Goal: Answer question/provide support: Share knowledge or assist other users

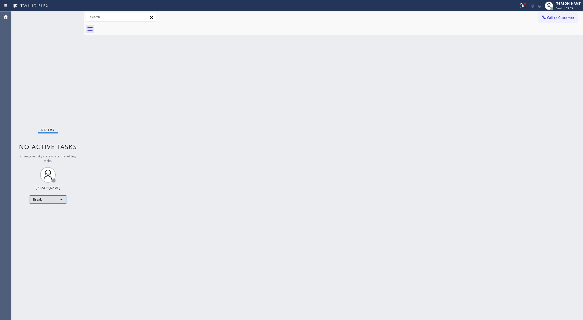
click at [60, 198] on div "Break" at bounding box center [48, 200] width 36 height 8
click at [54, 213] on li "Available" at bounding box center [47, 213] width 35 height 6
click at [70, 13] on div "Status No active tasks You are ready to start receiving tasks. [PERSON_NAME] Av…" at bounding box center [47, 165] width 73 height 309
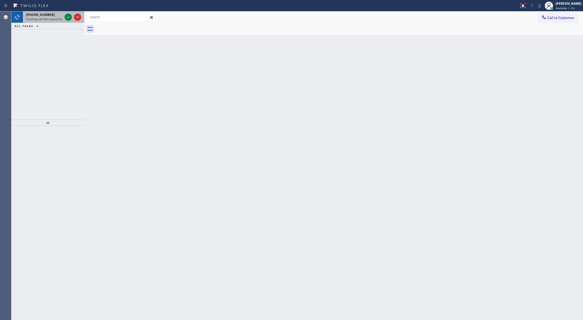
click at [69, 21] on div at bounding box center [73, 16] width 19 height 11
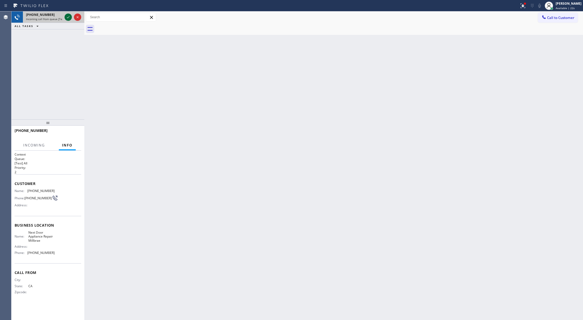
click at [68, 16] on icon at bounding box center [68, 17] width 6 height 6
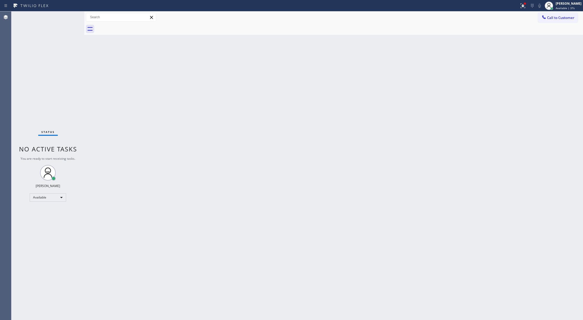
click at [63, 19] on div "Status No active tasks You are ready to start receiving tasks. [PERSON_NAME] Av…" at bounding box center [47, 165] width 73 height 309
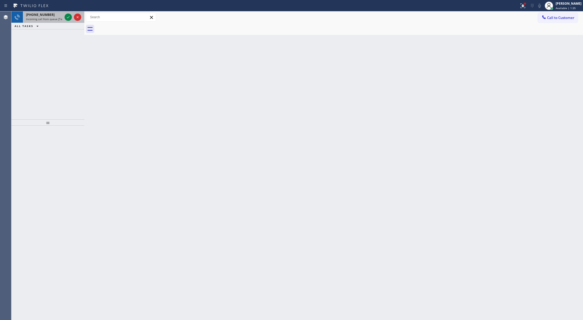
click at [72, 22] on div at bounding box center [73, 16] width 19 height 11
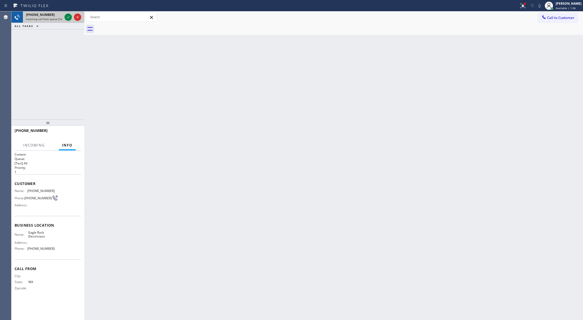
click at [72, 22] on div at bounding box center [73, 16] width 19 height 11
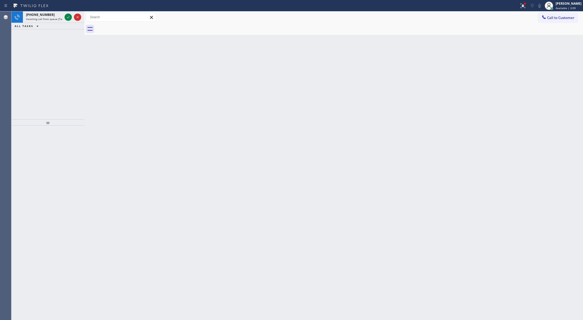
click at [23, 64] on div "[PHONE_NUMBER] Incoming call from queue [Test] All ALL TASKS ALL TASKS ACTIVE T…" at bounding box center [47, 65] width 73 height 108
click at [23, 64] on div "Status No active tasks You are ready to start receiving tasks. [PERSON_NAME] Av…" at bounding box center [47, 165] width 73 height 309
click at [65, 20] on div "Status No active tasks You are ready to start receiving tasks. [PERSON_NAME] Av…" at bounding box center [47, 165] width 73 height 309
click at [101, 202] on div "Back to Dashboard Change Sender ID Customers Technicians Select a contact Outbo…" at bounding box center [333, 165] width 499 height 309
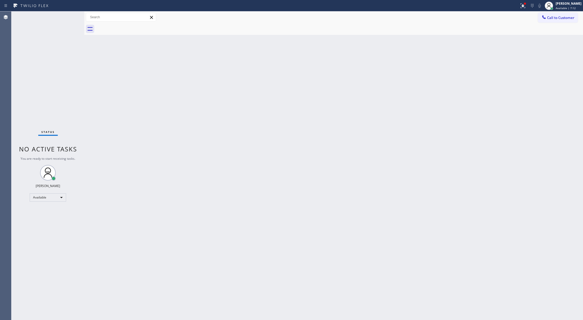
drag, startPoint x: 93, startPoint y: 86, endPoint x: 90, endPoint y: 1, distance: 85.2
click at [96, 79] on div "Back to Dashboard Change Sender ID Customers Technicians Select a contact Outbo…" at bounding box center [333, 165] width 499 height 309
click at [79, 50] on div "[PHONE_NUMBER] Incoming call from queue [Test] All ALL TASKS ALL TASKS ACTIVE T…" at bounding box center [47, 65] width 73 height 108
click at [67, 19] on div "Status No active tasks You are ready to start receiving tasks. [PERSON_NAME] Av…" at bounding box center [47, 165] width 73 height 309
click at [74, 14] on div "Status No active tasks You are ready to start receiving tasks. [PERSON_NAME] Av…" at bounding box center [47, 165] width 73 height 309
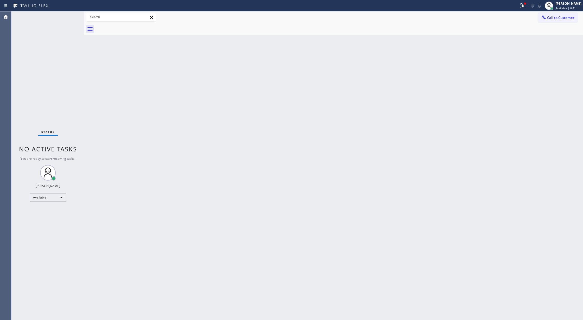
click at [72, 17] on div "Status No active tasks You are ready to start receiving tasks. [PERSON_NAME] Av…" at bounding box center [47, 165] width 73 height 309
click at [78, 8] on div at bounding box center [259, 6] width 515 height 8
click at [83, 5] on div at bounding box center [259, 6] width 515 height 8
click at [83, 10] on div "Status report Issues detected These issues could affect your workflow. Please c…" at bounding box center [291, 5] width 583 height 11
click at [73, 18] on div "Status No active tasks You are ready to start receiving tasks. [PERSON_NAME] Av…" at bounding box center [47, 165] width 73 height 309
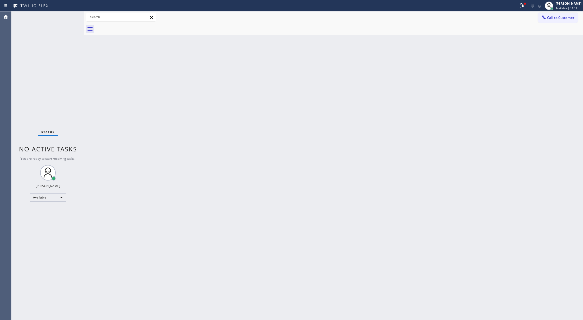
click at [87, 35] on div "Back to Dashboard Change Sender ID Customers Technicians Select a contact Outbo…" at bounding box center [333, 165] width 499 height 309
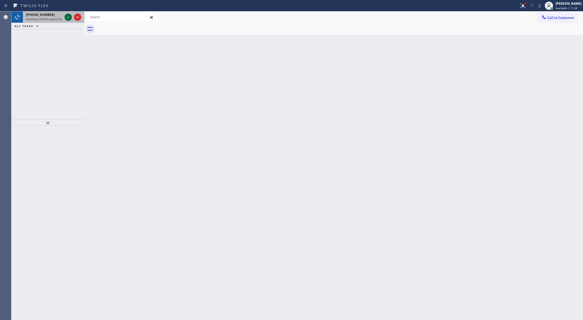
click at [68, 15] on icon at bounding box center [68, 17] width 6 height 6
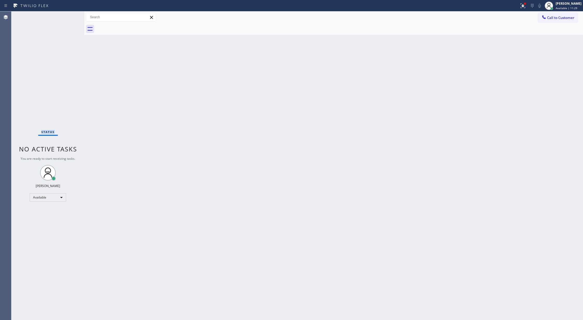
click at [68, 15] on div "Status No active tasks You are ready to start receiving tasks. [PERSON_NAME] Av…" at bounding box center [47, 165] width 73 height 309
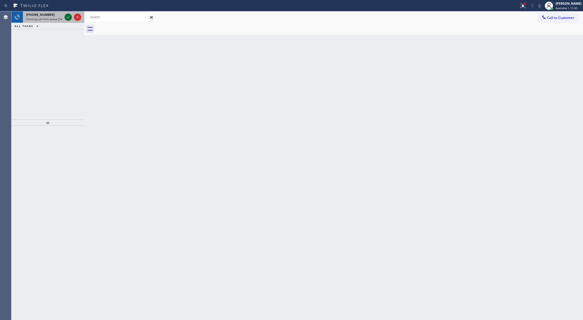
click at [69, 20] on icon at bounding box center [68, 17] width 6 height 6
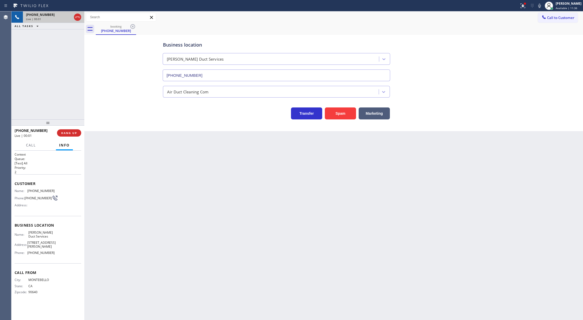
type input "[PHONE_NUMBER]"
click at [339, 115] on button "Spam" at bounding box center [340, 114] width 31 height 12
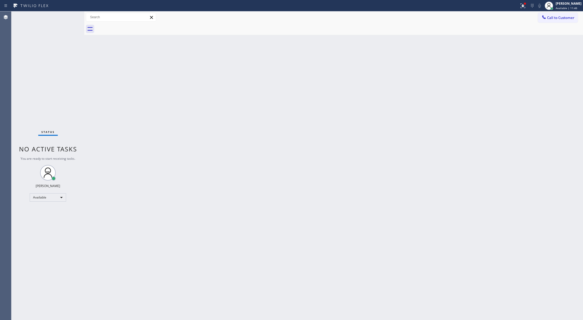
click at [71, 16] on div "Status No active tasks You are ready to start receiving tasks. [PERSON_NAME] Av…" at bounding box center [47, 165] width 73 height 309
click at [69, 16] on div "Status No active tasks You are ready to start receiving tasks. [PERSON_NAME] Av…" at bounding box center [47, 165] width 73 height 309
click at [66, 21] on div "Status No active tasks You are ready to start receiving tasks. [PERSON_NAME] Av…" at bounding box center [47, 165] width 73 height 309
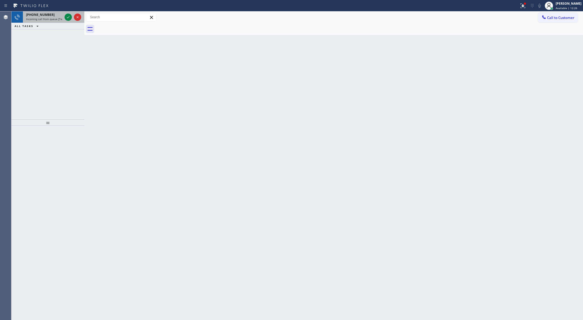
click at [68, 21] on div at bounding box center [73, 16] width 19 height 11
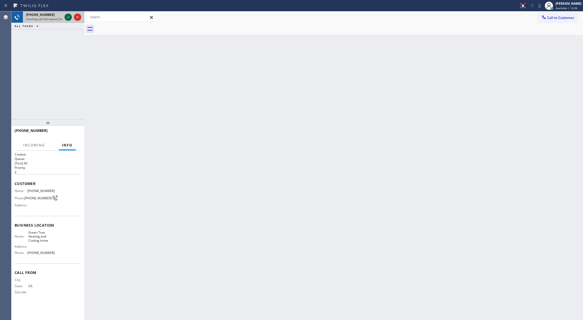
click at [68, 20] on icon at bounding box center [68, 17] width 6 height 6
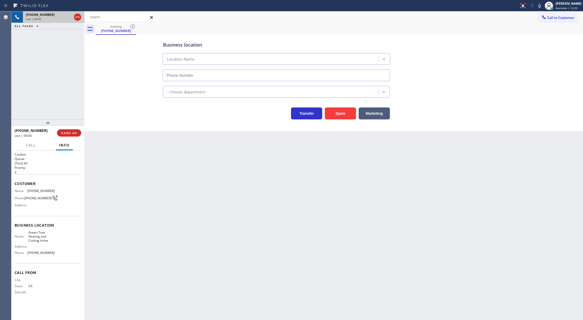
type input "[PHONE_NUMBER]"
click at [346, 111] on button "Spam" at bounding box center [340, 114] width 31 height 12
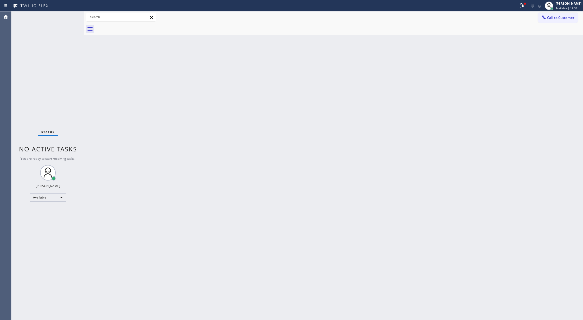
click at [67, 16] on div "Status No active tasks You are ready to start receiving tasks. [PERSON_NAME] Av…" at bounding box center [47, 165] width 73 height 309
click at [68, 10] on div "Status report Issues detected These issues could affect your workflow. Please c…" at bounding box center [291, 5] width 583 height 11
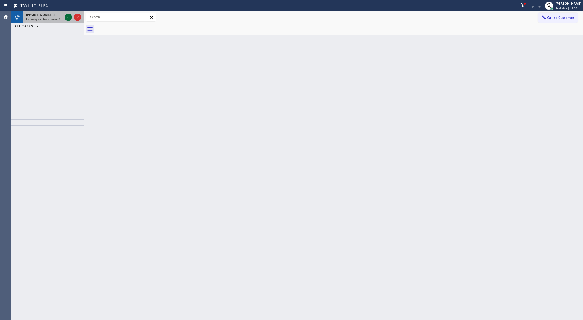
click at [66, 18] on icon at bounding box center [68, 17] width 6 height 6
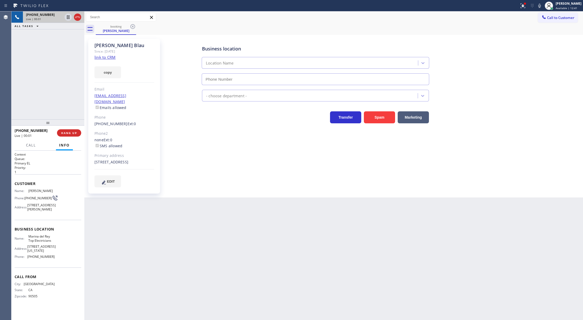
type input "[PHONE_NUMBER]"
click at [106, 61] on div "copy" at bounding box center [125, 69] width 60 height 18
click at [107, 60] on div "copy" at bounding box center [125, 69] width 60 height 18
click at [105, 56] on link "link to CRM" at bounding box center [105, 57] width 21 height 5
click at [30, 147] on span "Call" at bounding box center [31, 145] width 10 height 5
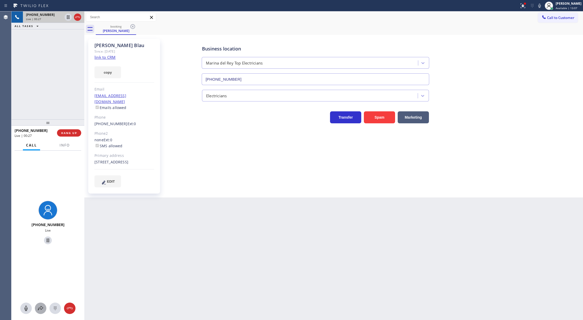
click at [41, 306] on icon at bounding box center [40, 308] width 6 height 6
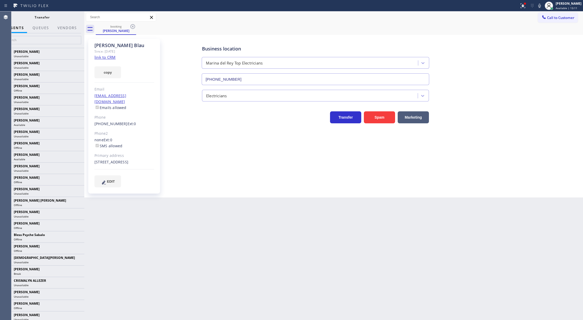
drag, startPoint x: 545, startPoint y: 4, endPoint x: 491, endPoint y: 178, distance: 182.1
click at [543, 4] on icon at bounding box center [540, 6] width 6 height 6
click at [20, 40] on input "text" at bounding box center [42, 40] width 78 height 8
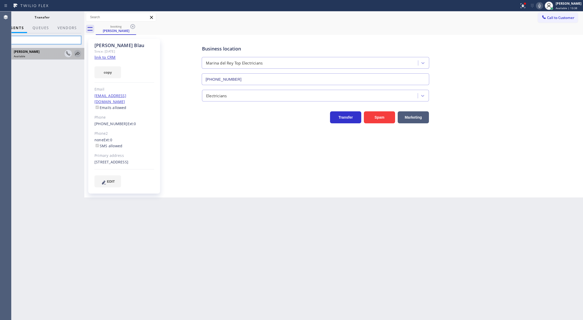
type input "lyk"
click at [77, 53] on icon at bounding box center [77, 54] width 6 height 6
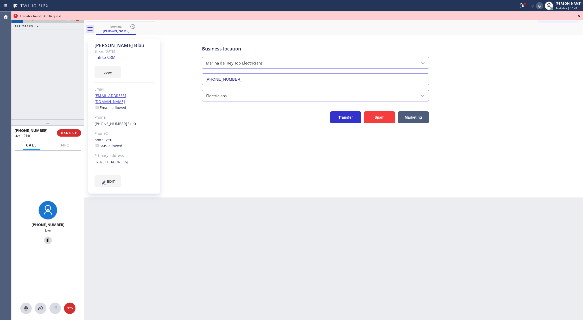
click at [578, 15] on icon at bounding box center [579, 16] width 2 height 2
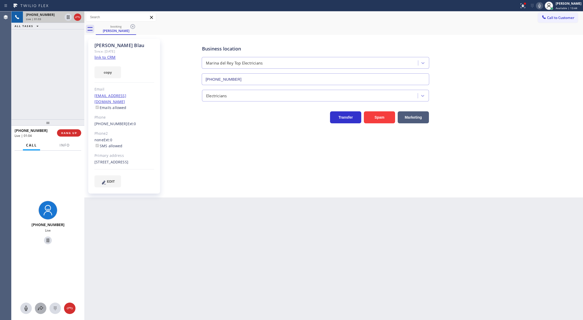
click at [44, 309] on div at bounding box center [40, 308] width 11 height 6
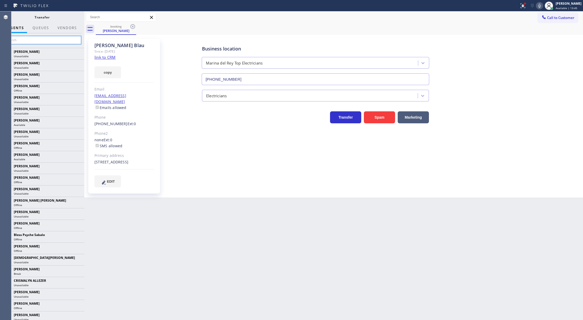
click at [32, 41] on input "text" at bounding box center [42, 40] width 78 height 8
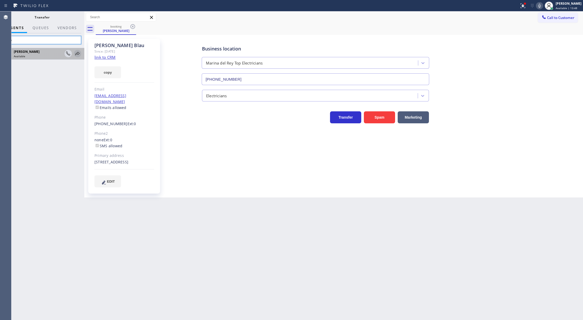
type input "lyka"
click at [78, 53] on icon at bounding box center [77, 53] width 4 height 3
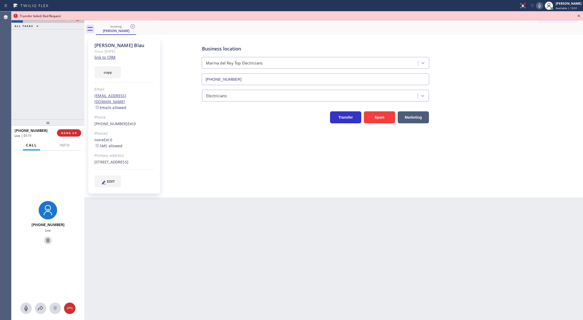
click at [580, 14] on icon at bounding box center [579, 16] width 6 height 6
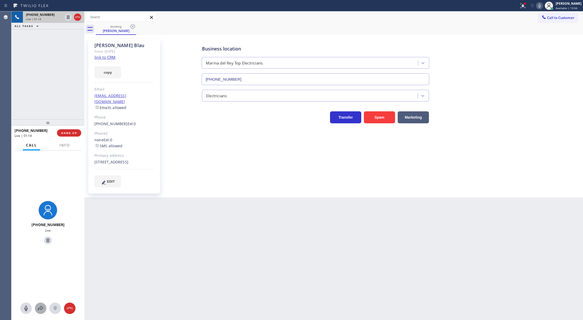
click at [39, 308] on icon at bounding box center [40, 308] width 6 height 6
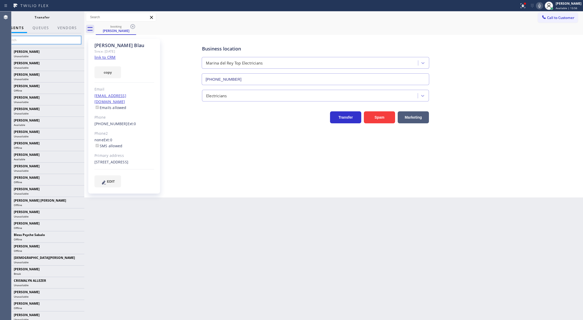
click at [24, 39] on input "text" at bounding box center [42, 40] width 78 height 8
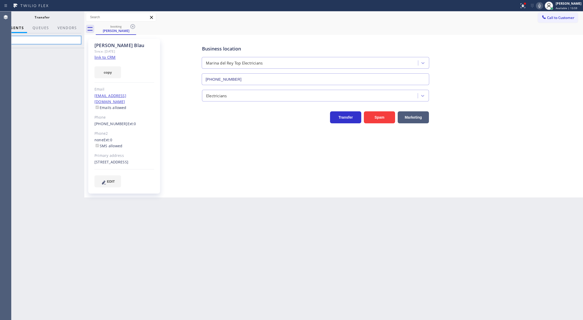
type input "l"
type input "lyk"
click at [78, 54] on icon at bounding box center [77, 53] width 4 height 3
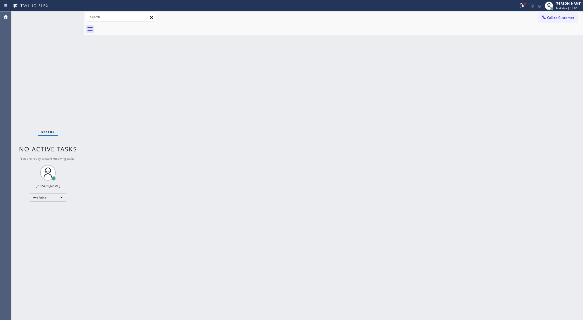
click at [68, 19] on div "Status No active tasks You are ready to start receiving tasks. [PERSON_NAME] Av…" at bounding box center [47, 165] width 73 height 309
click at [61, 16] on div "Status No active tasks You are ready to start receiving tasks. [PERSON_NAME] Av…" at bounding box center [47, 165] width 73 height 309
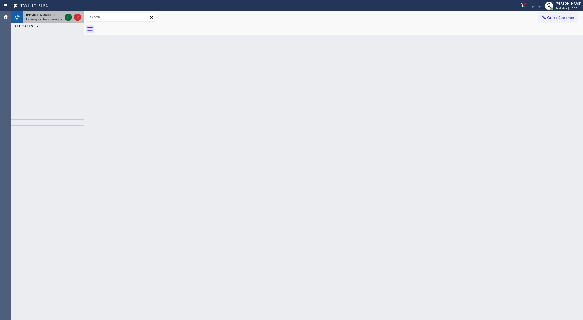
click at [68, 15] on icon at bounding box center [68, 17] width 6 height 6
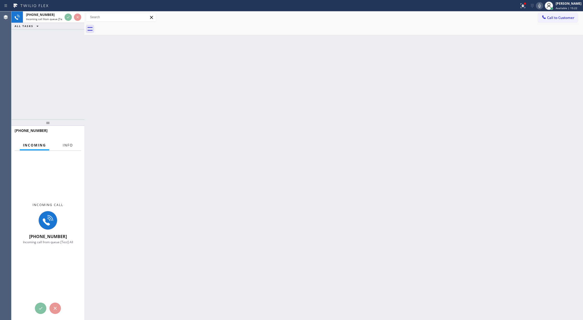
click at [65, 145] on span "Info" at bounding box center [68, 145] width 10 height 5
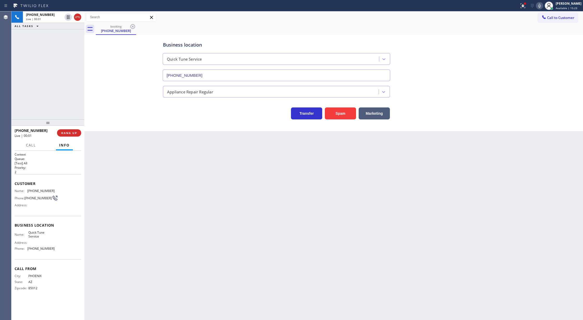
type input "[PHONE_NUMBER]"
click at [338, 112] on button "Spam" at bounding box center [340, 114] width 31 height 12
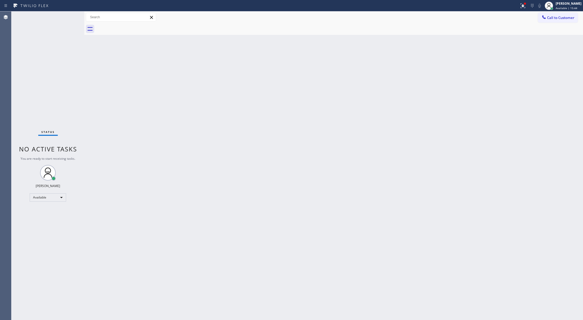
click at [71, 15] on div "Status No active tasks You are ready to start receiving tasks. [PERSON_NAME] Av…" at bounding box center [47, 165] width 73 height 309
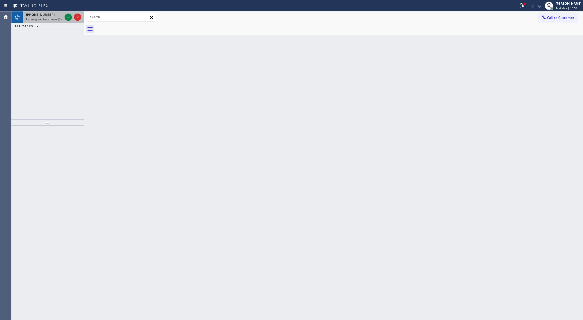
click at [64, 17] on div at bounding box center [73, 16] width 19 height 11
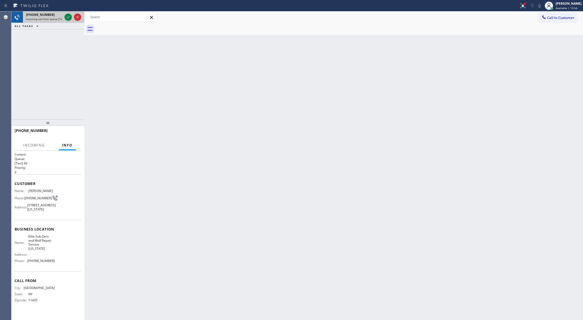
click at [64, 17] on div at bounding box center [73, 16] width 19 height 11
click at [64, 18] on div at bounding box center [73, 16] width 19 height 11
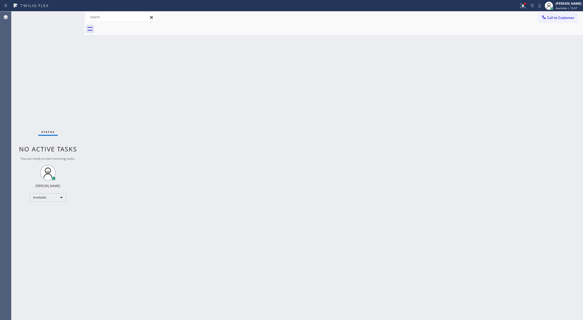
click at [66, 18] on div "Status No active tasks You are ready to start receiving tasks. [PERSON_NAME] Av…" at bounding box center [47, 165] width 73 height 309
drag, startPoint x: 66, startPoint y: 18, endPoint x: 60, endPoint y: 21, distance: 6.9
click at [64, 19] on div at bounding box center [73, 16] width 19 height 11
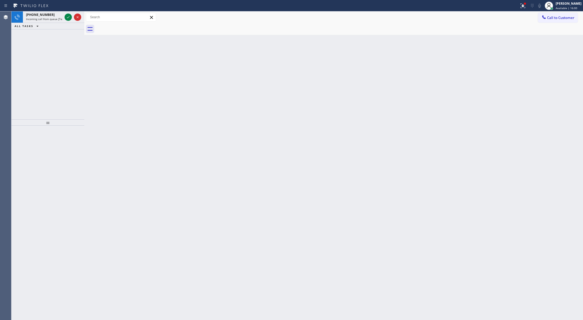
click at [64, 19] on div at bounding box center [73, 16] width 19 height 11
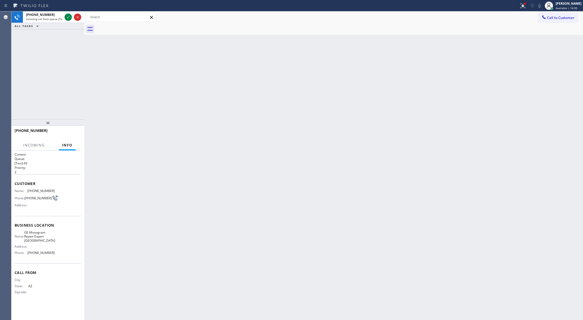
click at [64, 19] on div at bounding box center [73, 16] width 19 height 11
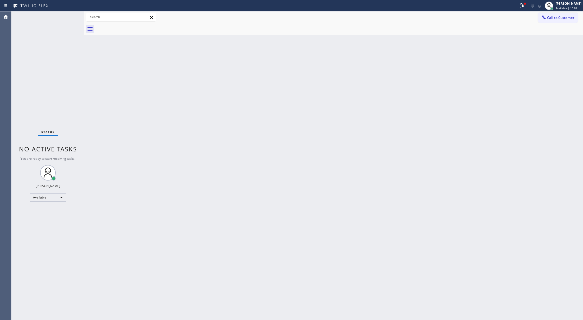
click at [65, 18] on div "Status No active tasks You are ready to start receiving tasks. [PERSON_NAME] Av…" at bounding box center [47, 165] width 73 height 309
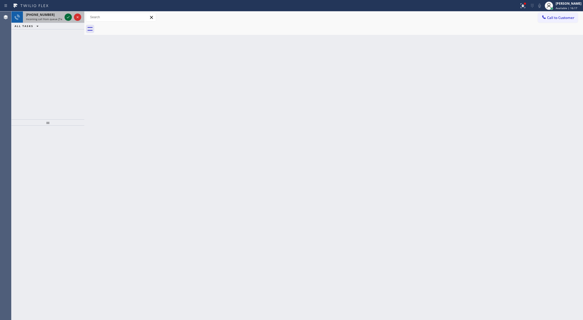
click at [65, 18] on icon at bounding box center [68, 17] width 6 height 6
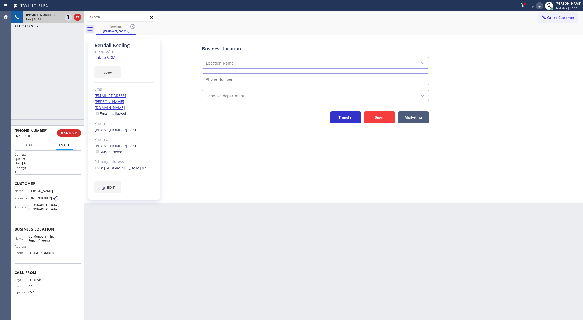
type input "[PHONE_NUMBER]"
click at [102, 60] on link "link to CRM" at bounding box center [105, 57] width 21 height 5
click at [77, 17] on icon at bounding box center [77, 17] width 5 height 2
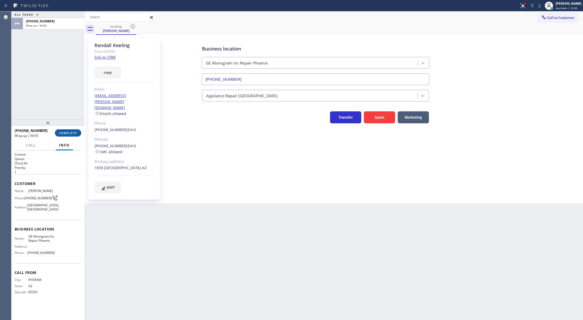
click at [61, 134] on span "COMPLETE" at bounding box center [68, 133] width 18 height 4
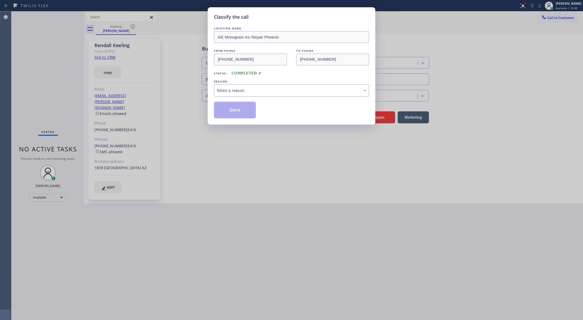
click at [230, 89] on div "Select a reason" at bounding box center [291, 90] width 149 height 6
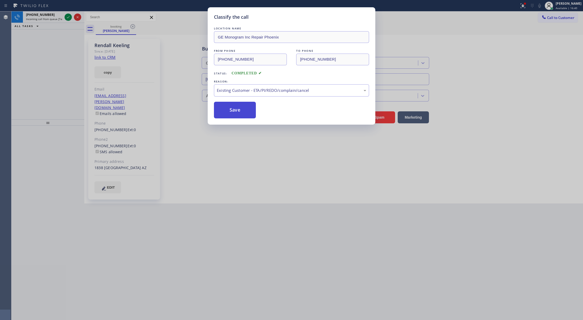
click at [227, 106] on button "Save" at bounding box center [235, 110] width 42 height 17
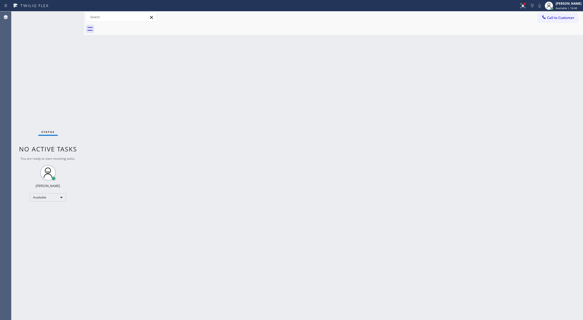
click at [77, 22] on div "Status No active tasks You are ready to start receiving tasks. [PERSON_NAME] Av…" at bounding box center [47, 165] width 73 height 309
click at [68, 26] on div "Status No active tasks You are ready to start receiving tasks. [PERSON_NAME] Av…" at bounding box center [47, 165] width 73 height 309
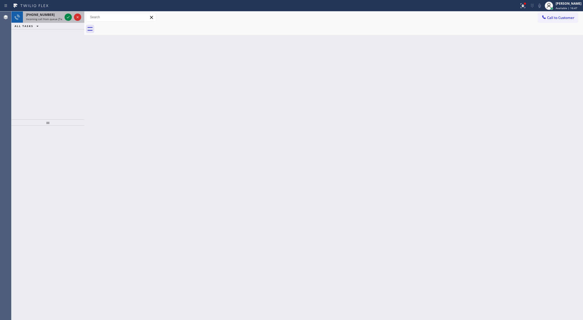
click at [69, 22] on div "[PHONE_NUMBER] Incoming call from queue [Test] All" at bounding box center [47, 16] width 73 height 11
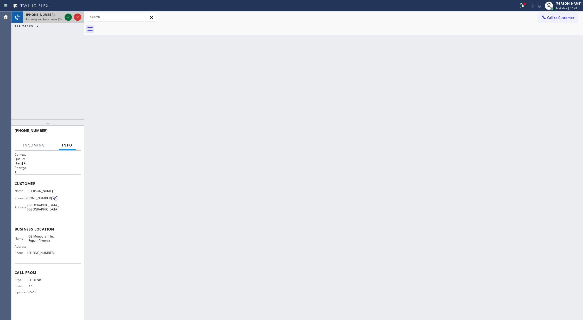
click at [68, 18] on icon at bounding box center [68, 17] width 3 height 2
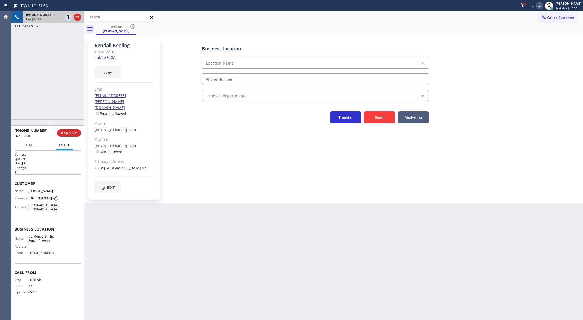
type input "[PHONE_NUMBER]"
click at [385, 117] on button "Spam" at bounding box center [379, 117] width 31 height 12
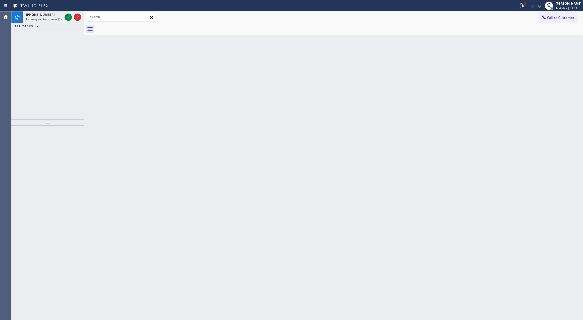
click at [68, 18] on icon at bounding box center [68, 17] width 3 height 2
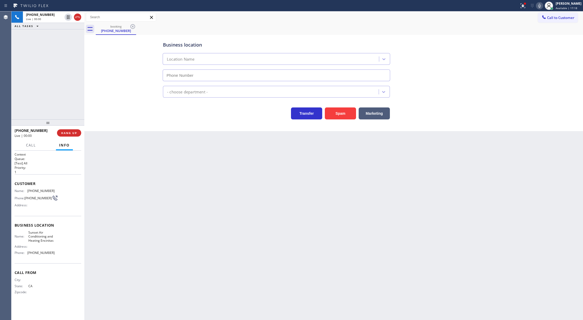
type input "[PHONE_NUMBER]"
click at [348, 111] on button "Spam" at bounding box center [340, 114] width 31 height 12
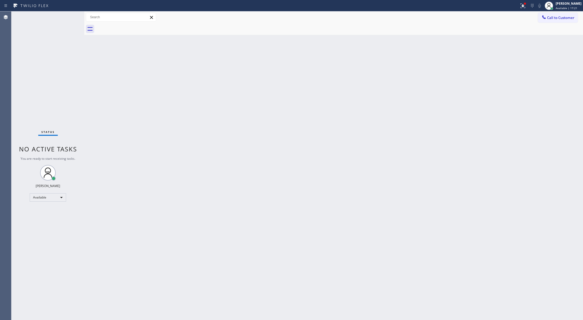
click at [68, 16] on div "Status No active tasks You are ready to start receiving tasks. [PERSON_NAME] Av…" at bounding box center [47, 165] width 73 height 309
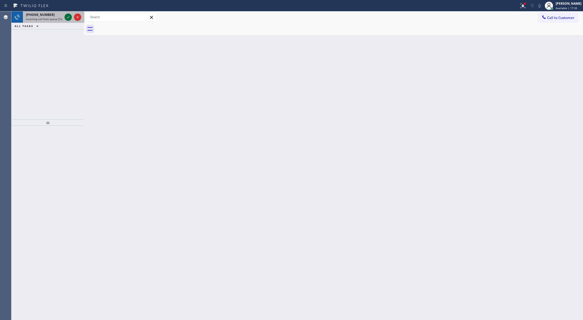
click at [68, 16] on icon at bounding box center [68, 17] width 6 height 6
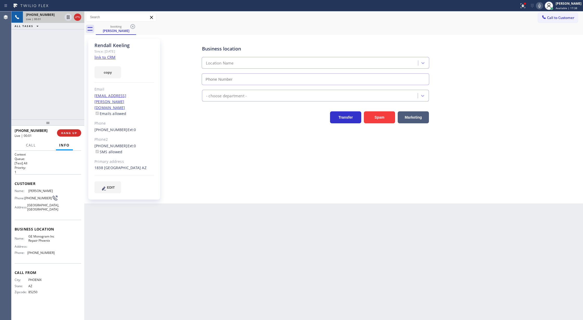
type input "[PHONE_NUMBER]"
drag, startPoint x: 76, startPoint y: 18, endPoint x: 76, endPoint y: 27, distance: 8.9
click at [76, 18] on icon at bounding box center [77, 17] width 6 height 6
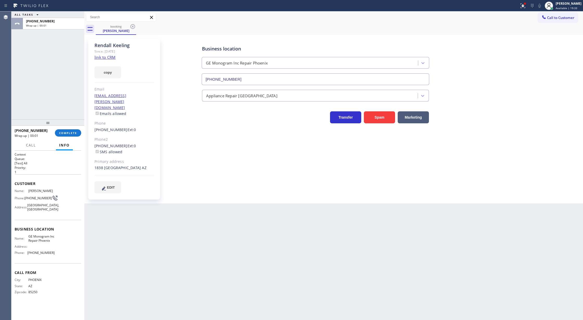
drag, startPoint x: 63, startPoint y: 135, endPoint x: 254, endPoint y: 194, distance: 200.3
click at [63, 135] on button "COMPLETE" at bounding box center [68, 132] width 26 height 7
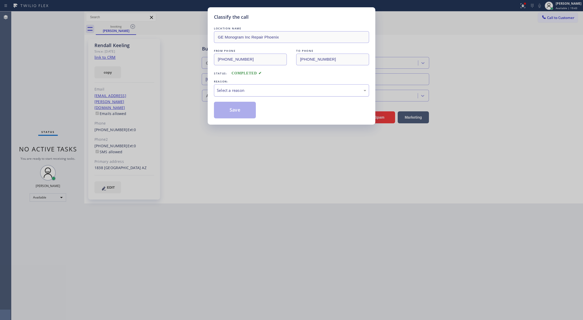
click at [233, 93] on div "Select a reason" at bounding box center [291, 90] width 149 height 6
click at [237, 108] on button "Save" at bounding box center [235, 110] width 42 height 17
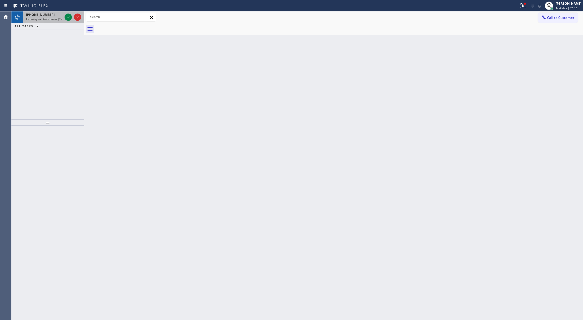
click at [62, 19] on div "[PHONE_NUMBER] Incoming call from queue [Test] All" at bounding box center [43, 16] width 41 height 11
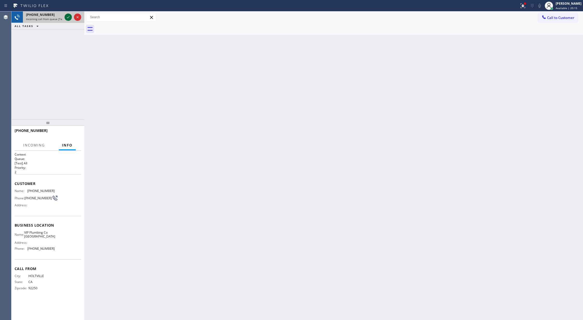
click at [65, 16] on div at bounding box center [68, 17] width 7 height 6
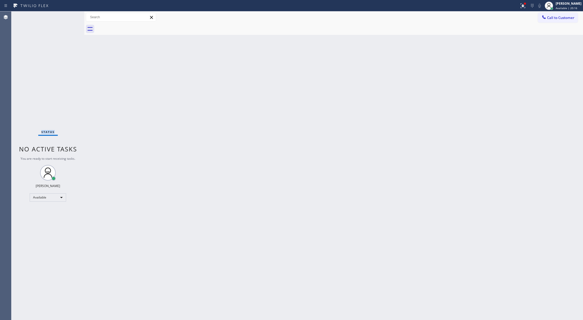
click at [65, 16] on div "Status No active tasks You are ready to start receiving tasks. [PERSON_NAME] Av…" at bounding box center [47, 165] width 73 height 309
click at [69, 18] on div "Status No active tasks You are ready to start receiving tasks. [PERSON_NAME] Av…" at bounding box center [47, 165] width 73 height 309
click at [67, 17] on div "Status No active tasks You are ready to start receiving tasks. [PERSON_NAME] Av…" at bounding box center [47, 165] width 73 height 309
click at [63, 71] on div "Status No active tasks You are ready to start receiving tasks. [PERSON_NAME] Av…" at bounding box center [47, 165] width 73 height 309
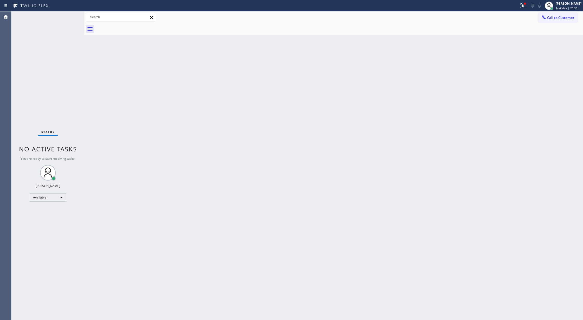
click at [74, 61] on div "Status No active tasks You are ready to start receiving tasks. [PERSON_NAME] Av…" at bounding box center [47, 165] width 73 height 309
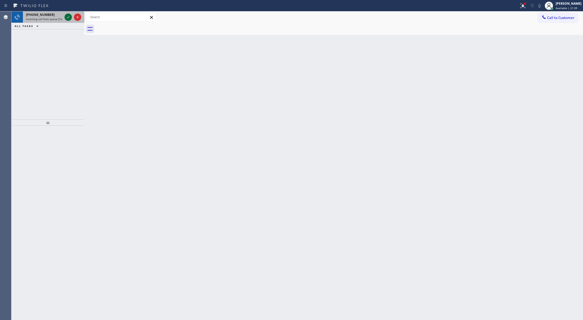
click at [70, 18] on icon at bounding box center [68, 17] width 6 height 6
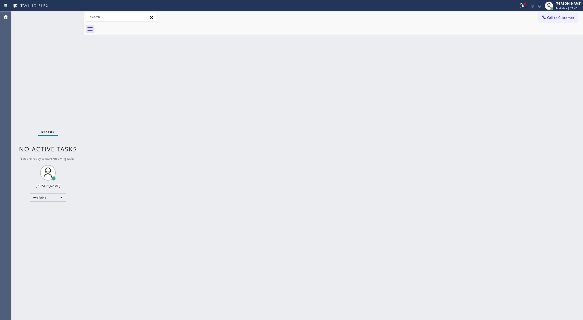
click at [68, 18] on div "Status No active tasks You are ready to start receiving tasks. [PERSON_NAME] Av…" at bounding box center [47, 165] width 73 height 309
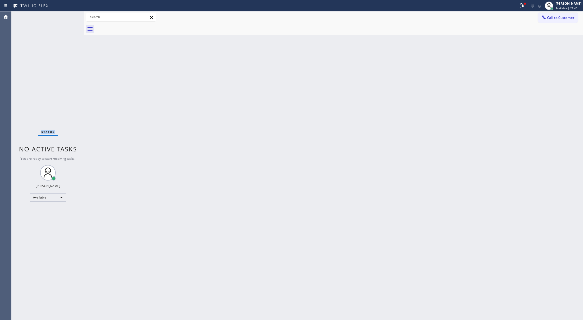
click at [68, 18] on div "Status No active tasks You are ready to start receiving tasks. [PERSON_NAME] Av…" at bounding box center [47, 165] width 73 height 309
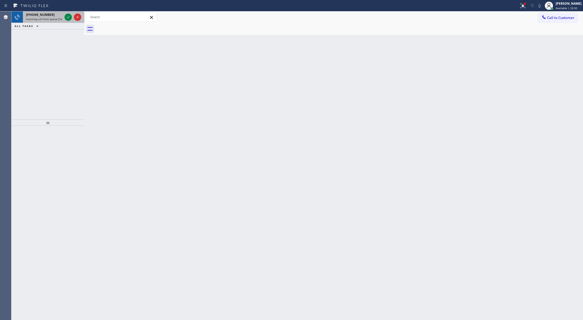
click at [64, 15] on div at bounding box center [73, 16] width 19 height 11
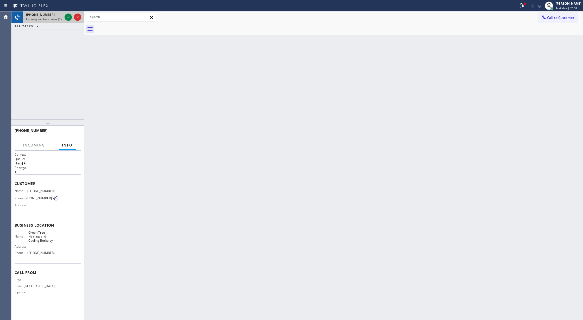
click at [64, 15] on div at bounding box center [73, 16] width 19 height 11
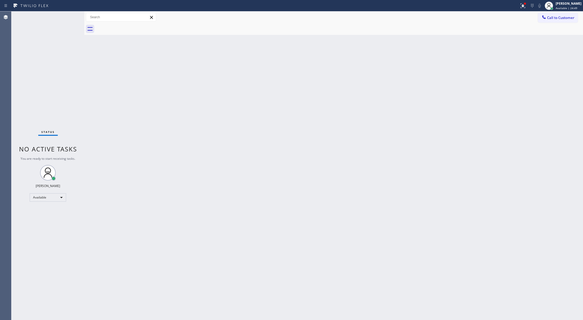
click at [68, 16] on div "Status No active tasks You are ready to start receiving tasks. [PERSON_NAME] Av…" at bounding box center [47, 165] width 73 height 309
click at [73, 17] on div "Status No active tasks You are ready to start receiving tasks. [PERSON_NAME] Av…" at bounding box center [47, 165] width 73 height 309
click at [73, 15] on div "Status No active tasks You are ready to start receiving tasks. [PERSON_NAME] Av…" at bounding box center [47, 165] width 73 height 309
click at [73, 16] on div "Status No active tasks You are ready to start receiving tasks. [PERSON_NAME] Av…" at bounding box center [47, 165] width 73 height 309
click at [69, 13] on div "Status No active tasks You are ready to start receiving tasks. [PERSON_NAME] Av…" at bounding box center [47, 165] width 73 height 309
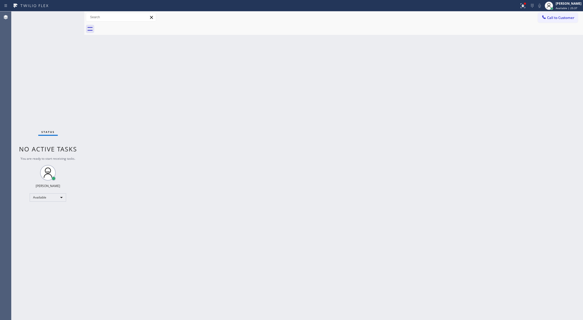
click at [69, 14] on div "Status No active tasks You are ready to start receiving tasks. [PERSON_NAME] Av…" at bounding box center [47, 165] width 73 height 309
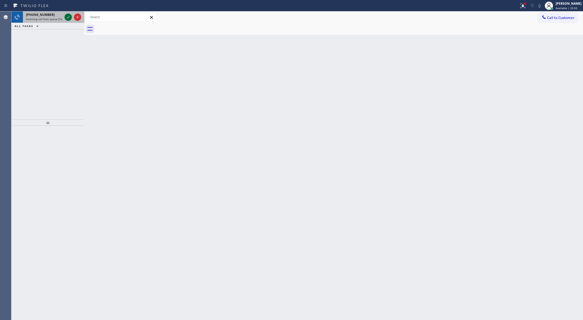
click at [68, 17] on icon at bounding box center [68, 17] width 6 height 6
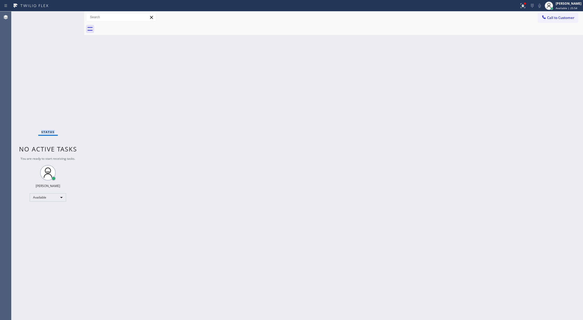
click at [68, 17] on div "Status No active tasks You are ready to start receiving tasks. [PERSON_NAME] Av…" at bounding box center [47, 165] width 73 height 309
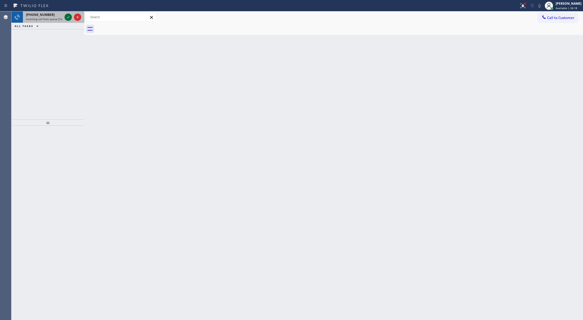
click at [67, 16] on icon at bounding box center [68, 17] width 6 height 6
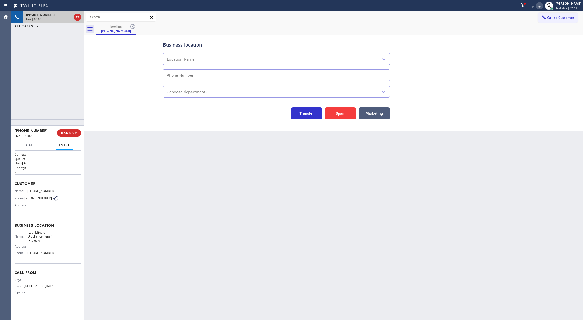
type input "[PHONE_NUMBER]"
click at [333, 113] on button "Spam" at bounding box center [340, 114] width 31 height 12
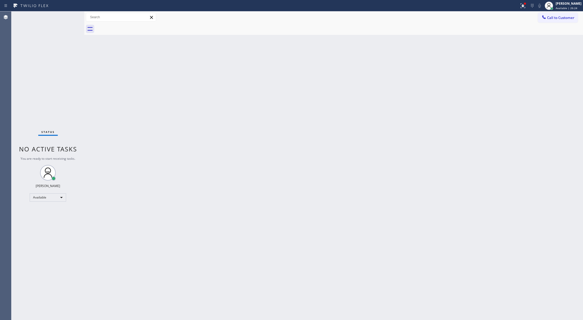
click at [73, 14] on div "Status No active tasks You are ready to start receiving tasks. [PERSON_NAME] Av…" at bounding box center [47, 165] width 73 height 309
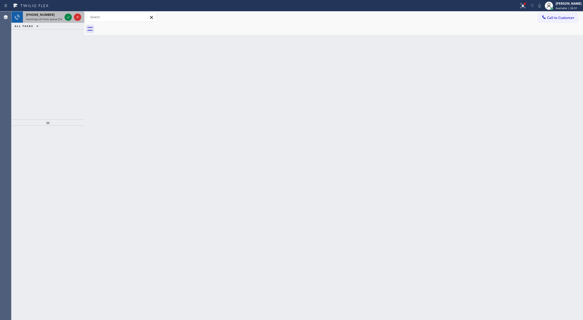
drag, startPoint x: 75, startPoint y: 15, endPoint x: 72, endPoint y: 16, distance: 3.3
click at [76, 15] on icon at bounding box center [77, 17] width 6 height 6
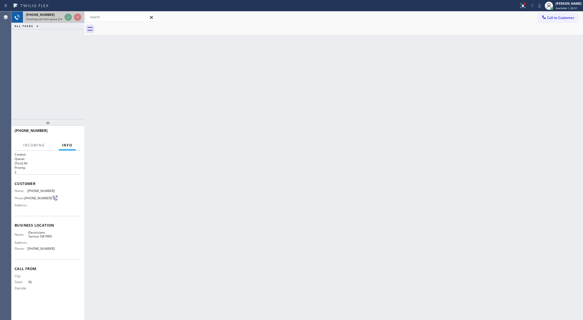
click at [67, 16] on icon at bounding box center [68, 17] width 6 height 6
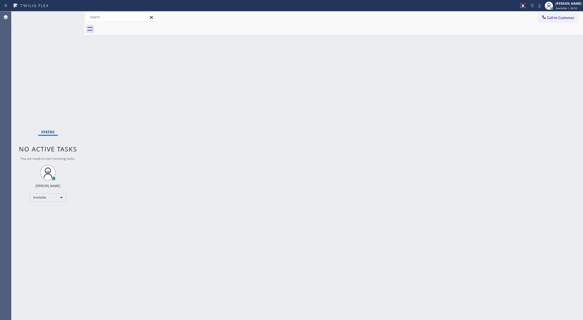
click at [67, 16] on div "Status No active tasks You are ready to start receiving tasks. [PERSON_NAME] Av…" at bounding box center [47, 165] width 73 height 309
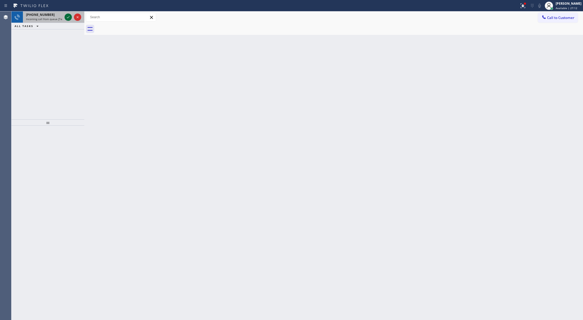
click at [68, 17] on icon at bounding box center [68, 17] width 3 height 2
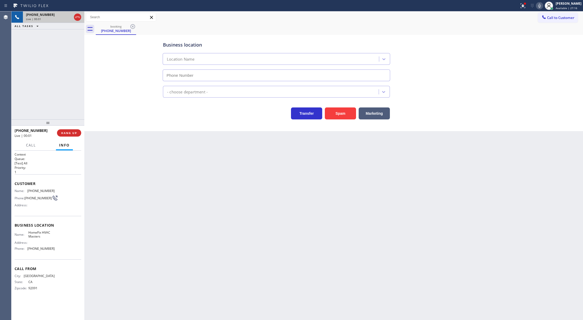
type input "[PHONE_NUMBER]"
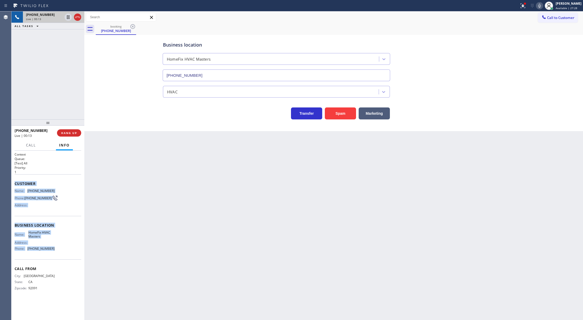
copy div "Customer Name: [PHONE_NUMBER] Phone: [PHONE_NUMBER] Address: Business location …"
drag, startPoint x: 12, startPoint y: 184, endPoint x: 57, endPoint y: 253, distance: 81.6
click at [57, 253] on div "Context Queue: [Test] All Priority: 1 Customer Name: [PHONE_NUMBER] Phone: [PHO…" at bounding box center [47, 236] width 73 height 170
click at [76, 19] on icon at bounding box center [77, 17] width 6 height 6
click at [62, 135] on span "COMPLETE" at bounding box center [68, 133] width 18 height 4
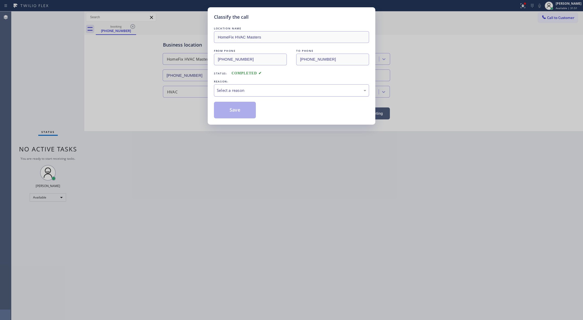
click at [242, 93] on div "Select a reason" at bounding box center [291, 90] width 149 height 6
click at [234, 110] on button "Save" at bounding box center [235, 110] width 42 height 17
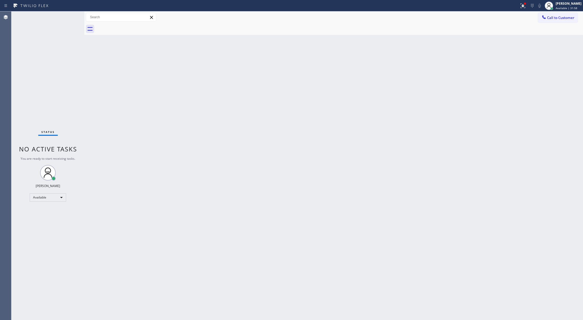
click at [73, 17] on div "Status No active tasks You are ready to start receiving tasks. [PERSON_NAME] Av…" at bounding box center [47, 165] width 73 height 309
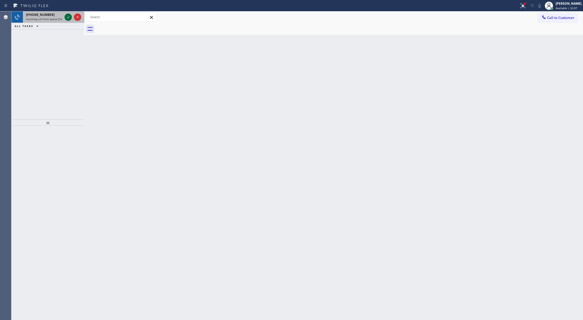
click at [69, 15] on icon at bounding box center [68, 17] width 6 height 6
click at [68, 16] on icon at bounding box center [68, 17] width 6 height 6
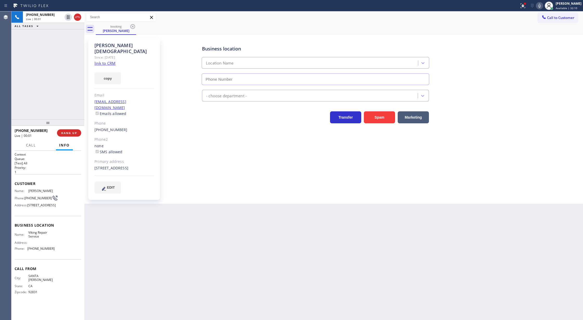
type input "[PHONE_NUMBER]"
click at [104, 61] on link "link to CRM" at bounding box center [105, 63] width 21 height 5
click at [31, 148] on button "Call" at bounding box center [31, 145] width 16 height 10
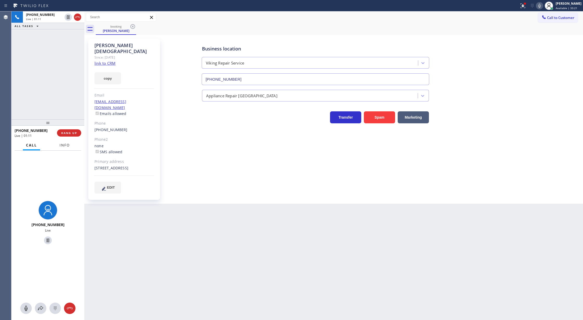
click at [64, 147] on span "Info" at bounding box center [65, 145] width 10 height 5
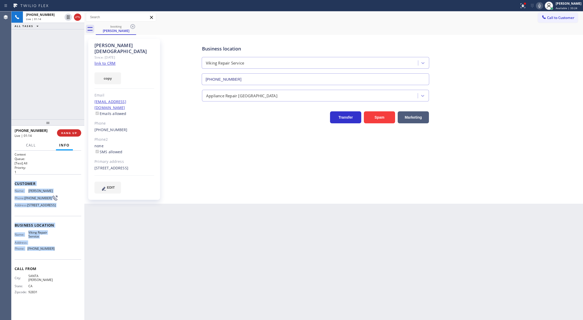
drag, startPoint x: 15, startPoint y: 182, endPoint x: 69, endPoint y: 258, distance: 93.6
click at [69, 258] on div "Context Queue: [Test] All Priority: 1 Customer Name: [PERSON_NAME] Phone: [PHON…" at bounding box center [48, 227] width 67 height 151
copy div "Customer Name: [PERSON_NAME] Phone: [PHONE_NUMBER] Address: [STREET_ADDRESS] Bu…"
click at [543, 5] on div at bounding box center [539, 6] width 7 height 6
drag, startPoint x: 541, startPoint y: 5, endPoint x: 265, endPoint y: 109, distance: 295.0
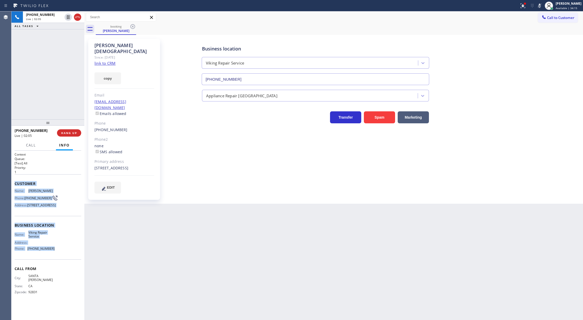
click at [541, 5] on icon at bounding box center [540, 6] width 6 height 6
click at [29, 147] on span "Call" at bounding box center [31, 145] width 10 height 5
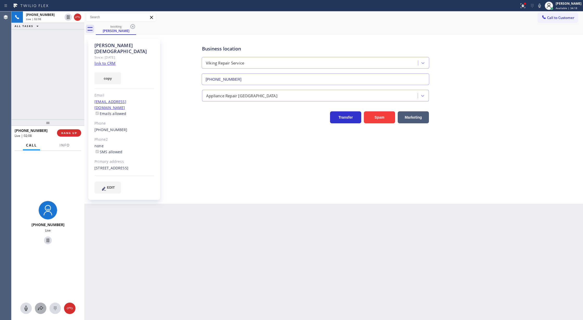
click at [39, 306] on icon at bounding box center [40, 308] width 6 height 6
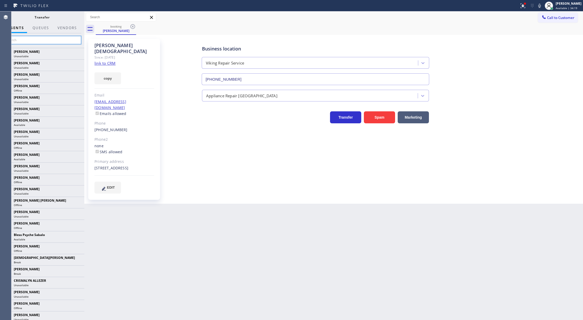
click at [23, 43] on input "text" at bounding box center [42, 40] width 78 height 8
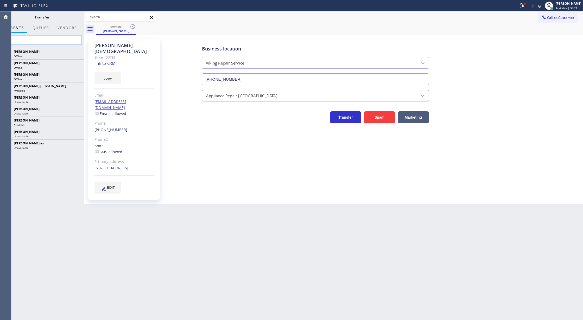
type input "j"
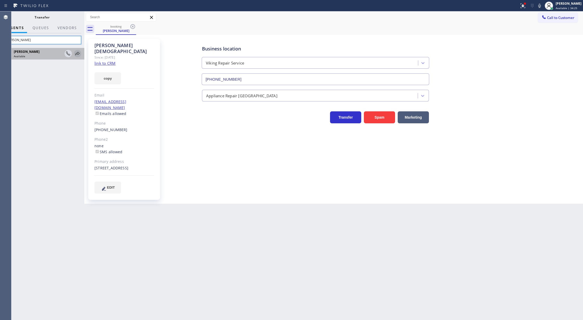
type input "[PERSON_NAME]"
click at [77, 52] on icon at bounding box center [77, 54] width 6 height 6
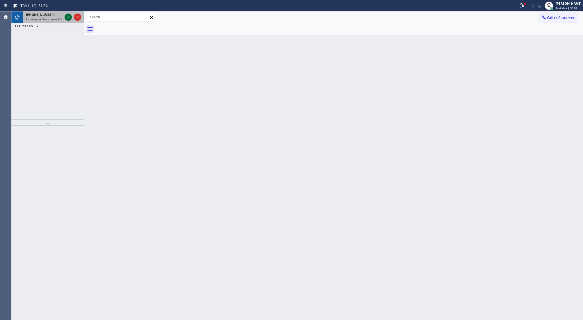
click at [68, 16] on icon at bounding box center [68, 17] width 6 height 6
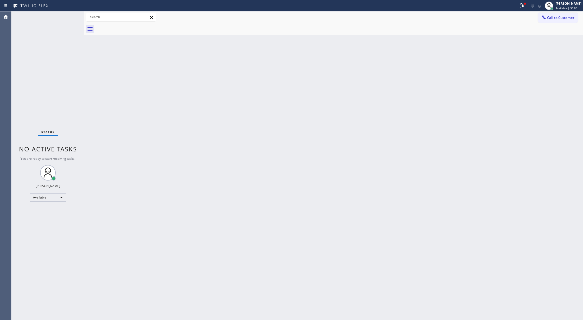
click at [68, 16] on div "Status No active tasks You are ready to start receiving tasks. [PERSON_NAME] Av…" at bounding box center [47, 165] width 73 height 309
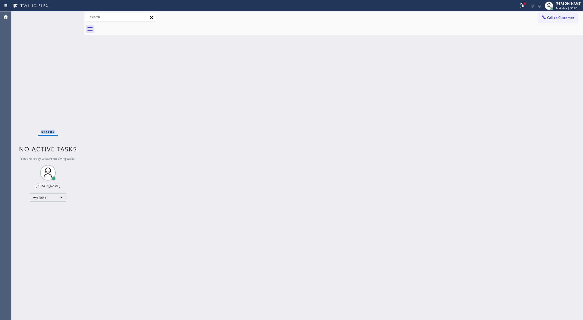
click at [68, 16] on div "Status No active tasks You are ready to start receiving tasks. [PERSON_NAME] Av…" at bounding box center [47, 165] width 73 height 309
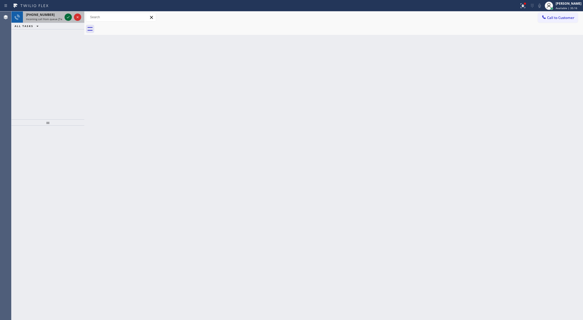
click at [70, 16] on icon at bounding box center [68, 17] width 6 height 6
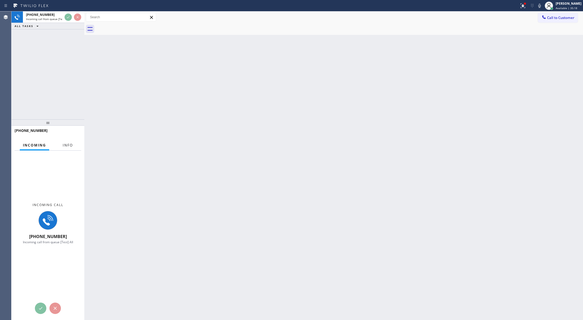
click at [66, 147] on span "Info" at bounding box center [68, 145] width 10 height 5
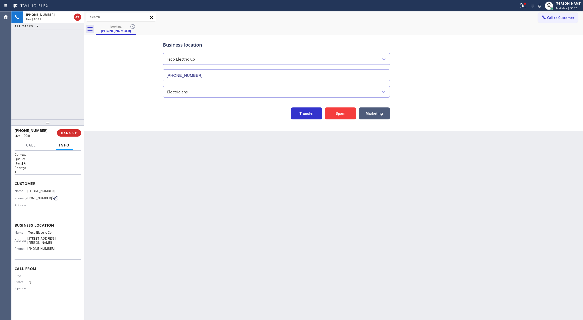
type input "[PHONE_NUMBER]"
click at [350, 111] on button "Spam" at bounding box center [340, 114] width 31 height 12
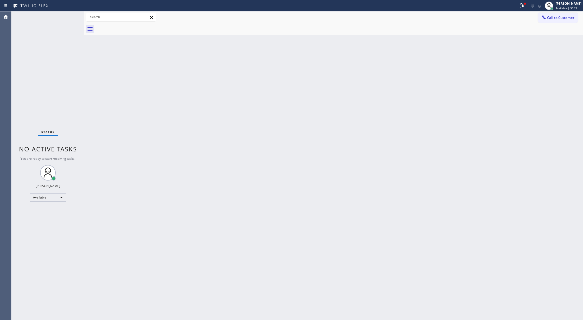
click at [68, 18] on div "Status No active tasks You are ready to start receiving tasks. [PERSON_NAME] Av…" at bounding box center [47, 165] width 73 height 309
click at [69, 17] on div "Status No active tasks You are ready to start receiving tasks. [PERSON_NAME] Av…" at bounding box center [47, 165] width 73 height 309
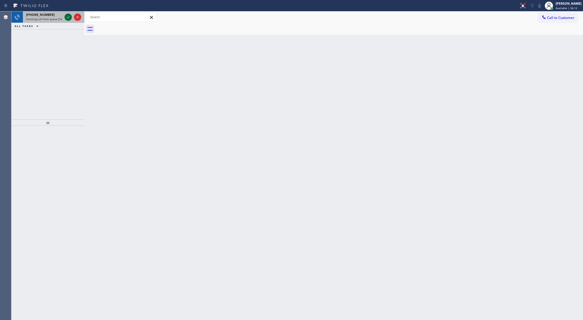
click at [69, 17] on icon at bounding box center [68, 17] width 6 height 6
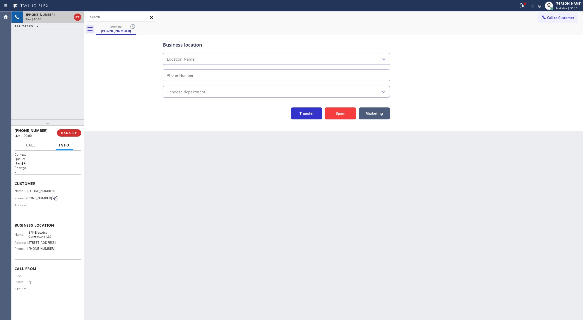
type input "[PHONE_NUMBER]"
click at [336, 111] on button "Spam" at bounding box center [340, 114] width 31 height 12
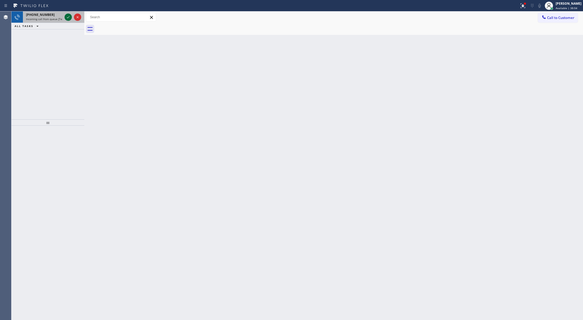
click at [69, 16] on icon at bounding box center [68, 17] width 6 height 6
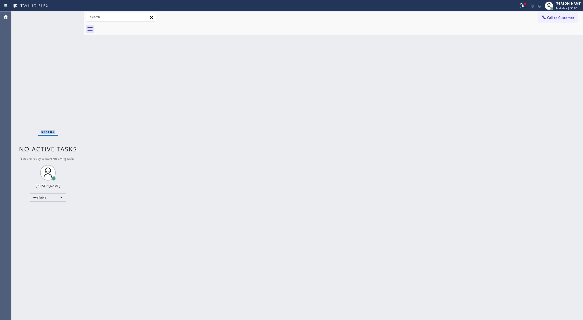
click at [69, 16] on div "Status No active tasks You are ready to start receiving tasks. [PERSON_NAME] Av…" at bounding box center [47, 165] width 73 height 309
click at [68, 16] on div "Status No active tasks You are ready to start receiving tasks. [PERSON_NAME] Av…" at bounding box center [47, 165] width 73 height 309
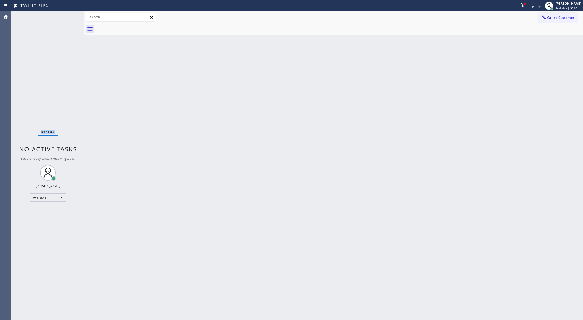
click at [68, 16] on div "Status No active tasks You are ready to start receiving tasks. [PERSON_NAME] Av…" at bounding box center [47, 165] width 73 height 309
drag, startPoint x: 68, startPoint y: 16, endPoint x: 202, endPoint y: 334, distance: 345.1
click at [202, 320] on html "Status report Issues detected These issues could affect your workflow. Please c…" at bounding box center [291, 160] width 583 height 320
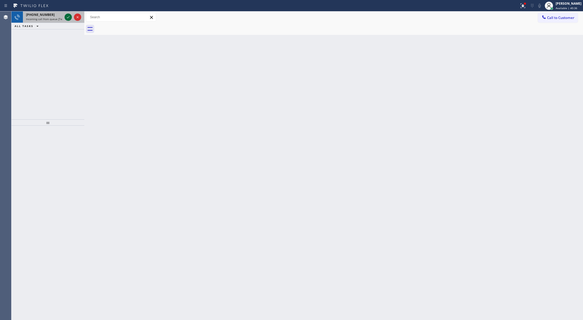
click at [68, 19] on icon at bounding box center [68, 17] width 6 height 6
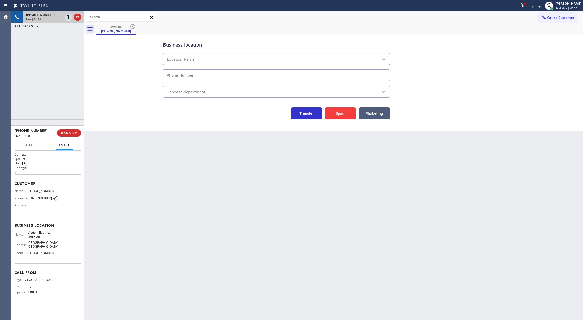
type input "[PHONE_NUMBER]"
click at [339, 112] on button "Spam" at bounding box center [340, 114] width 31 height 12
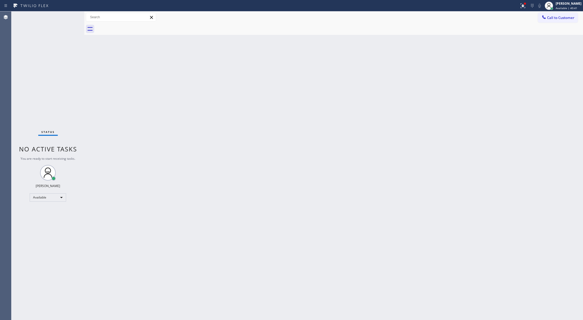
click at [71, 15] on div "Status No active tasks You are ready to start receiving tasks. [PERSON_NAME] Av…" at bounding box center [47, 165] width 73 height 309
click at [71, 16] on div "Status No active tasks You are ready to start receiving tasks. [PERSON_NAME] Av…" at bounding box center [47, 165] width 73 height 309
click at [70, 17] on div "Status No active tasks You are ready to start receiving tasks. [PERSON_NAME] Av…" at bounding box center [47, 165] width 73 height 309
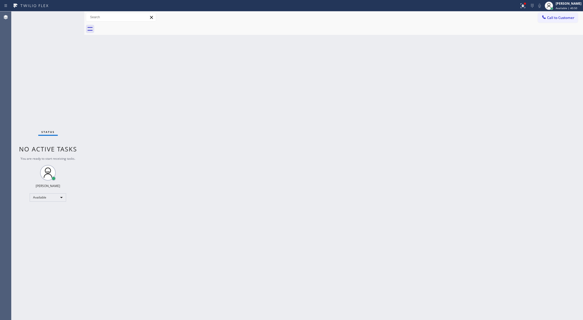
click at [70, 17] on div "Status No active tasks You are ready to start receiving tasks. [PERSON_NAME] Av…" at bounding box center [47, 165] width 73 height 309
click at [72, 18] on div "Status No active tasks You are ready to start receiving tasks. [PERSON_NAME] Av…" at bounding box center [47, 165] width 73 height 309
click at [71, 17] on div "Status No active tasks You are ready to start receiving tasks. [PERSON_NAME] Av…" at bounding box center [47, 165] width 73 height 309
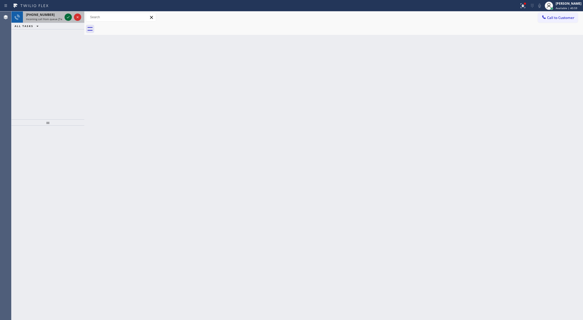
click at [71, 17] on div at bounding box center [68, 17] width 7 height 6
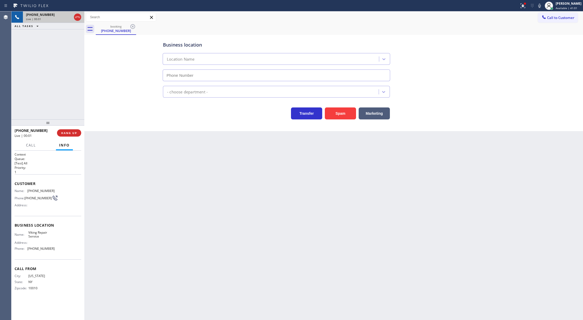
type input "[PHONE_NUMBER]"
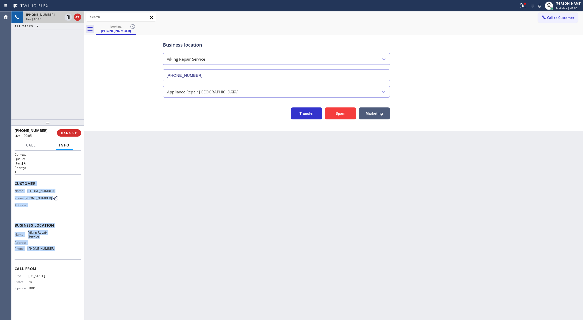
copy div "Customer Name: [PHONE_NUMBER] Phone: [PHONE_NUMBER] Address: Business location …"
drag, startPoint x: 15, startPoint y: 184, endPoint x: 61, endPoint y: 256, distance: 86.2
click at [61, 256] on div "Context Queue: [Test] All Priority: 1 Customer Name: [PHONE_NUMBER] Phone: [PHO…" at bounding box center [48, 225] width 67 height 147
click at [541, 7] on icon at bounding box center [539, 6] width 3 height 4
click at [542, 7] on icon at bounding box center [540, 6] width 6 height 6
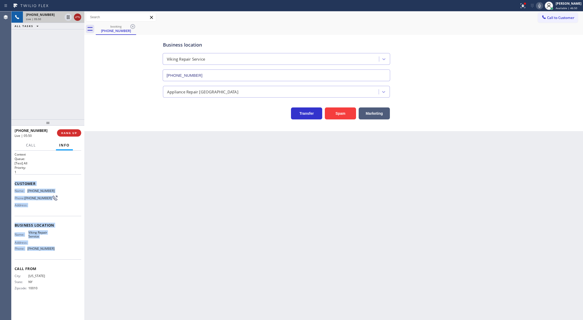
click at [77, 17] on icon at bounding box center [77, 17] width 6 height 6
click at [64, 136] on button "COMPLETE" at bounding box center [68, 132] width 26 height 7
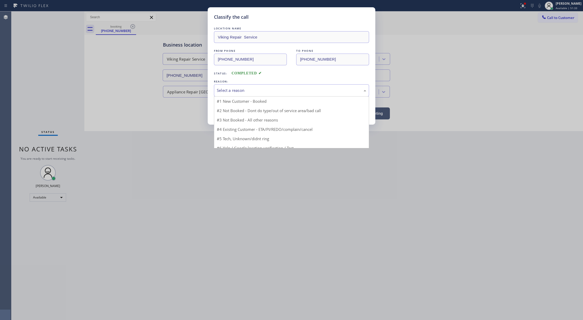
click at [243, 91] on div "Select a reason" at bounding box center [291, 90] width 149 height 6
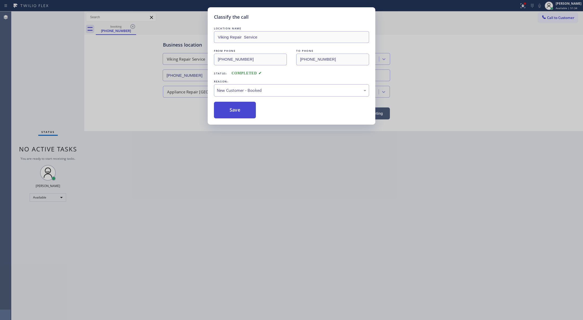
click at [230, 104] on button "Save" at bounding box center [235, 110] width 42 height 17
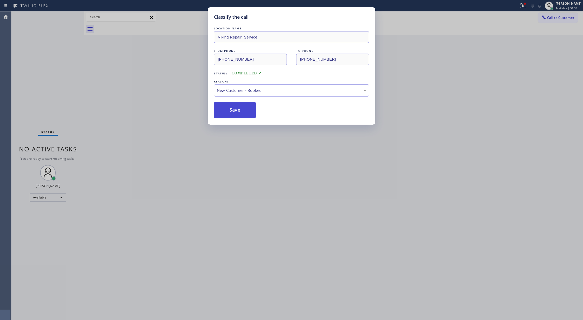
click at [230, 110] on button "Save" at bounding box center [235, 110] width 42 height 17
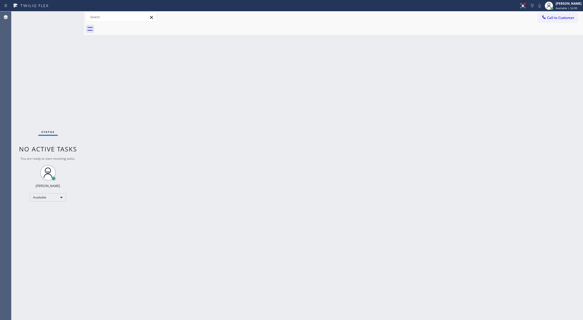
click at [69, 19] on div "Status No active tasks You are ready to start receiving tasks. [PERSON_NAME] Av…" at bounding box center [47, 165] width 73 height 309
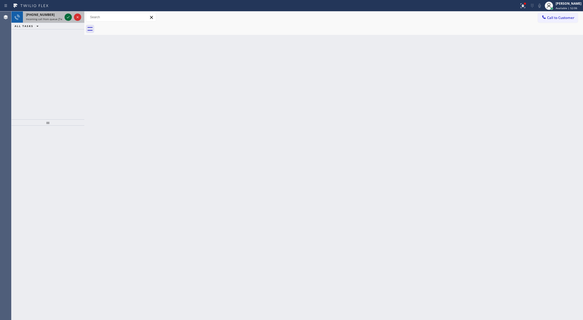
click at [67, 15] on icon at bounding box center [68, 17] width 6 height 6
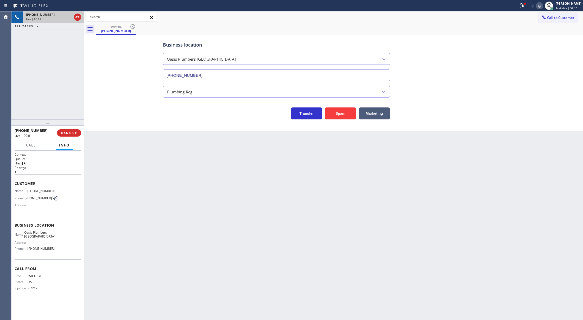
type input "[PHONE_NUMBER]"
copy div "Customer Name: [PHONE_NUMBER] Phone: [PHONE_NUMBER] Address: Business location …"
drag, startPoint x: 14, startPoint y: 185, endPoint x: 62, endPoint y: 255, distance: 85.2
click at [62, 255] on div "Context Queue: [Test] All Priority: 1 Customer Name: [PHONE_NUMBER] Phone: [PHO…" at bounding box center [47, 236] width 73 height 170
click at [541, 8] on icon at bounding box center [539, 6] width 3 height 4
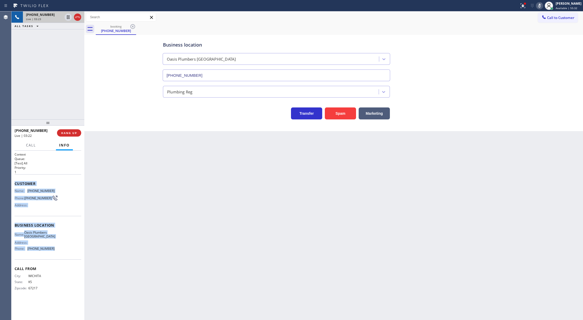
click at [543, 5] on icon at bounding box center [540, 6] width 6 height 6
click at [117, 257] on div "Back to Dashboard Change Sender ID Customers Technicians Select a contact Outbo…" at bounding box center [333, 165] width 499 height 309
click at [77, 17] on icon at bounding box center [77, 17] width 5 height 2
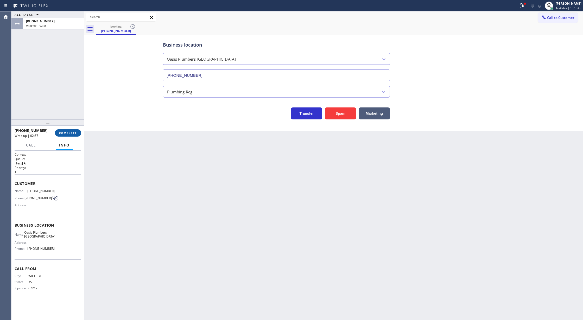
click at [65, 135] on button "COMPLETE" at bounding box center [68, 132] width 26 height 7
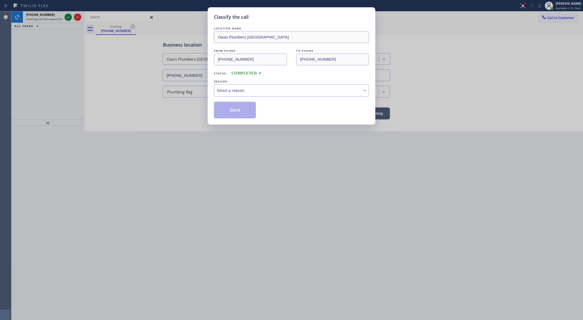
click at [248, 91] on div "Select a reason" at bounding box center [291, 90] width 149 height 6
click at [230, 110] on button "Save" at bounding box center [235, 110] width 42 height 17
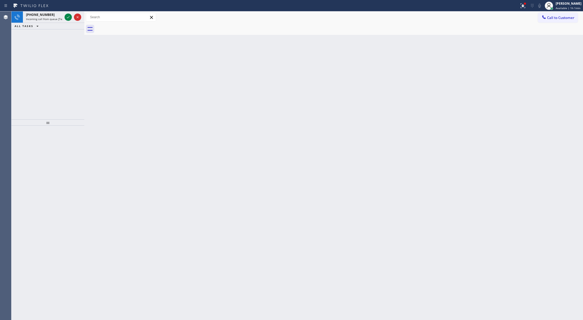
click at [68, 18] on icon at bounding box center [68, 17] width 3 height 2
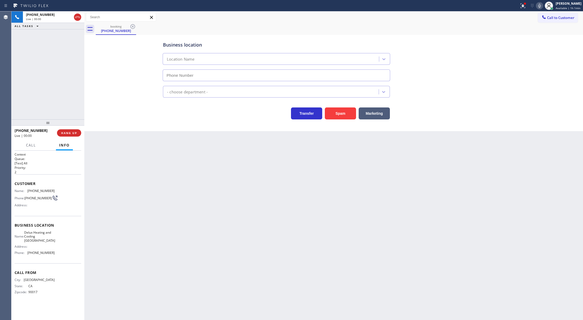
type input "[PHONE_NUMBER]"
click at [64, 133] on span "COMPLETE" at bounding box center [68, 133] width 18 height 4
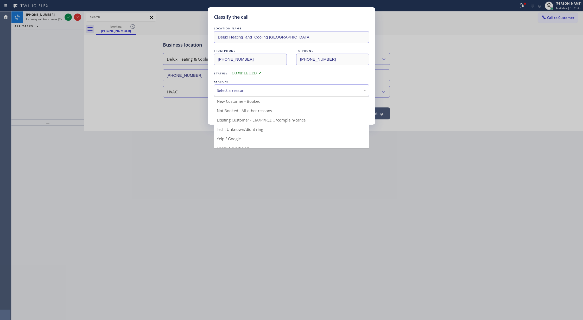
click at [243, 92] on div "Select a reason" at bounding box center [291, 90] width 149 height 6
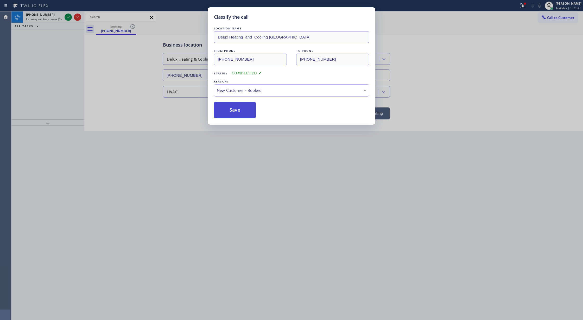
click at [224, 113] on button "Save" at bounding box center [235, 110] width 42 height 17
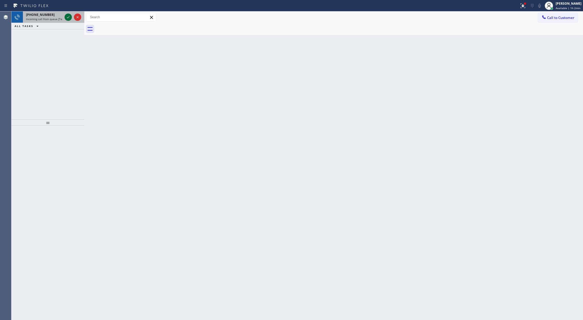
click at [67, 16] on icon at bounding box center [68, 17] width 6 height 6
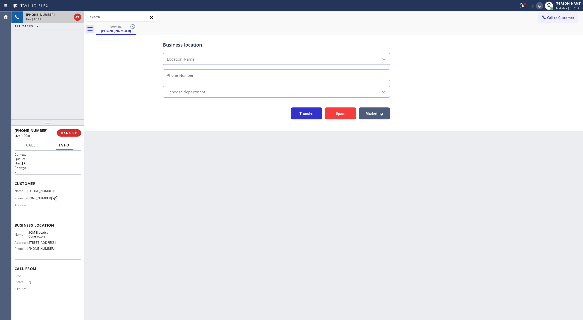
type input "[PHONE_NUMBER]"
click at [337, 116] on button "Spam" at bounding box center [340, 114] width 31 height 12
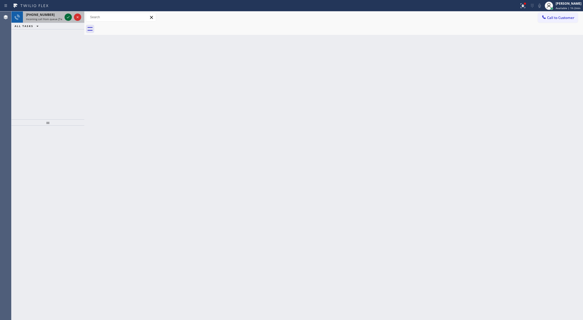
click at [68, 18] on icon at bounding box center [68, 17] width 6 height 6
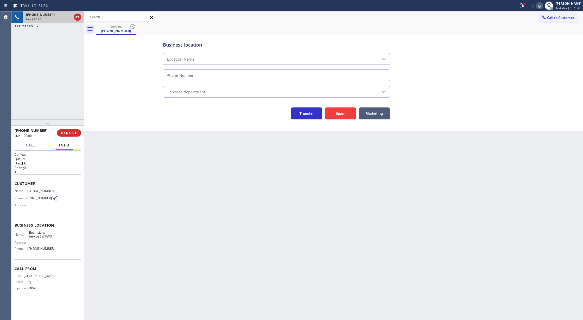
type input "[PHONE_NUMBER]"
click at [344, 118] on button "Spam" at bounding box center [340, 114] width 31 height 12
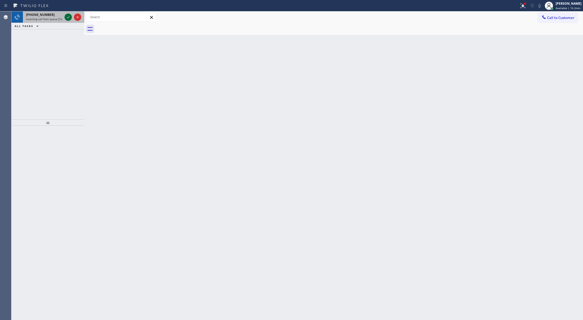
click at [68, 15] on icon at bounding box center [68, 17] width 6 height 6
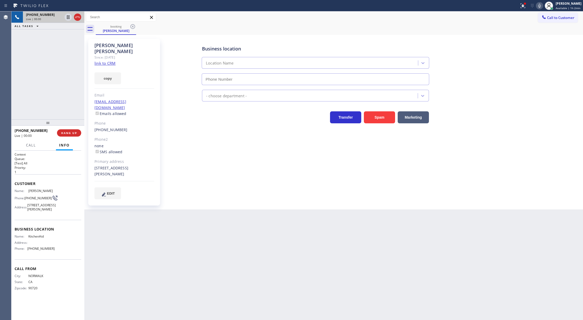
type input "[PHONE_NUMBER]"
click at [107, 61] on link "link to CRM" at bounding box center [105, 63] width 21 height 5
click at [67, 133] on span "COMPLETE" at bounding box center [68, 133] width 18 height 4
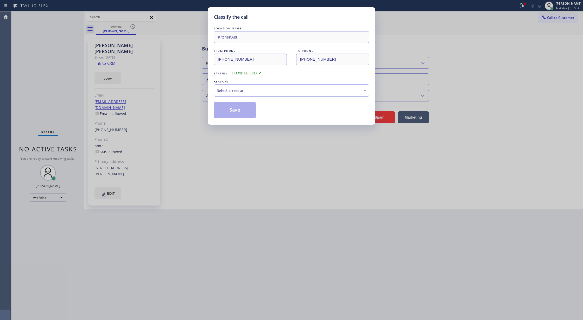
click at [240, 91] on div "Select a reason" at bounding box center [291, 90] width 149 height 6
click at [230, 110] on button "Save" at bounding box center [235, 110] width 42 height 17
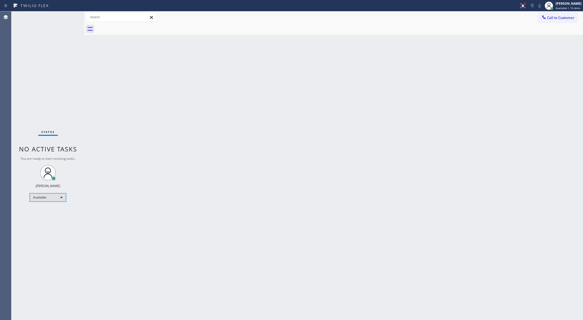
click at [63, 196] on div "Available" at bounding box center [48, 197] width 36 height 8
click at [47, 223] on li "Break" at bounding box center [47, 224] width 35 height 6
click at [47, 202] on div "Break" at bounding box center [48, 200] width 36 height 8
click at [53, 213] on li "Available" at bounding box center [47, 213] width 35 height 6
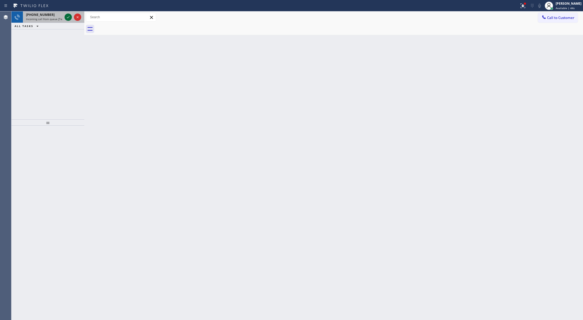
click at [66, 15] on icon at bounding box center [68, 17] width 6 height 6
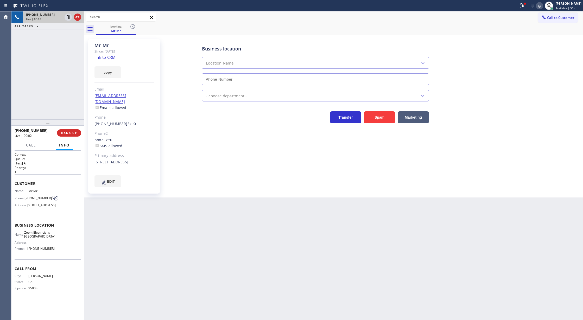
type input "[PHONE_NUMBER]"
click at [101, 58] on link "link to CRM" at bounding box center [105, 57] width 21 height 5
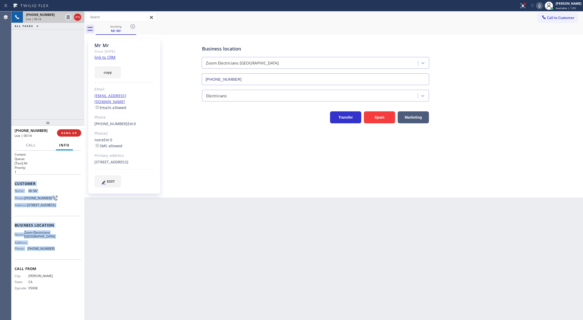
copy div "Customer Name: Mr Mr [PERSON_NAME]: [PHONE_NUMBER] Address: [STREET_ADDRESS] Bu…"
drag, startPoint x: 15, startPoint y: 183, endPoint x: 75, endPoint y: 253, distance: 92.6
click at [75, 253] on div "Context Queue: [Test] All Priority: 1 Customer Name: Mr Mr [PERSON_NAME]: [PHON…" at bounding box center [48, 225] width 67 height 147
click at [77, 16] on icon at bounding box center [77, 17] width 6 height 6
click at [69, 135] on button "COMPLETE" at bounding box center [68, 132] width 26 height 7
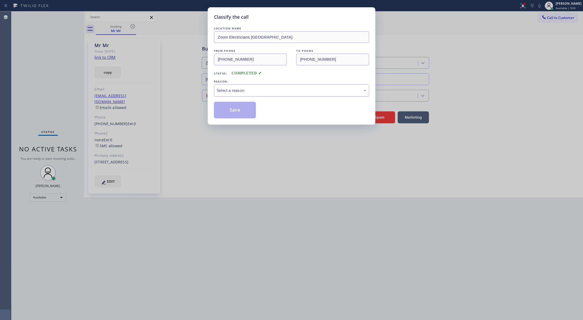
click at [262, 92] on div "Select a reason" at bounding box center [291, 90] width 149 height 6
click at [237, 111] on button "Save" at bounding box center [235, 110] width 42 height 17
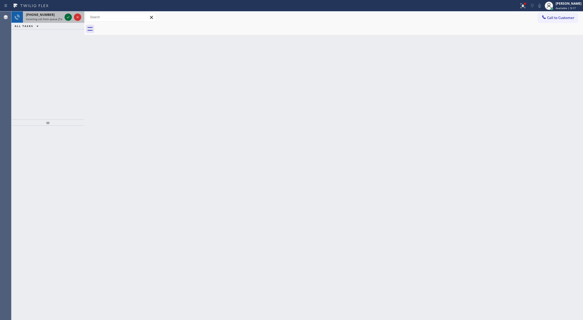
click at [66, 18] on icon at bounding box center [68, 17] width 6 height 6
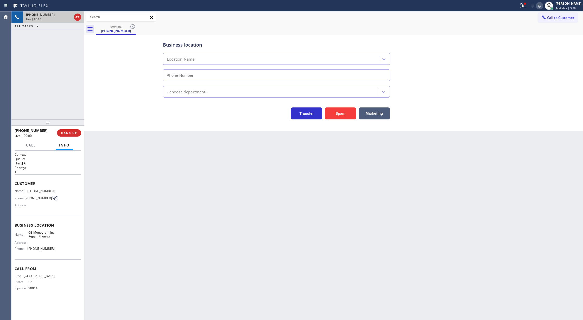
type input "[PHONE_NUMBER]"
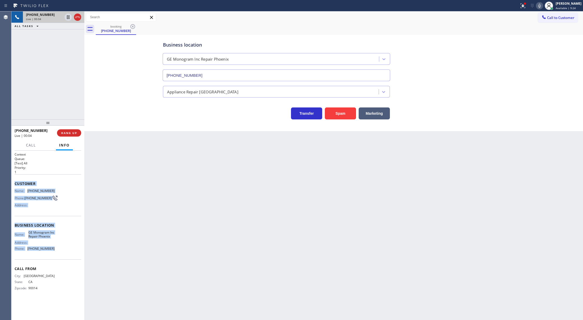
drag, startPoint x: 15, startPoint y: 183, endPoint x: 50, endPoint y: 253, distance: 78.5
click at [50, 253] on div "Context Queue: [Test] All Priority: 1 Customer Name: [PHONE_NUMBER] Phone: [PHO…" at bounding box center [48, 225] width 67 height 147
copy div "Customer Name: [PHONE_NUMBER] Phone: [PHONE_NUMBER] Address: Business location …"
click at [52, 81] on div "[PHONE_NUMBER] Live | 00:09 ALL TASKS ALL TASKS ACTIVE TASKS TASKS IN WRAP UP" at bounding box center [47, 65] width 73 height 108
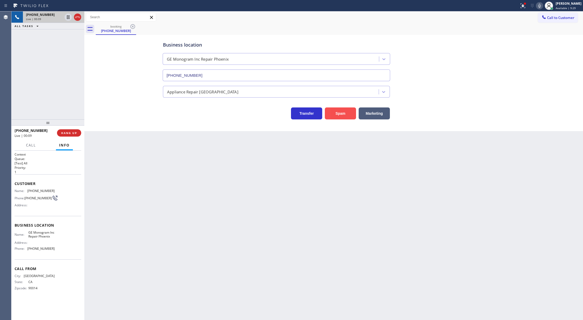
click at [343, 115] on button "Spam" at bounding box center [340, 114] width 31 height 12
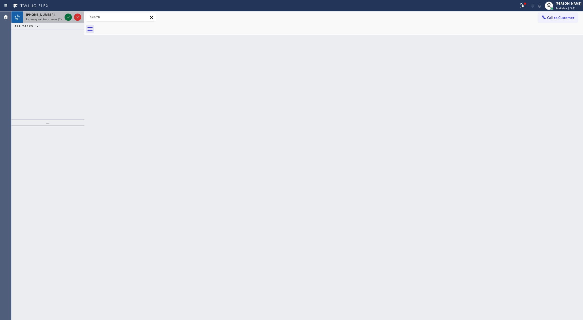
click at [68, 18] on icon at bounding box center [68, 17] width 3 height 2
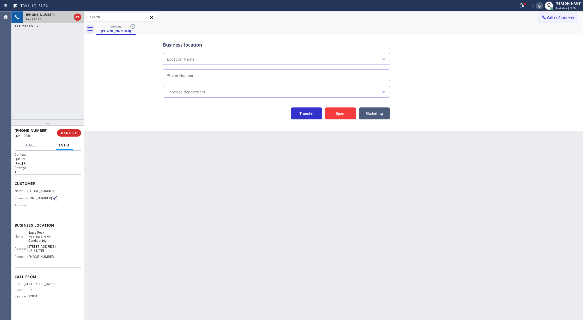
type input "[PHONE_NUMBER]"
click at [66, 133] on span "COMPLETE" at bounding box center [68, 133] width 18 height 4
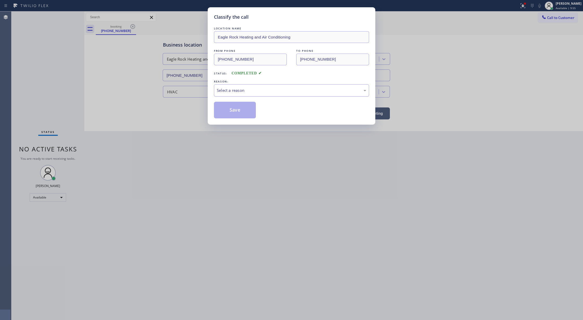
click at [267, 95] on div "Select a reason" at bounding box center [291, 90] width 155 height 12
click at [228, 115] on button "Save" at bounding box center [235, 110] width 42 height 17
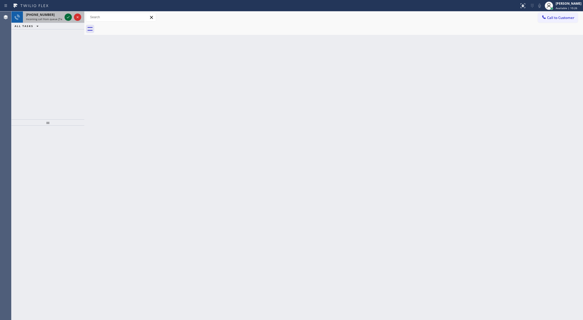
click at [69, 17] on icon at bounding box center [68, 17] width 6 height 6
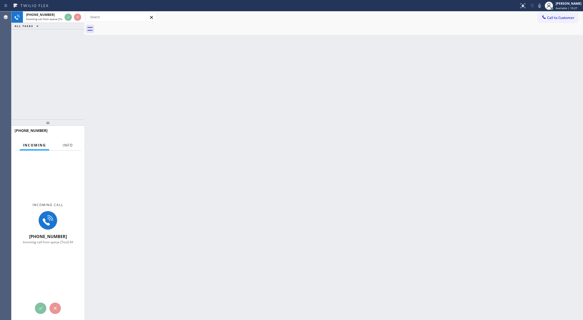
click at [66, 146] on span "Info" at bounding box center [68, 145] width 10 height 5
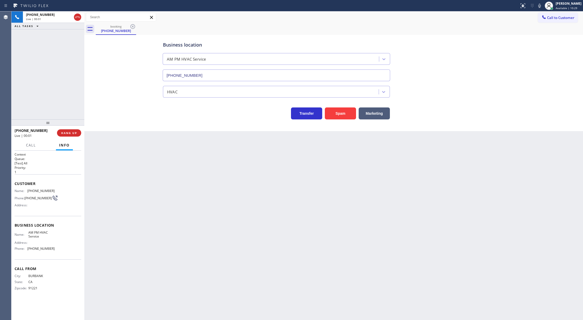
type input "[PHONE_NUMBER]"
copy div "Customer Name: [PHONE_NUMBER] Phone: [PHONE_NUMBER] Address: Business location …"
drag, startPoint x: 15, startPoint y: 185, endPoint x: 65, endPoint y: 254, distance: 86.0
click at [65, 254] on div "Context Queue: [Test] All Priority: 1 Customer Name: (818) 239-9786 Phone: (818…" at bounding box center [48, 225] width 67 height 147
click at [543, 5] on icon at bounding box center [540, 6] width 6 height 6
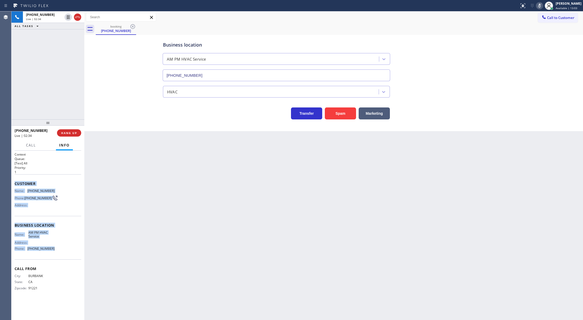
click at [541, 7] on icon at bounding box center [539, 6] width 3 height 4
click at [543, 7] on icon at bounding box center [540, 6] width 6 height 6
click at [541, 4] on icon at bounding box center [539, 6] width 3 height 4
click at [542, 4] on icon at bounding box center [540, 6] width 6 height 6
click at [541, 6] on icon at bounding box center [539, 6] width 3 height 4
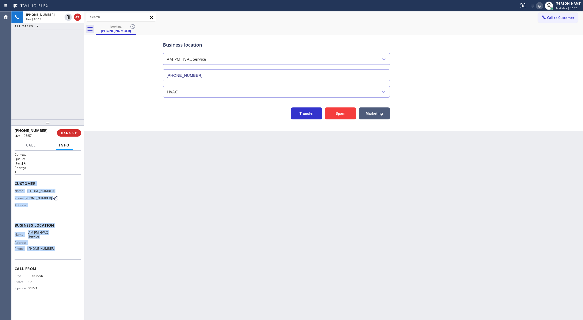
click at [543, 7] on icon at bounding box center [540, 6] width 6 height 6
click at [542, 6] on icon at bounding box center [540, 6] width 6 height 6
click at [542, 4] on icon at bounding box center [540, 6] width 6 height 6
click at [130, 259] on div "Back to Dashboard Change Sender ID Customers Technicians Select a contact Outbo…" at bounding box center [333, 165] width 499 height 309
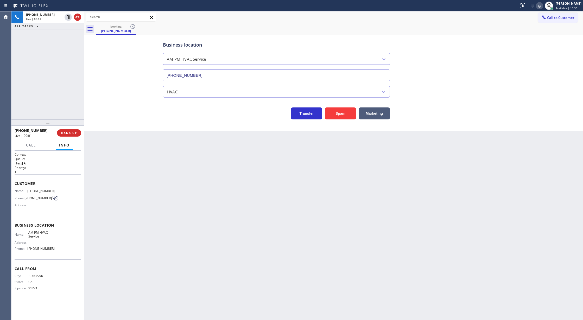
drag, startPoint x: 78, startPoint y: 16, endPoint x: 59, endPoint y: 1, distance: 24.1
click at [78, 16] on icon at bounding box center [77, 17] width 6 height 6
click at [71, 133] on span "COMPLETE" at bounding box center [68, 133] width 18 height 4
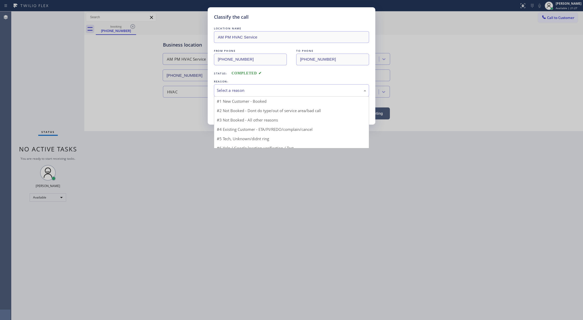
click at [248, 90] on div "Select a reason" at bounding box center [291, 90] width 149 height 6
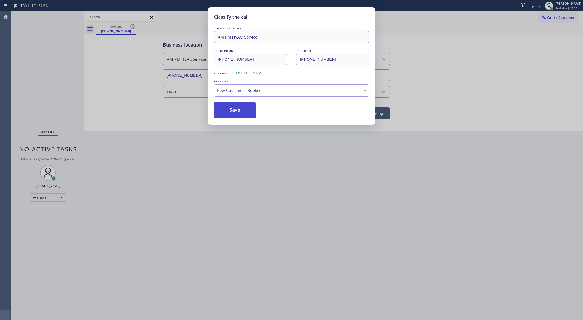
click at [235, 110] on button "Save" at bounding box center [235, 110] width 42 height 17
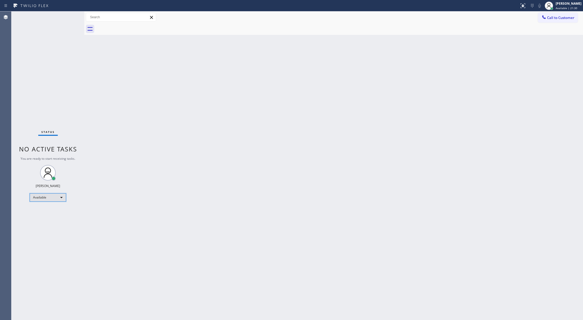
click at [60, 199] on div "Available" at bounding box center [48, 197] width 36 height 8
click at [54, 217] on li "Unavailable" at bounding box center [47, 218] width 35 height 6
click at [56, 196] on div "Unavailable" at bounding box center [48, 200] width 36 height 8
click at [50, 215] on li "Available" at bounding box center [47, 213] width 35 height 6
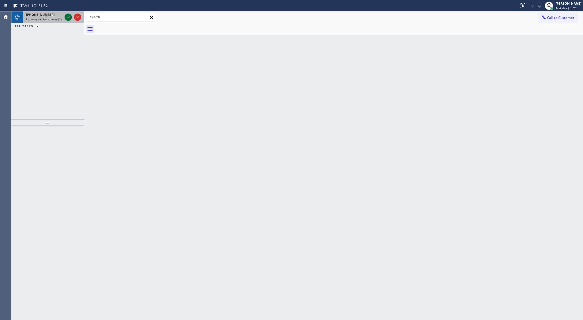
click at [67, 15] on icon at bounding box center [68, 17] width 6 height 6
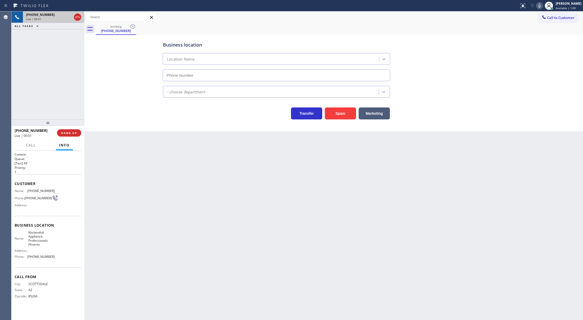
type input "(602) 641-3445"
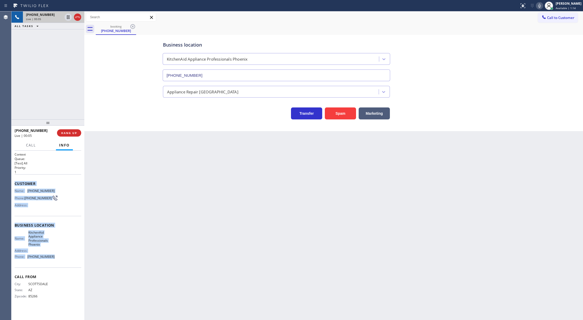
copy div "Customer Name: (623) 850-6300 Phone: (623) 850-6300 Address: Business location …"
drag, startPoint x: 12, startPoint y: 184, endPoint x: 59, endPoint y: 257, distance: 87.3
click at [59, 257] on div "Context Queue: [Test] All Priority: 1 Customer Name: (623) 850-6300 Phone: (623…" at bounding box center [47, 236] width 73 height 170
click at [78, 18] on icon at bounding box center [77, 17] width 6 height 6
click at [67, 134] on span "COMPLETE" at bounding box center [68, 133] width 18 height 4
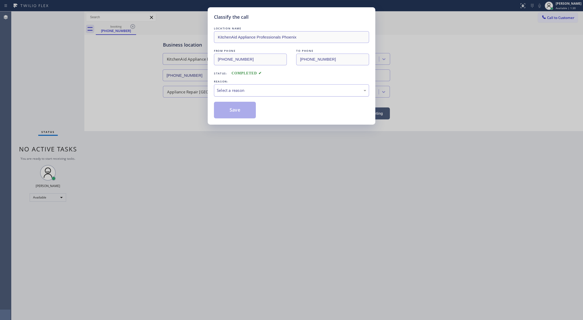
click at [258, 92] on div "Select a reason" at bounding box center [291, 90] width 149 height 6
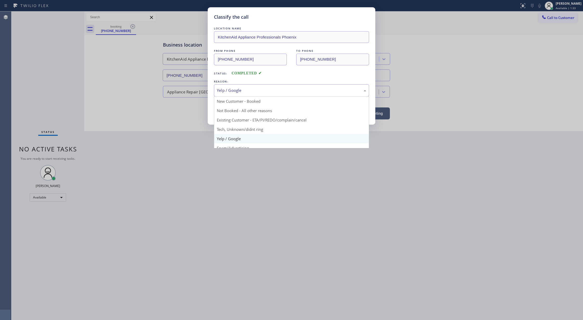
click at [240, 91] on div "Yelp / Google" at bounding box center [291, 90] width 149 height 6
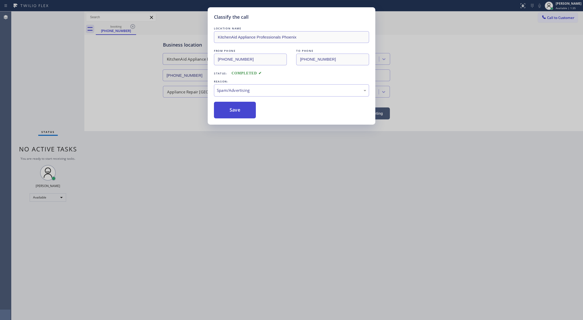
click at [228, 115] on button "Save" at bounding box center [235, 110] width 42 height 17
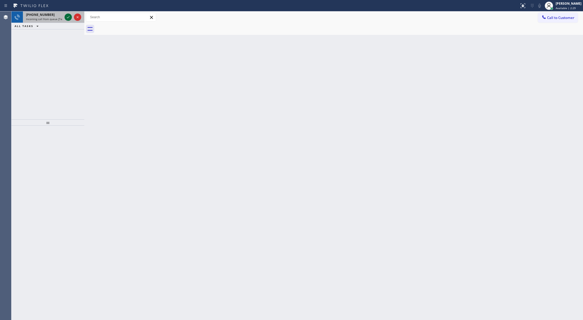
click at [68, 16] on icon at bounding box center [68, 17] width 6 height 6
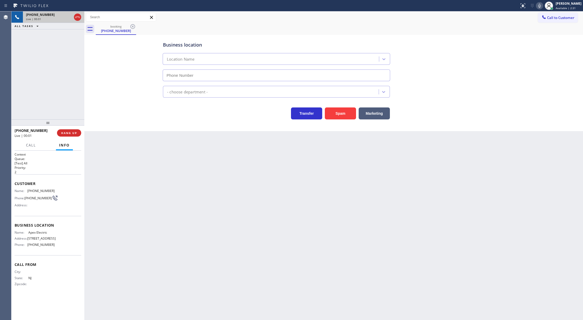
type input "(862) 640-1176"
click at [339, 116] on button "Spam" at bounding box center [340, 114] width 31 height 12
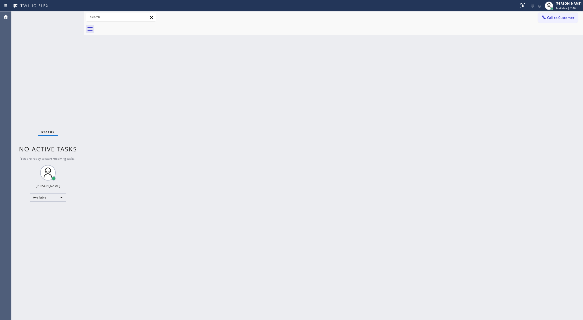
click at [70, 14] on div "Status No active tasks You are ready to start receiving tasks. [PERSON_NAME] Av…" at bounding box center [47, 165] width 73 height 309
click at [58, 8] on div at bounding box center [259, 6] width 515 height 8
click at [69, 14] on div "Status No active tasks You are ready to start receiving tasks. [PERSON_NAME] Av…" at bounding box center [47, 165] width 73 height 309
click at [66, 22] on div "Status No active tasks You are ready to start receiving tasks. [PERSON_NAME] Av…" at bounding box center [47, 165] width 73 height 309
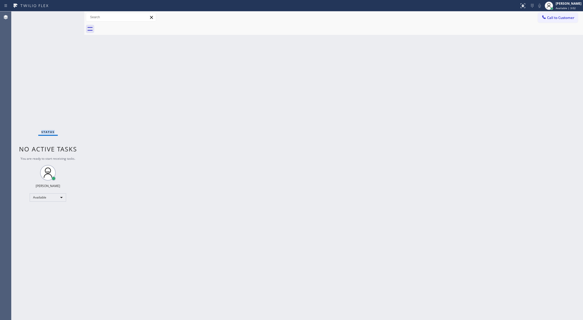
click at [66, 22] on div "Status No active tasks You are ready to start receiving tasks. [PERSON_NAME] Av…" at bounding box center [47, 165] width 73 height 309
click at [70, 17] on div "Status No active tasks You are ready to start receiving tasks. [PERSON_NAME] Av…" at bounding box center [47, 165] width 73 height 309
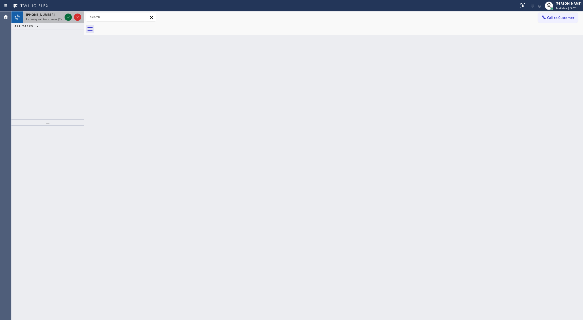
click at [68, 20] on icon at bounding box center [68, 17] width 6 height 6
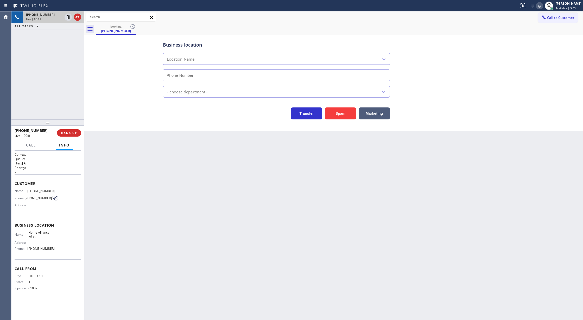
type input "(815) 384-1484"
drag, startPoint x: 78, startPoint y: 19, endPoint x: 83, endPoint y: 57, distance: 38.2
click at [78, 19] on icon at bounding box center [77, 17] width 6 height 6
click at [69, 133] on span "COMPLETE" at bounding box center [68, 133] width 18 height 4
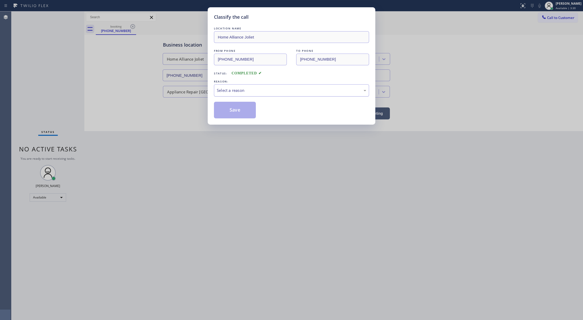
click at [236, 93] on div "Select a reason" at bounding box center [291, 90] width 149 height 6
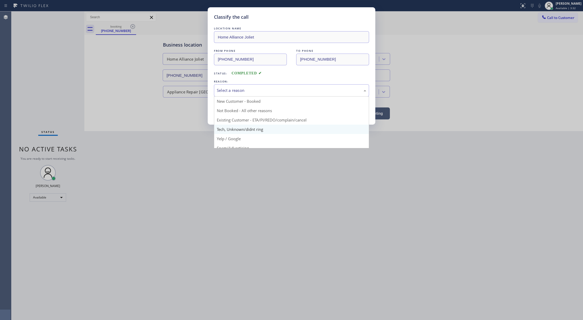
scroll to position [33, 0]
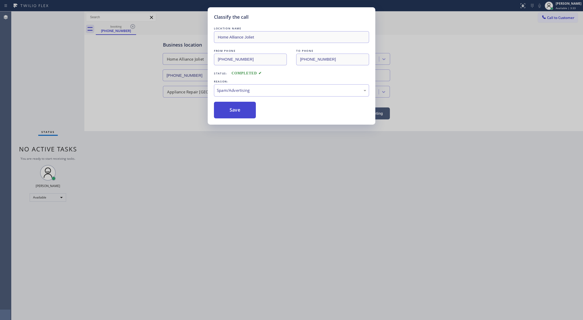
click at [232, 110] on button "Save" at bounding box center [235, 110] width 42 height 17
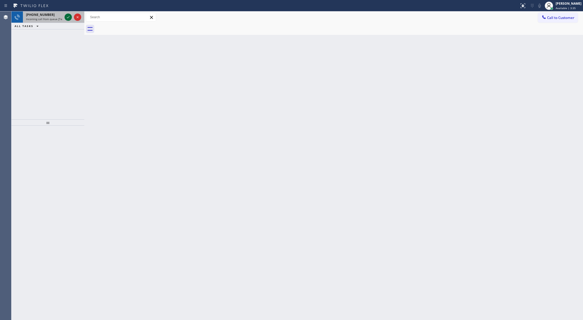
click at [67, 16] on icon at bounding box center [68, 17] width 6 height 6
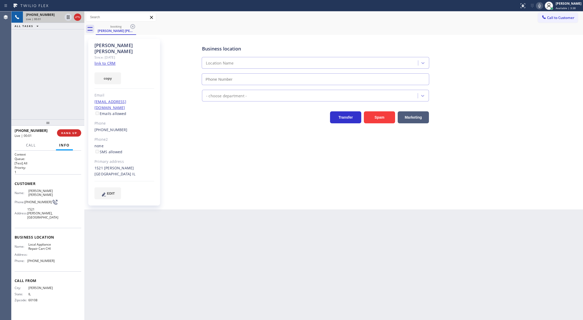
type input "(872) 266-7775"
click at [108, 61] on link "link to CRM" at bounding box center [105, 63] width 21 height 5
click at [62, 17] on div "+16305500361" at bounding box center [44, 14] width 36 height 4
click at [63, 135] on button "COMPLETE" at bounding box center [68, 132] width 26 height 7
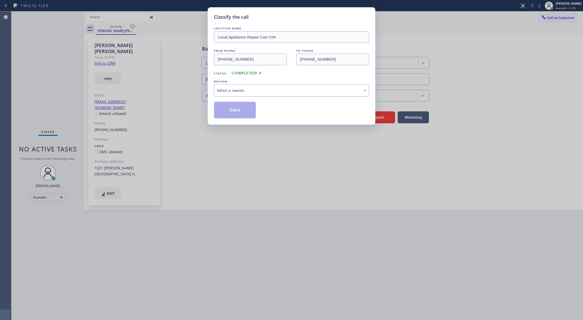
click at [247, 90] on div "Select a reason" at bounding box center [291, 90] width 149 height 6
click at [231, 109] on button "Save" at bounding box center [235, 110] width 42 height 17
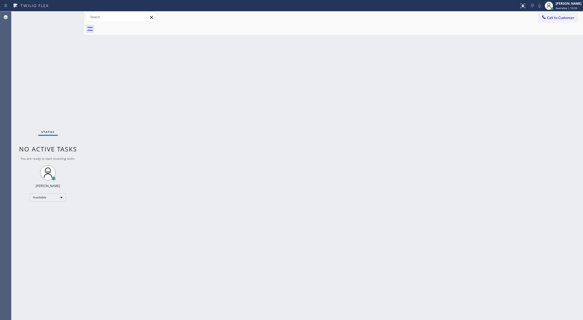
click at [69, 16] on div "Status No active tasks You are ready to start receiving tasks. [PERSON_NAME] Av…" at bounding box center [47, 165] width 73 height 309
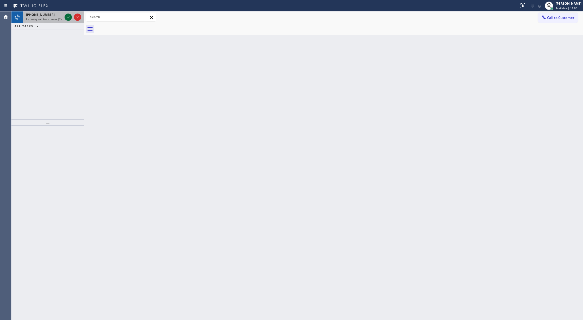
click at [67, 18] on icon at bounding box center [68, 17] width 6 height 6
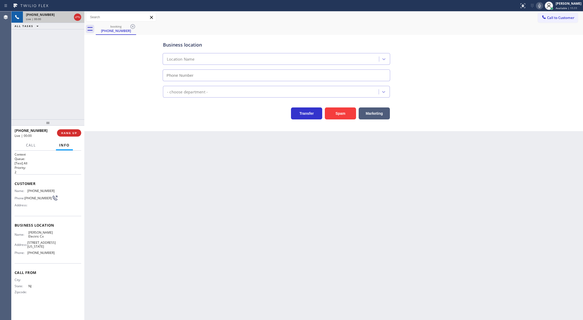
type input "(551) 354-0944"
click at [336, 115] on button "Spam" at bounding box center [340, 114] width 31 height 12
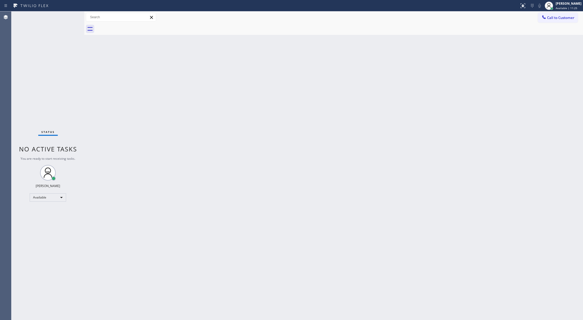
click at [67, 19] on div "Status No active tasks You are ready to start receiving tasks. [PERSON_NAME] Av…" at bounding box center [47, 165] width 73 height 309
click at [66, 16] on div "Status No active tasks You are ready to start receiving tasks. [PERSON_NAME] Av…" at bounding box center [47, 165] width 73 height 309
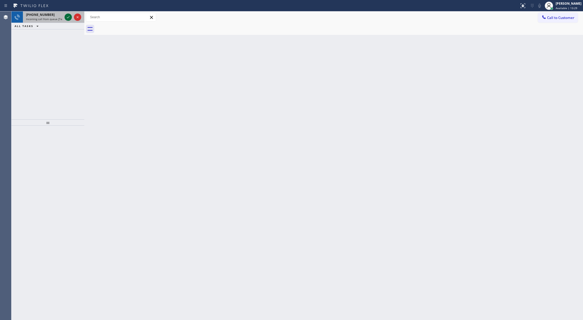
click at [67, 19] on icon at bounding box center [68, 17] width 6 height 6
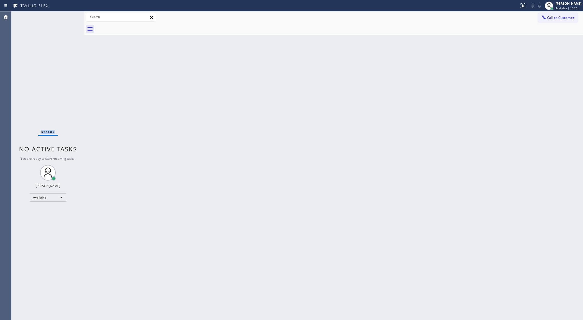
click at [67, 19] on div "Status No active tasks You are ready to start receiving tasks. [PERSON_NAME] Av…" at bounding box center [47, 165] width 73 height 309
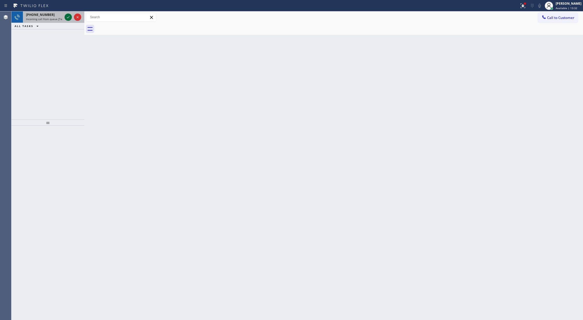
click at [66, 17] on icon at bounding box center [68, 17] width 6 height 6
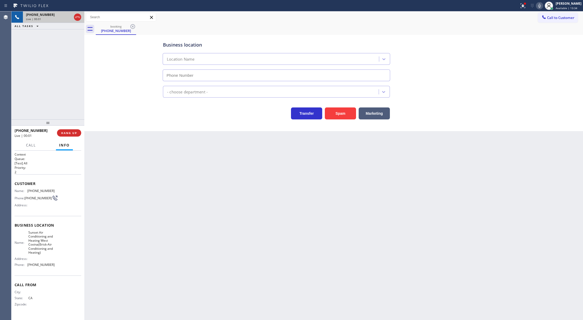
type input "(626) 469-4805"
click at [341, 114] on button "Spam" at bounding box center [340, 114] width 31 height 12
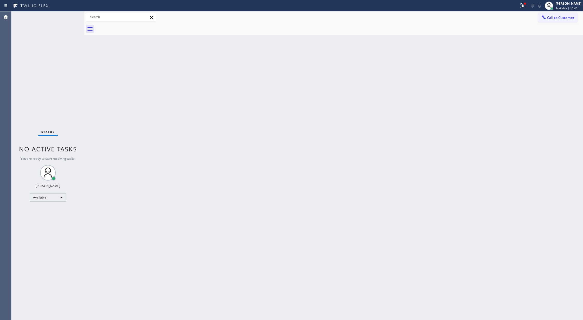
click at [69, 19] on div "Status No active tasks You are ready to start receiving tasks. [PERSON_NAME] Av…" at bounding box center [47, 165] width 73 height 309
click at [69, 16] on div "Status No active tasks You are ready to start receiving tasks. [PERSON_NAME] Av…" at bounding box center [47, 165] width 73 height 309
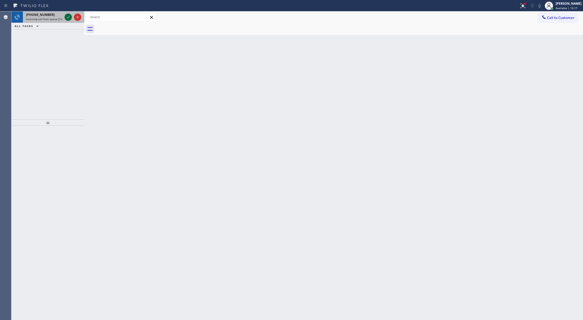
click at [69, 15] on icon at bounding box center [68, 17] width 6 height 6
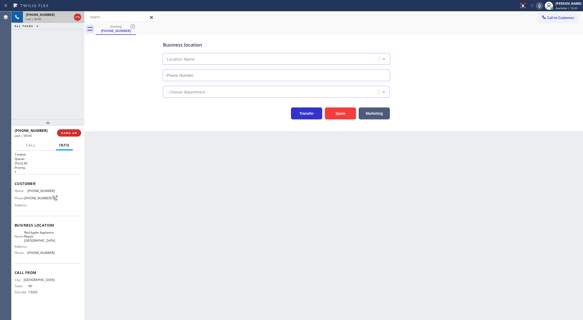
type input "(725) 234-6050"
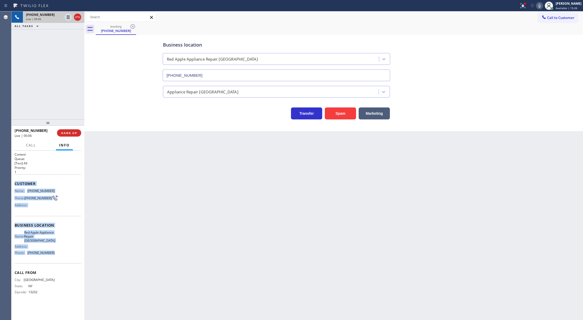
copy div "Customer Name: (315) 547-2529 Phone: (315) 547-2529 Address: Business location …"
drag, startPoint x: 15, startPoint y: 185, endPoint x: 58, endPoint y: 259, distance: 85.7
click at [58, 259] on div "Context Queue: [Test] All Priority: 1 Customer Name: (315) 547-2529 Phone: (315…" at bounding box center [48, 227] width 67 height 151
drag, startPoint x: 80, startPoint y: 18, endPoint x: 67, endPoint y: 47, distance: 32.0
click at [80, 18] on icon at bounding box center [77, 17] width 6 height 6
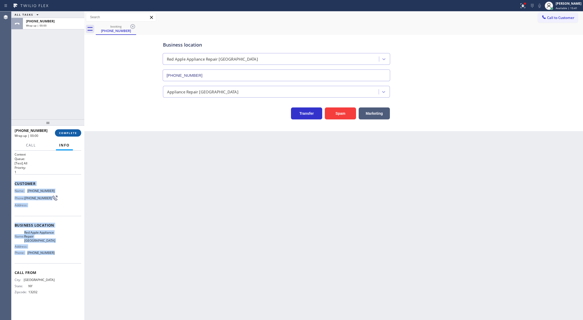
click at [68, 133] on span "COMPLETE" at bounding box center [68, 133] width 18 height 4
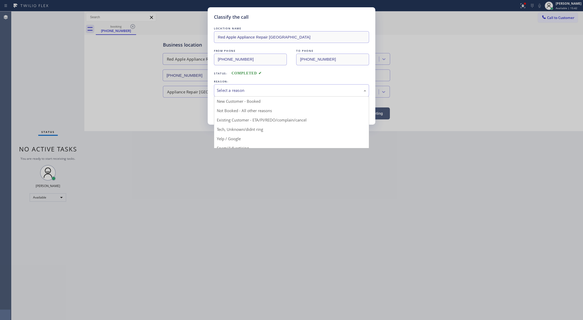
click at [278, 93] on div "Select a reason" at bounding box center [291, 90] width 149 height 6
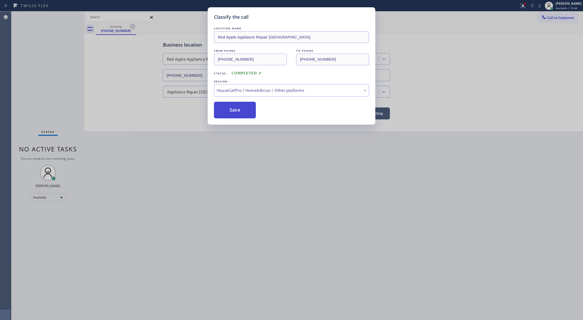
click at [234, 104] on button "Save" at bounding box center [235, 110] width 42 height 17
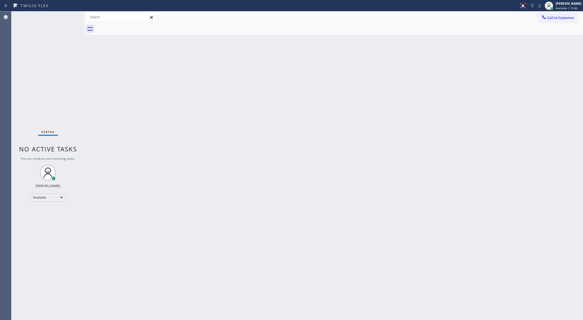
click at [69, 16] on div "Status No active tasks You are ready to start receiving tasks. [PERSON_NAME] Av…" at bounding box center [47, 165] width 73 height 309
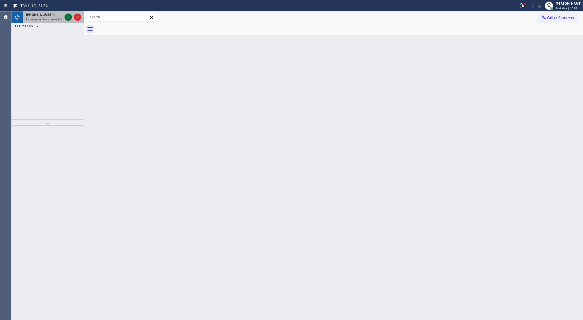
click at [67, 16] on icon at bounding box center [68, 17] width 6 height 6
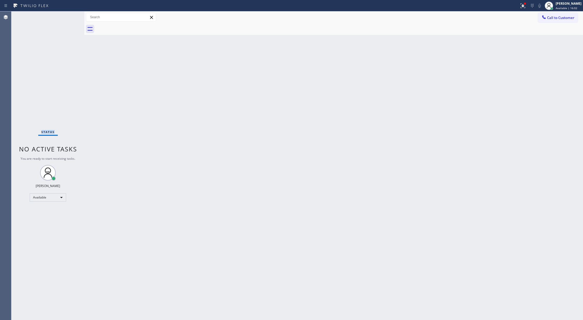
click at [67, 16] on div "Status No active tasks You are ready to start receiving tasks. [PERSON_NAME] Av…" at bounding box center [47, 165] width 73 height 309
click at [70, 17] on div "Status No active tasks You are ready to start receiving tasks. [PERSON_NAME] Av…" at bounding box center [47, 165] width 73 height 309
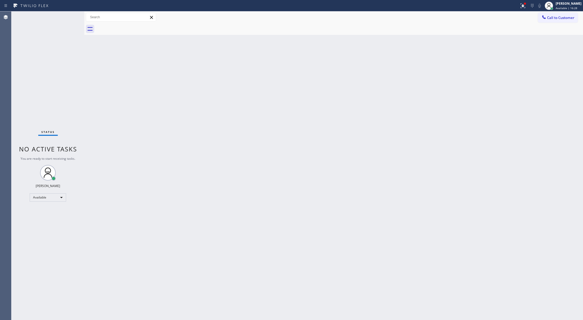
click at [70, 17] on div "Status No active tasks You are ready to start receiving tasks. [PERSON_NAME] Av…" at bounding box center [47, 165] width 73 height 309
click at [68, 20] on div "Status No active tasks You are ready to start receiving tasks. [PERSON_NAME] Av…" at bounding box center [47, 165] width 73 height 309
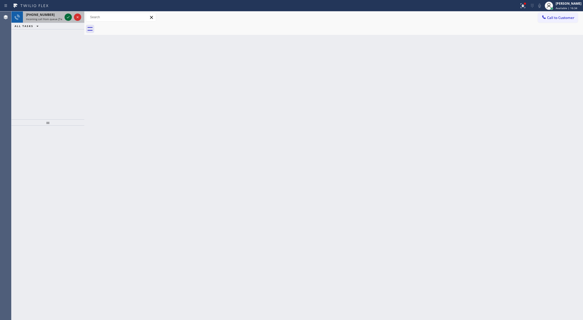
click at [67, 16] on icon at bounding box center [68, 17] width 6 height 6
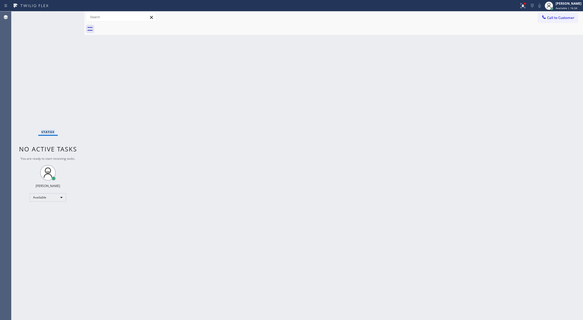
click at [67, 16] on div "Status No active tasks You are ready to start receiving tasks. [PERSON_NAME] Av…" at bounding box center [47, 165] width 73 height 309
click at [69, 17] on div "Status No active tasks You are ready to start receiving tasks. [PERSON_NAME] Av…" at bounding box center [47, 165] width 73 height 309
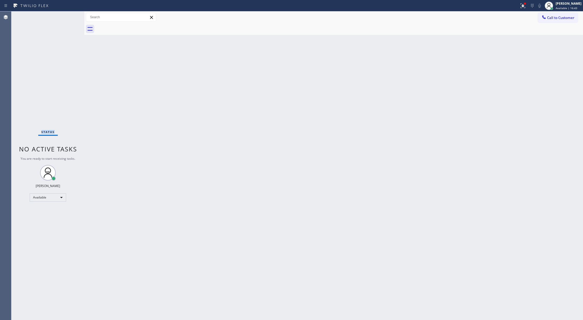
click at [69, 17] on div "Status No active tasks You are ready to start receiving tasks. [PERSON_NAME] Av…" at bounding box center [47, 165] width 73 height 309
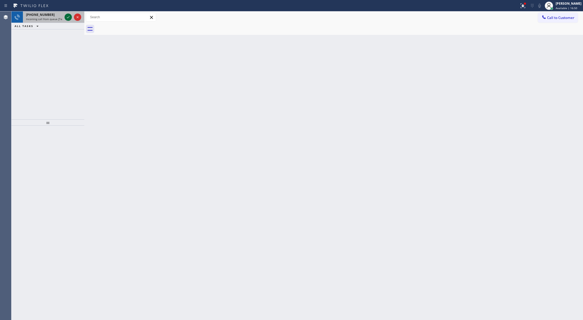
click at [67, 16] on icon at bounding box center [68, 17] width 6 height 6
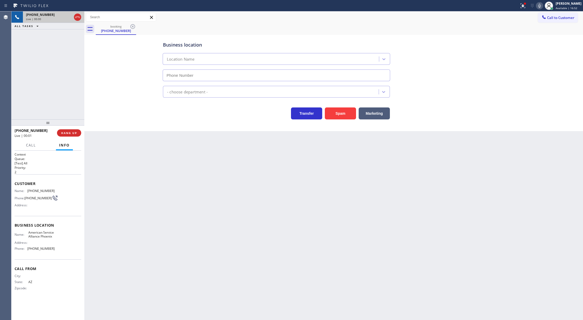
type input "(602) 536-8383"
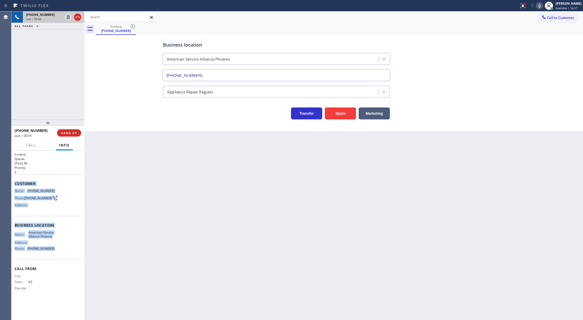
drag, startPoint x: 14, startPoint y: 183, endPoint x: 53, endPoint y: 252, distance: 79.3
click at [53, 252] on div "Context Queue: [Test] All Priority: 2 Customer Name: (520) 541-6316 Phone: (520…" at bounding box center [47, 236] width 73 height 170
copy div "Customer Name: (520) 541-6316 Phone: (520) 541-6316 Address: Business location …"
click at [76, 17] on icon at bounding box center [77, 17] width 6 height 6
click at [69, 135] on span "COMPLETE" at bounding box center [68, 133] width 18 height 4
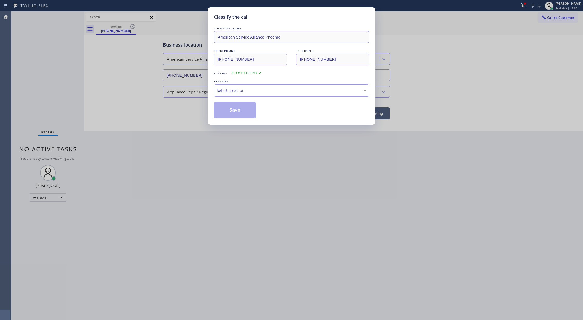
click at [250, 91] on div "Select a reason" at bounding box center [291, 90] width 149 height 6
click at [229, 112] on button "Save" at bounding box center [235, 110] width 42 height 17
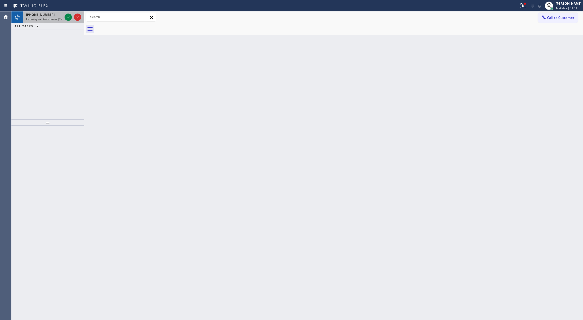
click at [63, 18] on div "+19144413536 Incoming call from queue [Test] All" at bounding box center [43, 16] width 41 height 11
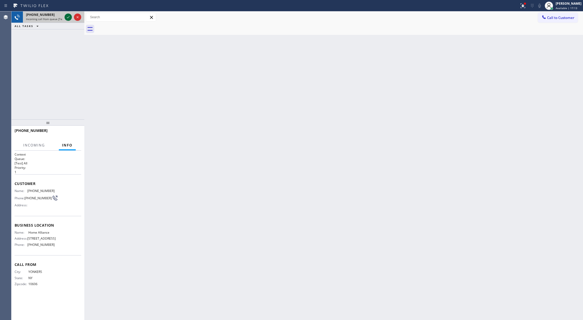
click at [66, 17] on icon at bounding box center [68, 17] width 6 height 6
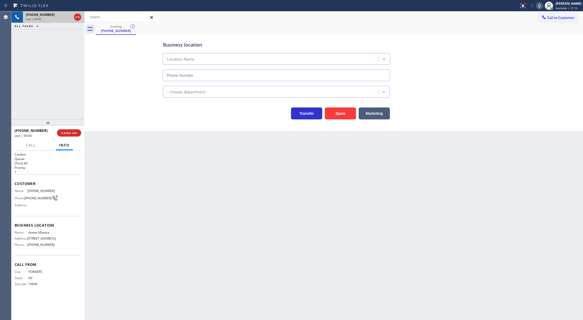
type input "[PHONE_NUMBER]"
click at [65, 128] on div "+19144413536 Live | 00:05 HANG UP" at bounding box center [48, 133] width 67 height 14
click at [78, 18] on icon at bounding box center [77, 17] width 6 height 6
click at [68, 131] on span "COMPLETE" at bounding box center [68, 133] width 18 height 4
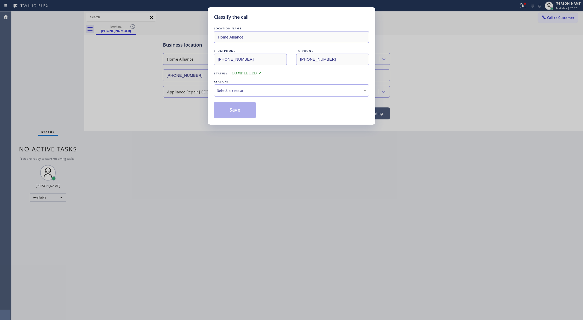
click at [254, 84] on div "REASON:" at bounding box center [291, 81] width 155 height 5
click at [229, 89] on div "Select a reason" at bounding box center [291, 90] width 149 height 6
click at [234, 111] on button "Save" at bounding box center [235, 110] width 42 height 17
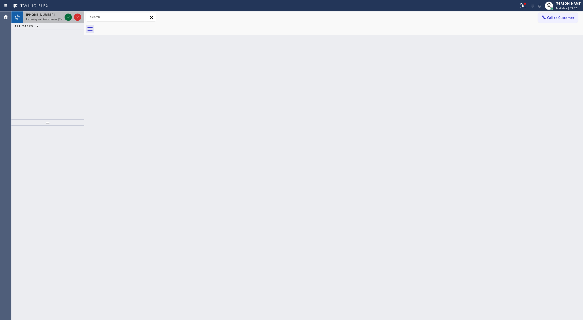
click at [67, 18] on icon at bounding box center [68, 17] width 6 height 6
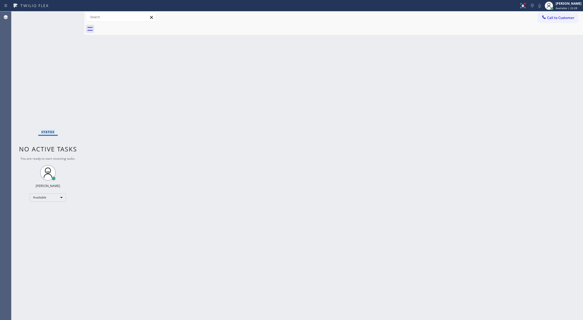
click at [66, 19] on div "Status No active tasks You are ready to start receiving tasks. [PERSON_NAME] Av…" at bounding box center [47, 165] width 73 height 309
click at [71, 17] on div "Status No active tasks You are ready to start receiving tasks. [PERSON_NAME] Av…" at bounding box center [47, 165] width 73 height 309
click at [71, 15] on div "Status No active tasks You are ready to start receiving tasks. [PERSON_NAME] Av…" at bounding box center [47, 165] width 73 height 309
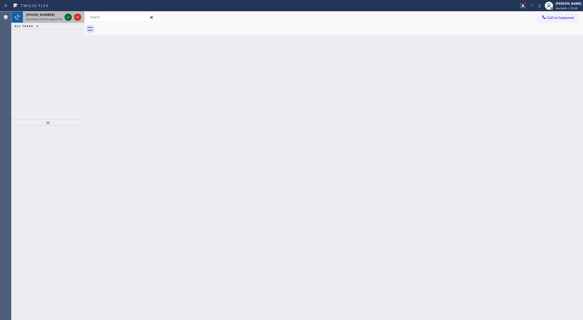
click at [65, 19] on icon at bounding box center [68, 17] width 6 height 6
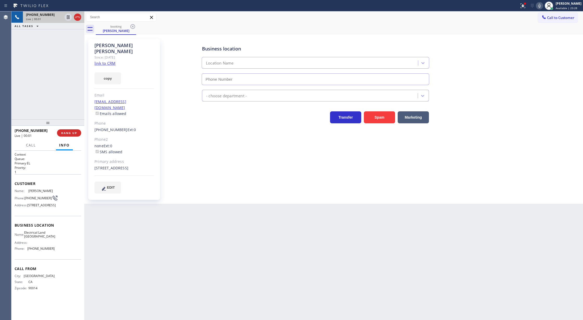
type input "(562) 309-4505"
click at [108, 61] on link "link to CRM" at bounding box center [105, 63] width 21 height 5
click at [540, 6] on icon at bounding box center [540, 6] width 6 height 6
click at [542, 4] on icon at bounding box center [540, 6] width 6 height 6
click at [541, 7] on icon at bounding box center [539, 6] width 3 height 4
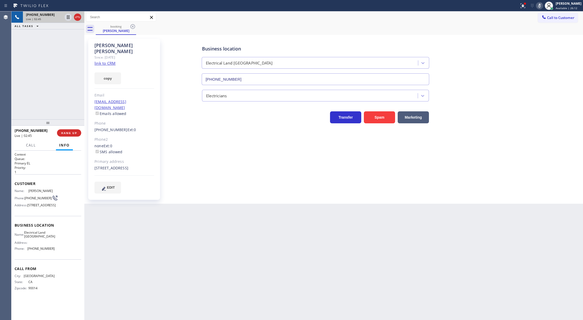
click at [543, 5] on icon at bounding box center [540, 6] width 6 height 6
click at [68, 133] on span "COMPLETE" at bounding box center [68, 133] width 18 height 4
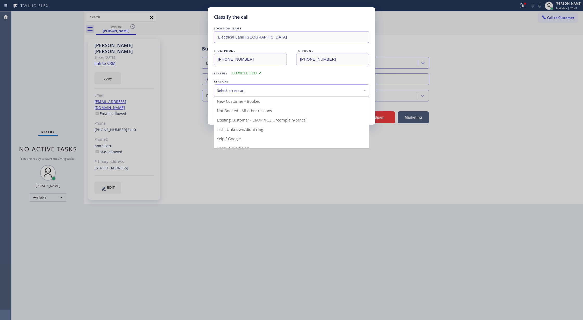
click at [228, 91] on div "Select a reason" at bounding box center [291, 90] width 149 height 6
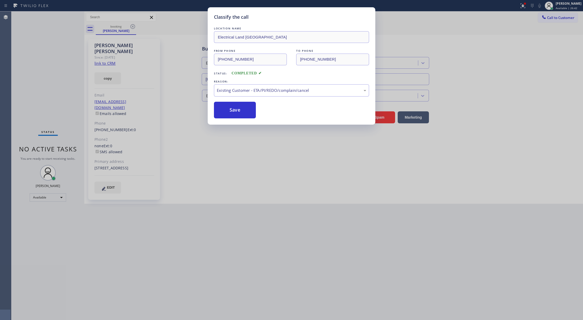
click at [232, 111] on button "Save" at bounding box center [235, 110] width 42 height 17
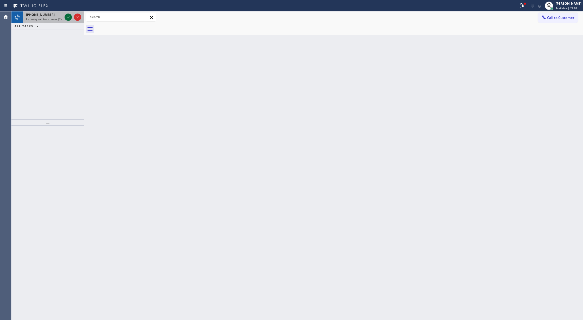
click at [67, 17] on icon at bounding box center [68, 17] width 3 height 2
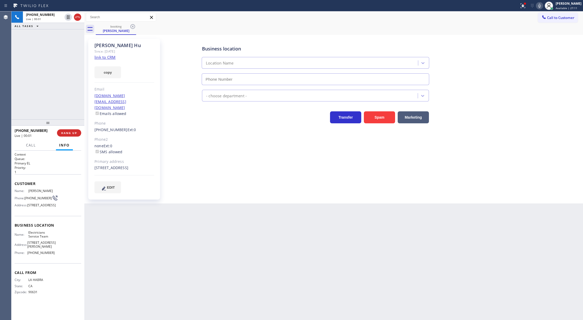
type input "(800) 568-8664"
click at [103, 59] on link "link to CRM" at bounding box center [105, 57] width 21 height 5
click at [541, 8] on icon at bounding box center [539, 6] width 3 height 4
click at [68, 34] on icon at bounding box center [68, 35] width 6 height 6
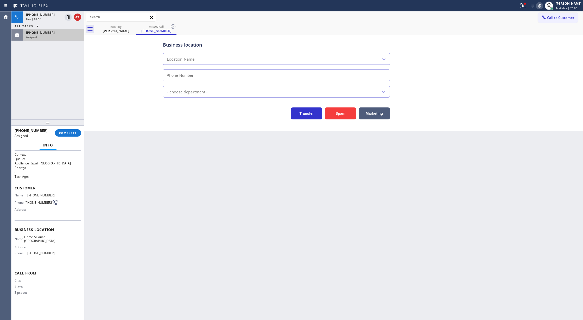
type input "(206) 201-1911"
click at [66, 132] on span "COMPLETE" at bounding box center [68, 133] width 18 height 4
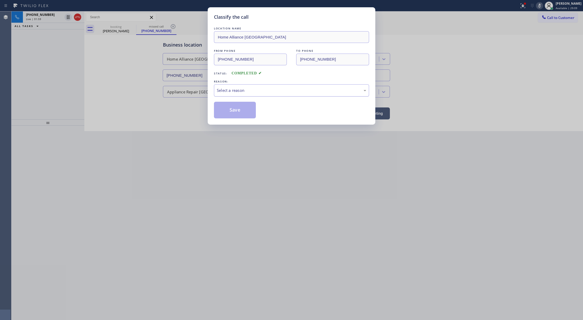
click at [251, 92] on div "Select a reason" at bounding box center [291, 90] width 149 height 6
click at [234, 109] on button "Save" at bounding box center [235, 110] width 42 height 17
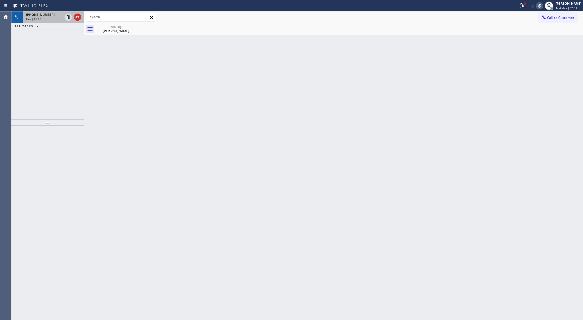
click at [50, 18] on div "Live | 02:02" at bounding box center [44, 19] width 36 height 4
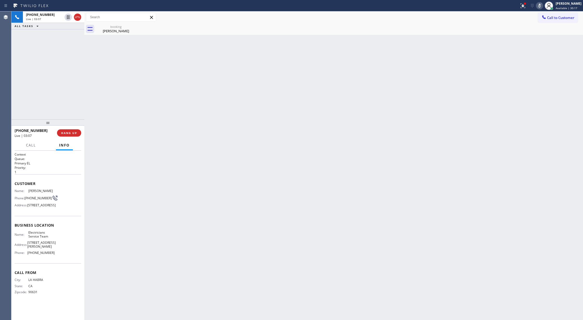
click at [542, 5] on icon at bounding box center [540, 6] width 6 height 6
click at [108, 146] on div "Back to Dashboard Change Sender ID Customers Technicians Select a contact Outbo…" at bounding box center [333, 165] width 499 height 309
click at [74, 14] on icon at bounding box center [77, 17] width 6 height 6
click at [60, 131] on span "COMPLETE" at bounding box center [68, 133] width 18 height 4
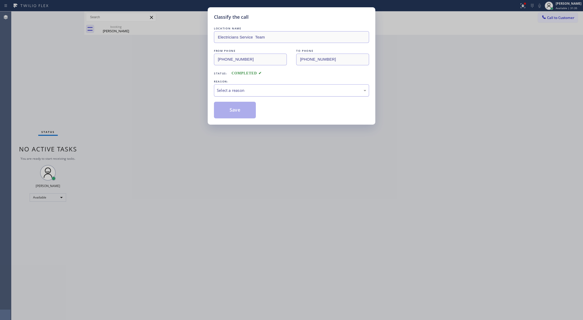
click at [256, 88] on div "Select a reason" at bounding box center [291, 90] width 149 height 6
click at [234, 110] on button "Save" at bounding box center [235, 110] width 42 height 17
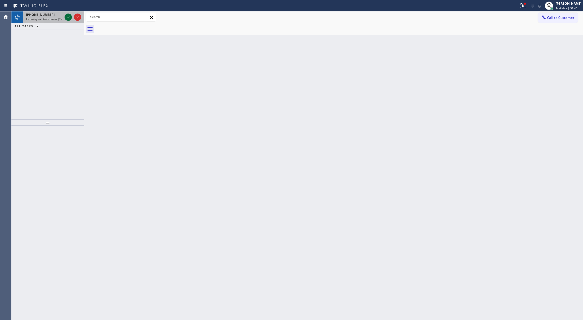
click at [66, 17] on icon at bounding box center [68, 17] width 6 height 6
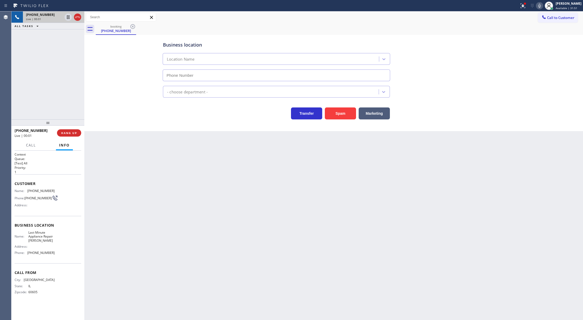
type input "(630) 339-5322"
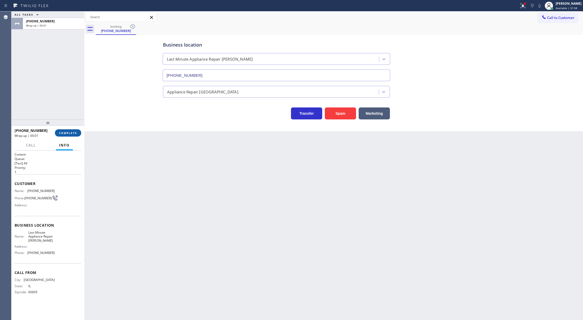
click at [63, 133] on span "COMPLETE" at bounding box center [68, 133] width 18 height 4
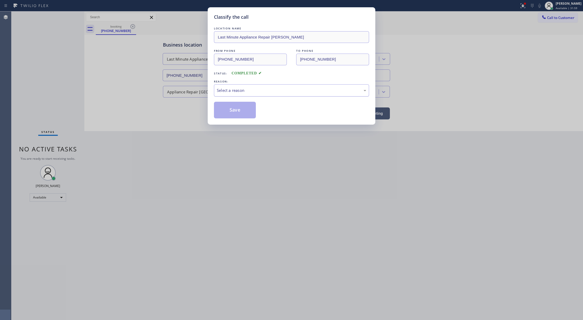
click at [232, 95] on div "Select a reason" at bounding box center [291, 90] width 155 height 12
click at [223, 115] on button "Save" at bounding box center [235, 110] width 42 height 17
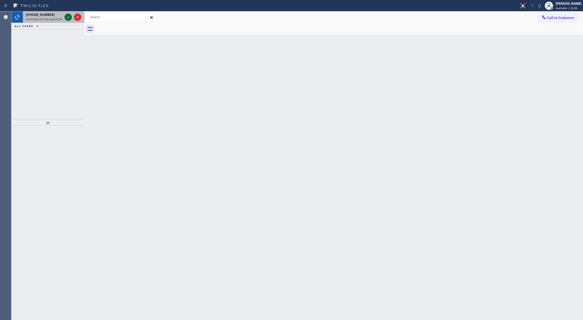
click at [67, 16] on icon at bounding box center [68, 17] width 6 height 6
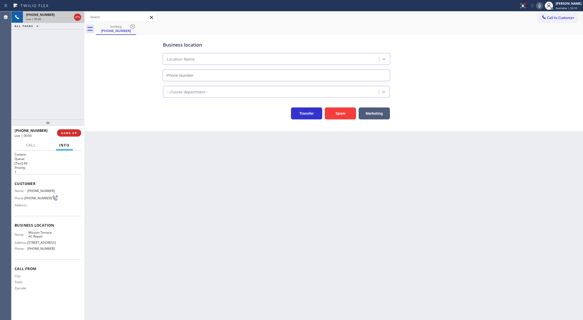
type input "(415) 742-2875"
drag, startPoint x: 77, startPoint y: 16, endPoint x: 77, endPoint y: 20, distance: 4.2
click at [77, 16] on icon at bounding box center [77, 17] width 6 height 6
click at [67, 135] on button "COMPLETE" at bounding box center [68, 132] width 26 height 7
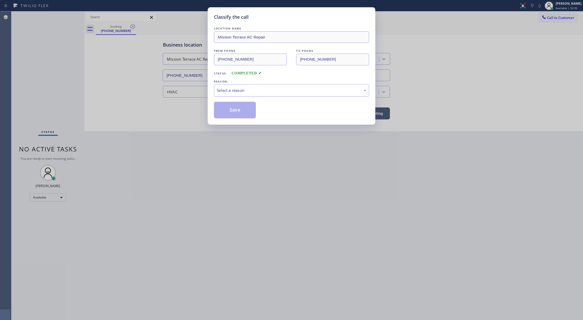
click at [254, 91] on div "Select a reason" at bounding box center [291, 90] width 149 height 6
click at [247, 86] on div "Not Booked - All other reasons" at bounding box center [291, 90] width 155 height 12
click at [248, 90] on div "Tech, Unknown/didnt ring" at bounding box center [291, 90] width 149 height 6
click at [237, 111] on button "Save" at bounding box center [235, 110] width 42 height 17
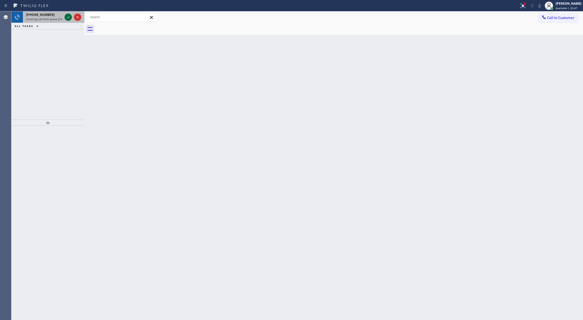
click at [69, 15] on icon at bounding box center [68, 17] width 6 height 6
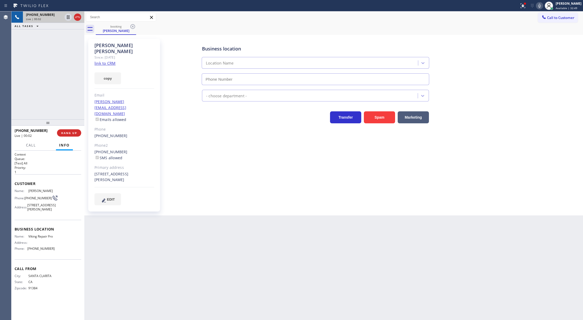
type input "(213) 893-4479"
click at [98, 61] on link "link to CRM" at bounding box center [105, 63] width 21 height 5
click at [75, 18] on icon at bounding box center [77, 17] width 6 height 6
click at [70, 130] on button "COMPLETE" at bounding box center [68, 132] width 26 height 7
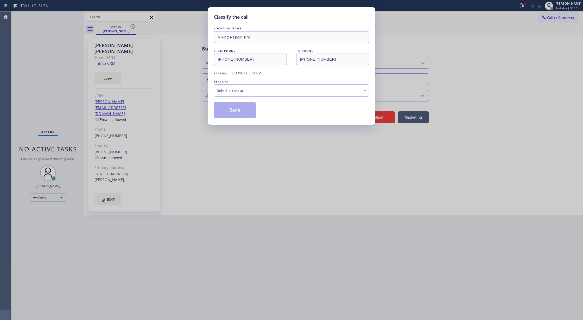
click at [244, 89] on div "Select a reason" at bounding box center [291, 90] width 149 height 6
click at [230, 112] on button "Save" at bounding box center [235, 110] width 42 height 17
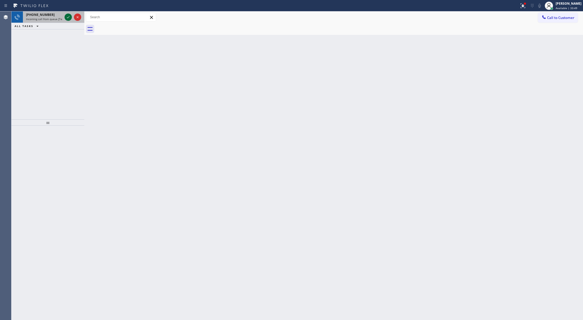
click at [68, 16] on icon at bounding box center [68, 17] width 6 height 6
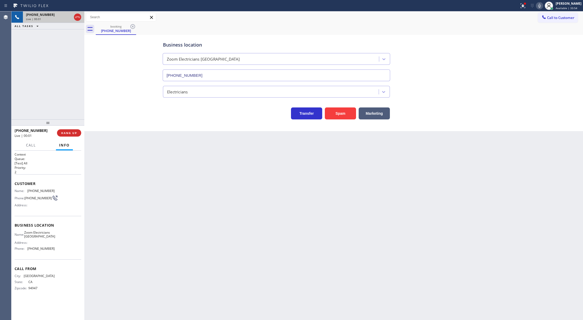
type input "[PHONE_NUMBER]"
drag, startPoint x: 14, startPoint y: 181, endPoint x: 64, endPoint y: 254, distance: 88.2
click at [64, 254] on div "Context Queue: [Test] All Priority: 2 Customer Name: (415) 307-4325 Phone: (415…" at bounding box center [47, 236] width 73 height 170
copy div "Customer Name: (415) 307-4325 Phone: (415) 307-4325 Address: Business location …"
click at [62, 18] on div "Live | 04:57" at bounding box center [44, 19] width 36 height 4
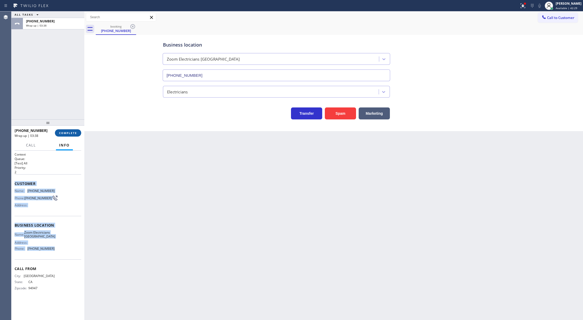
click at [65, 133] on span "COMPLETE" at bounding box center [68, 133] width 18 height 4
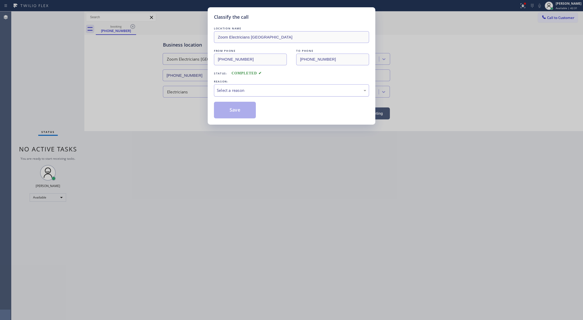
click at [263, 91] on div "Select a reason" at bounding box center [291, 90] width 149 height 6
click at [233, 113] on button "Save" at bounding box center [235, 110] width 42 height 17
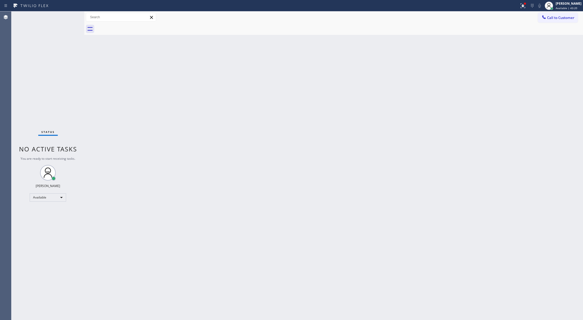
click at [69, 21] on div "Status No active tasks You are ready to start receiving tasks. [PERSON_NAME] Av…" at bounding box center [47, 165] width 73 height 309
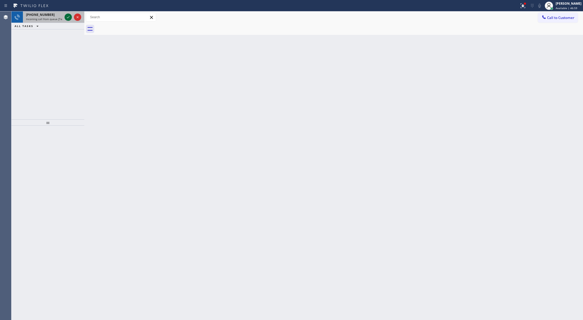
click at [69, 18] on icon at bounding box center [68, 17] width 6 height 6
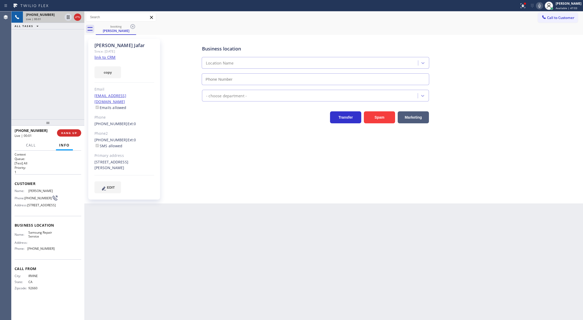
type input "(888) 610-2145"
click at [100, 56] on link "link to CRM" at bounding box center [105, 57] width 21 height 5
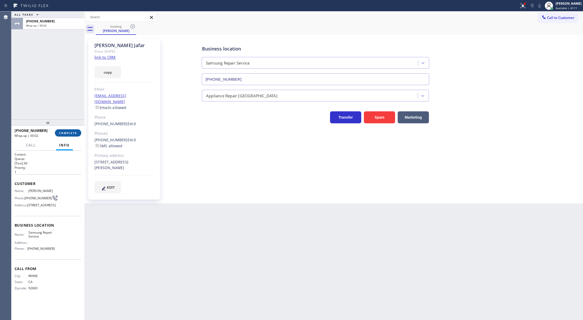
click at [64, 131] on button "COMPLETE" at bounding box center [68, 132] width 26 height 7
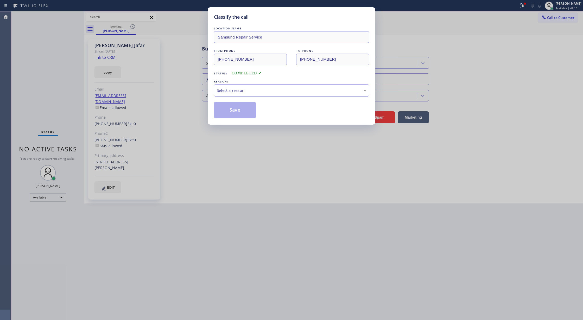
click at [235, 91] on div "Select a reason" at bounding box center [291, 90] width 149 height 6
click at [225, 111] on button "Save" at bounding box center [235, 110] width 42 height 17
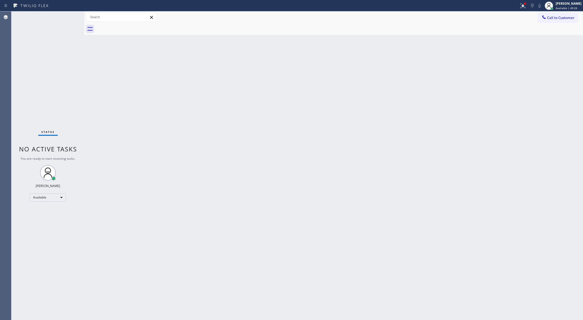
click at [114, 197] on div "Back to Dashboard Change Sender ID Customers Technicians Select a contact Outbo…" at bounding box center [333, 165] width 499 height 309
click at [68, 18] on div "Status No active tasks You are ready to start receiving tasks. [PERSON_NAME] Av…" at bounding box center [47, 165] width 73 height 309
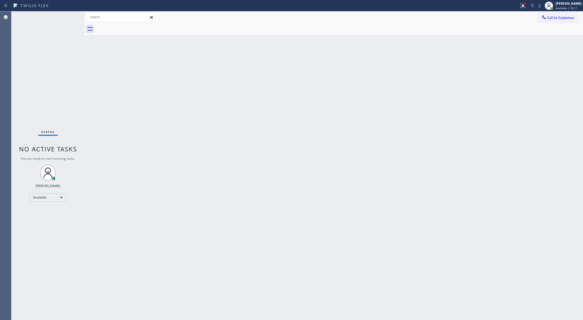
click at [125, 121] on div "Back to Dashboard Change Sender ID Customers Technicians Select a contact Outbo…" at bounding box center [333, 165] width 499 height 309
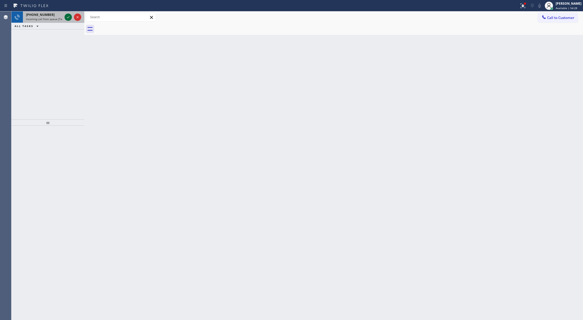
click at [68, 17] on icon at bounding box center [68, 17] width 6 height 6
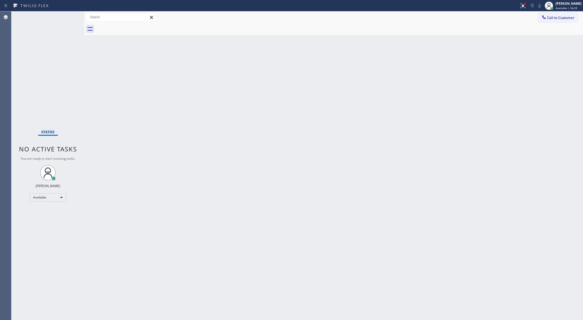
click at [68, 17] on div "Status No active tasks You are ready to start receiving tasks. [PERSON_NAME] Av…" at bounding box center [47, 165] width 73 height 309
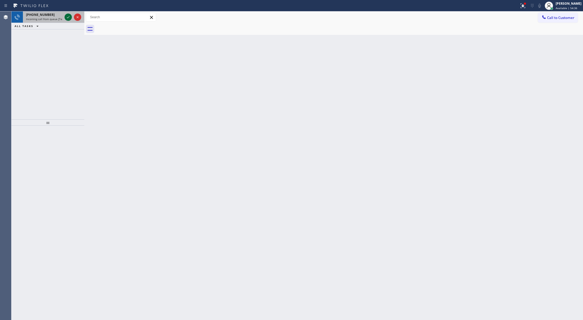
click at [68, 15] on icon at bounding box center [68, 17] width 6 height 6
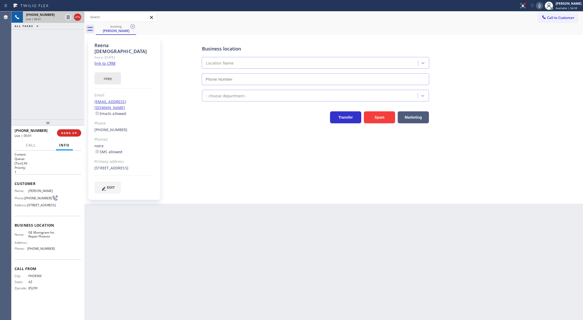
type input "[PHONE_NUMBER]"
click at [105, 61] on link "link to CRM" at bounding box center [105, 63] width 21 height 5
click at [66, 134] on span "HANG UP" at bounding box center [69, 133] width 16 height 4
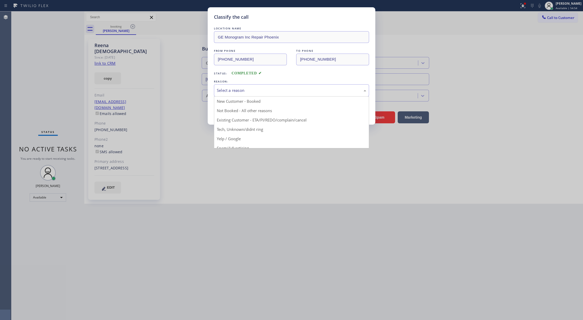
click at [223, 91] on div "Select a reason" at bounding box center [291, 90] width 149 height 6
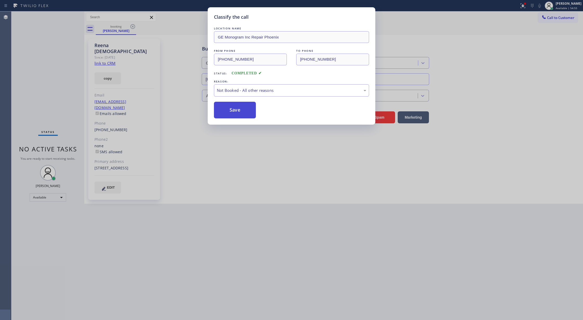
click at [234, 112] on button "Save" at bounding box center [235, 110] width 42 height 17
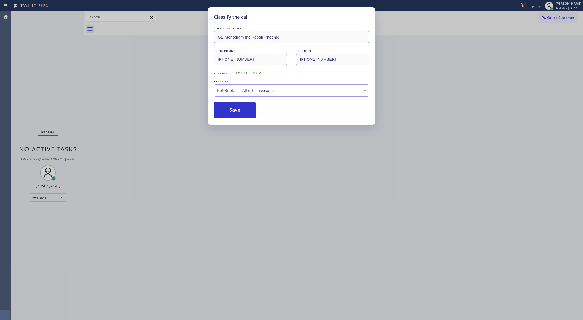
click at [60, 199] on div "Classify the call LOCATION NAME AM PM HVAC Service FROM PHONE (818) 239-9786 TO…" at bounding box center [297, 165] width 572 height 309
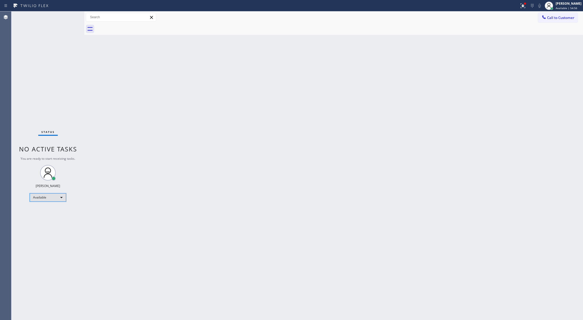
click at [58, 199] on div "Available" at bounding box center [48, 197] width 36 height 8
click at [49, 218] on li "Unavailable" at bounding box center [47, 218] width 35 height 6
click at [559, 19] on span "Call to Customer" at bounding box center [560, 17] width 27 height 5
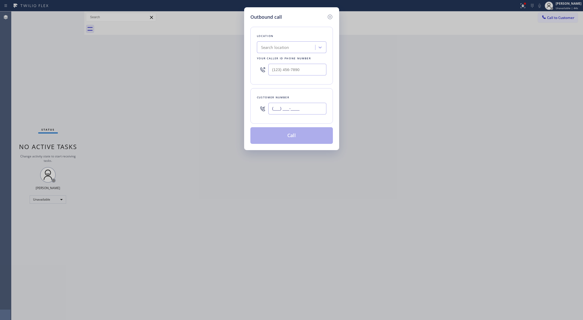
click at [272, 111] on input "(___) ___-____" at bounding box center [297, 109] width 58 height 12
paste input "858) 922-5121"
type input "[PHONE_NUMBER]"
click at [274, 46] on div "Search location" at bounding box center [275, 48] width 28 height 6
paste input "HomeFix HVAC Masters"
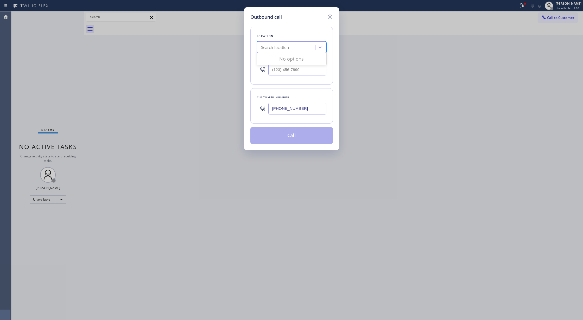
type input "HomeFix HVAC Masters"
click at [275, 60] on div "HomeFix HVAC Masters" at bounding box center [292, 58] width 70 height 9
type input "[PHONE_NUMBER]"
click at [299, 137] on button "Call" at bounding box center [291, 135] width 83 height 17
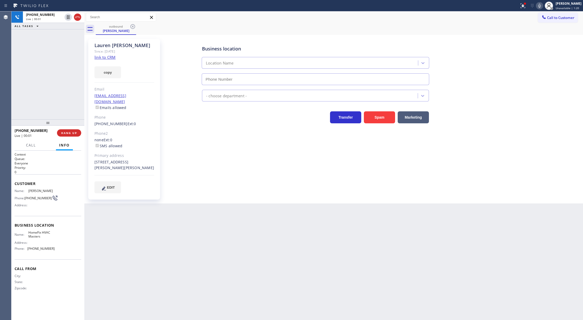
type input "[PHONE_NUMBER]"
drag, startPoint x: 79, startPoint y: 17, endPoint x: 82, endPoint y: 29, distance: 13.0
click at [79, 17] on icon at bounding box center [77, 17] width 6 height 6
click at [63, 134] on span "COMPLETE" at bounding box center [68, 133] width 18 height 4
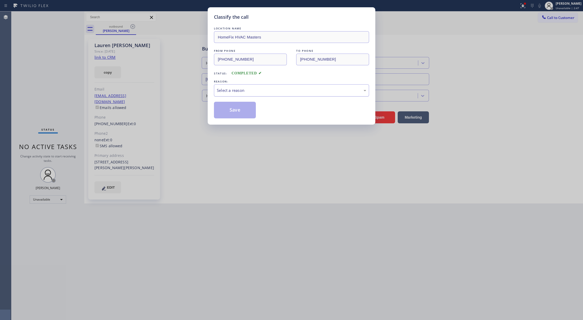
click at [254, 90] on div "Select a reason" at bounding box center [291, 90] width 149 height 6
click at [234, 112] on button "Save" at bounding box center [235, 110] width 42 height 17
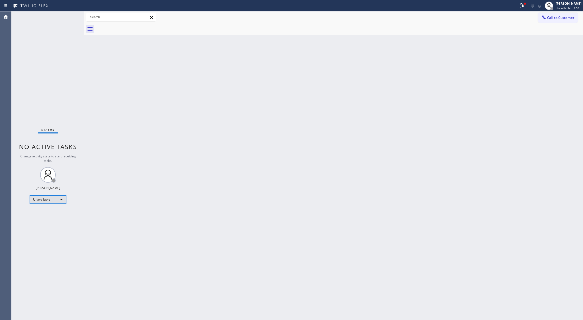
click at [59, 198] on div "Unavailable" at bounding box center [48, 200] width 36 height 8
click at [57, 211] on li "Available" at bounding box center [47, 213] width 35 height 6
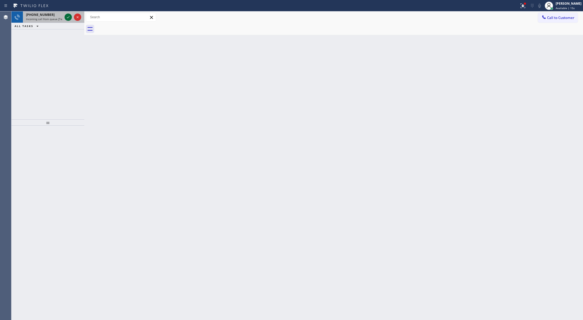
click at [65, 16] on icon at bounding box center [68, 17] width 6 height 6
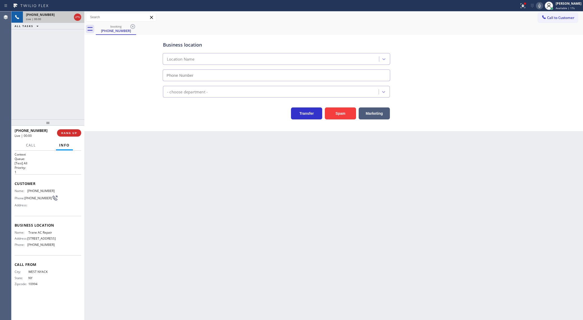
type input "(213) 623-5125"
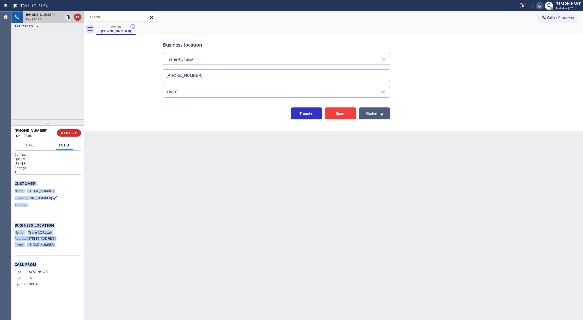
drag, startPoint x: 15, startPoint y: 183, endPoint x: 55, endPoint y: 258, distance: 84.7
click at [55, 258] on div "Context Queue: [Test] All Priority: 1 Customer Name: (845) 499-0397 Phone: (845…" at bounding box center [48, 223] width 67 height 143
copy div "Customer Name: (845) 499-0397 Phone: (845) 499-0397 Address: Business location …"
click at [63, 133] on span "COMPLETE" at bounding box center [68, 133] width 18 height 4
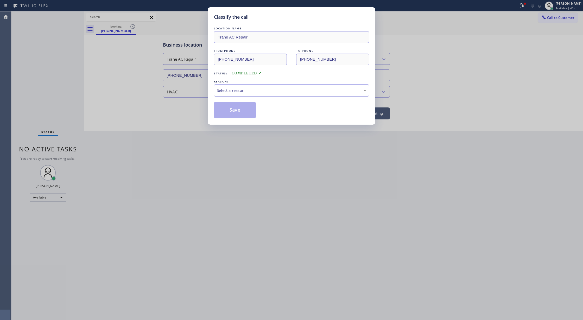
click at [233, 87] on div "Select a reason" at bounding box center [291, 90] width 149 height 6
click at [233, 114] on button "Save" at bounding box center [235, 110] width 42 height 17
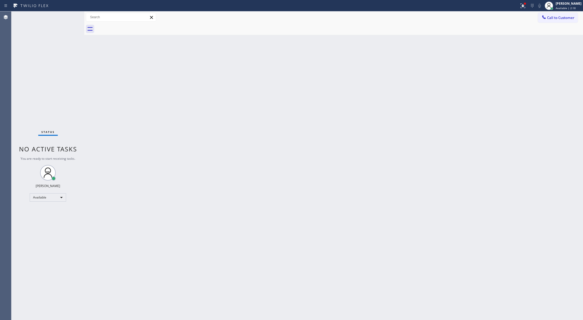
click at [124, 207] on div "Back to Dashboard Change Sender ID Customers Technicians Select a contact Outbo…" at bounding box center [333, 165] width 499 height 309
click at [71, 18] on div "Status No active tasks You are ready to start receiving tasks. [PERSON_NAME] Av…" at bounding box center [47, 165] width 73 height 309
click at [73, 18] on div "Status No active tasks You are ready to start receiving tasks. [PERSON_NAME] Av…" at bounding box center [47, 165] width 73 height 309
click at [69, 15] on div "Status No active tasks You are ready to start receiving tasks. [PERSON_NAME] Av…" at bounding box center [47, 165] width 73 height 309
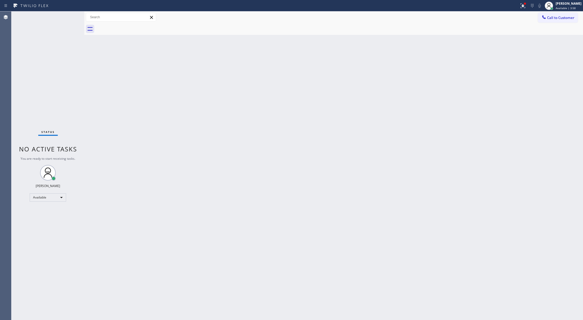
click at [69, 15] on div "Status No active tasks You are ready to start receiving tasks. [PERSON_NAME] Av…" at bounding box center [47, 165] width 73 height 309
click at [64, 15] on div "Status No active tasks You are ready to start receiving tasks. [PERSON_NAME] Av…" at bounding box center [47, 165] width 73 height 309
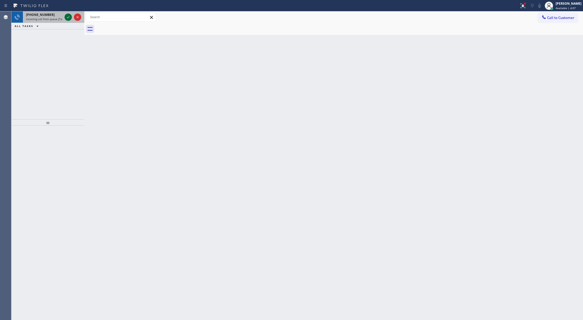
click at [67, 16] on icon at bounding box center [68, 17] width 6 height 6
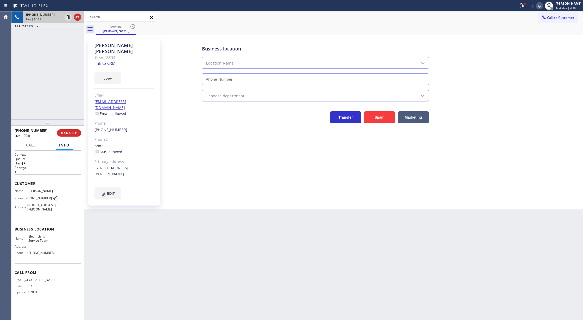
type input "(888) 553-8605"
click at [109, 61] on link "link to CRM" at bounding box center [105, 63] width 21 height 5
click at [389, 117] on button "Spam" at bounding box center [379, 117] width 31 height 12
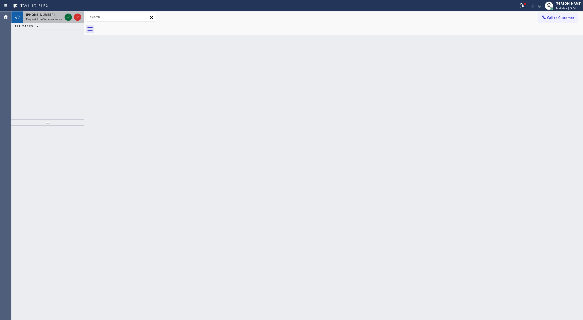
click at [67, 16] on icon at bounding box center [68, 17] width 6 height 6
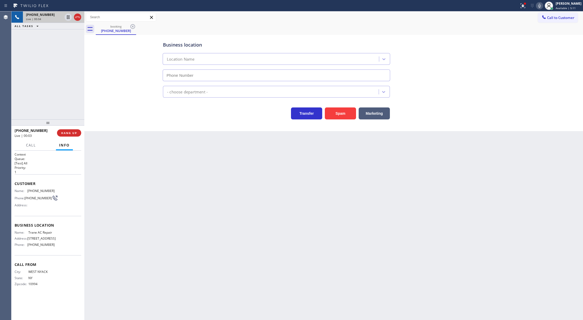
type input "(213) 623-5125"
click at [66, 132] on span "COMPLETE" at bounding box center [68, 133] width 18 height 4
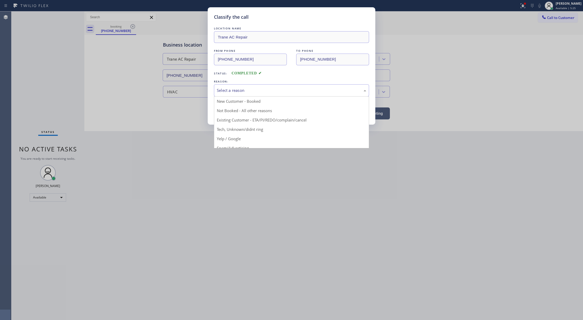
click at [239, 93] on div "Select a reason" at bounding box center [291, 90] width 149 height 6
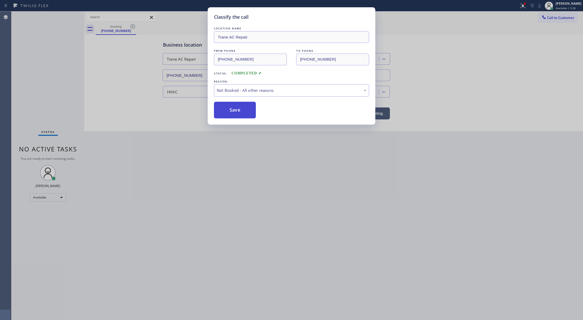
click at [235, 112] on button "Save" at bounding box center [235, 110] width 42 height 17
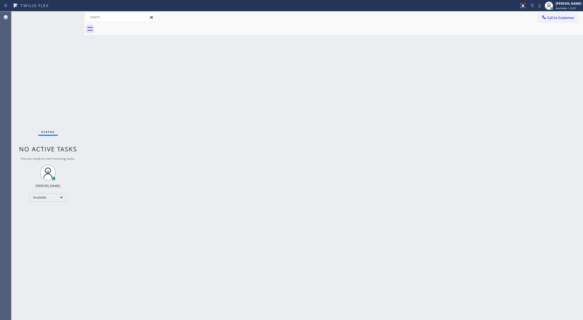
click at [84, 80] on div at bounding box center [84, 165] width 0 height 309
click at [70, 17] on div "Status No active tasks You are ready to start receiving tasks. [PERSON_NAME] Av…" at bounding box center [47, 165] width 73 height 309
click at [69, 17] on div "Status No active tasks You are ready to start receiving tasks. [PERSON_NAME] Av…" at bounding box center [47, 165] width 73 height 309
click at [68, 15] on div "Status No active tasks You are ready to start receiving tasks. [PERSON_NAME] Av…" at bounding box center [47, 165] width 73 height 309
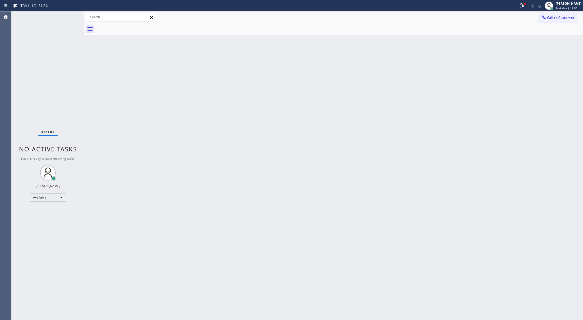
click at [70, 17] on div "Status No active tasks You are ready to start receiving tasks. [PERSON_NAME] Av…" at bounding box center [47, 165] width 73 height 309
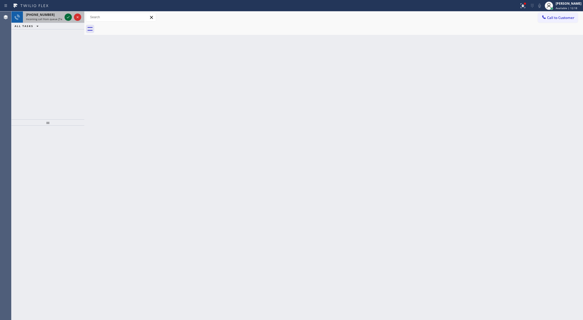
drag, startPoint x: 70, startPoint y: 17, endPoint x: 67, endPoint y: 19, distance: 4.1
click at [70, 17] on icon at bounding box center [68, 17] width 6 height 6
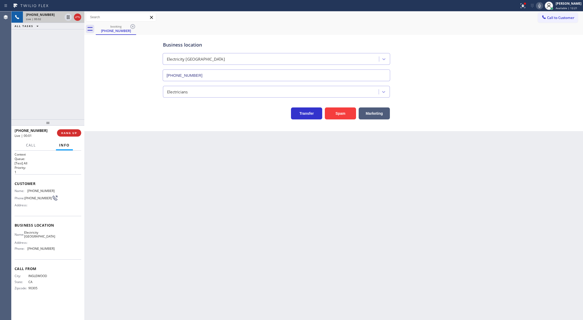
type input "(714) 643-8039"
drag, startPoint x: 14, startPoint y: 182, endPoint x: 70, endPoint y: 254, distance: 91.1
click at [70, 254] on div "Context Queue: [Test] All Priority: 1 Customer Name: (310) 654-7956 Phone: (310…" at bounding box center [47, 236] width 73 height 170
copy div "Customer Name: (310) 654-7956 Phone: (310) 654-7956 Address: Business location …"
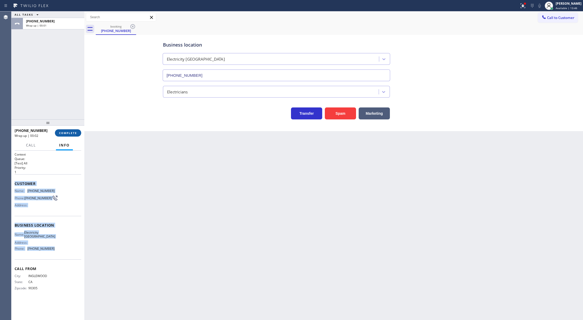
click at [71, 133] on span "COMPLETE" at bounding box center [68, 133] width 18 height 4
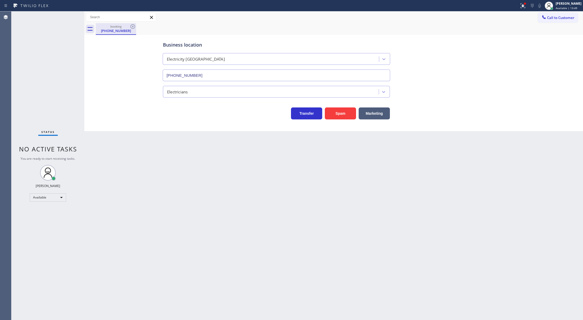
click at [123, 28] on div "booking" at bounding box center [115, 26] width 39 height 4
click at [132, 26] on icon at bounding box center [133, 26] width 6 height 6
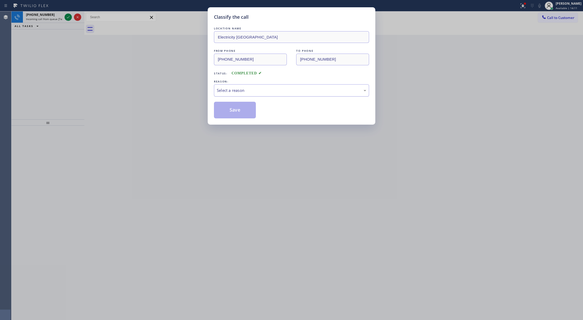
click at [254, 90] on div "Select a reason" at bounding box center [291, 90] width 149 height 6
click at [239, 109] on button "Save" at bounding box center [235, 110] width 42 height 17
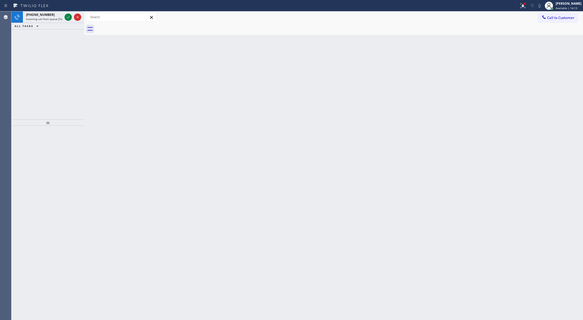
click at [66, 19] on icon at bounding box center [68, 17] width 6 height 6
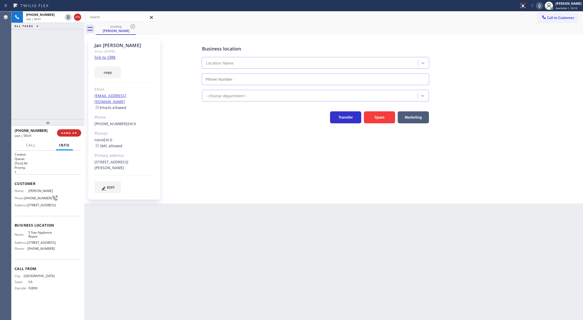
type input "[PHONE_NUMBER]"
click at [103, 59] on link "link to CRM" at bounding box center [105, 57] width 21 height 5
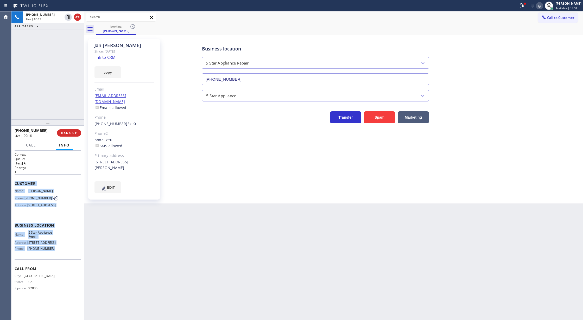
drag, startPoint x: 16, startPoint y: 184, endPoint x: 58, endPoint y: 261, distance: 88.0
click at [58, 261] on div "Context Queue: [Test] All Priority: 1 Customer Name: Jan Hanson Phone: (714) 39…" at bounding box center [48, 225] width 67 height 147
copy div "Customer Name: Jan Hanson Phone: (714) 392-0966 Address: 2608 Park Lake, Santa …"
click at [543, 5] on icon at bounding box center [540, 6] width 6 height 6
click at [542, 5] on icon at bounding box center [540, 6] width 6 height 6
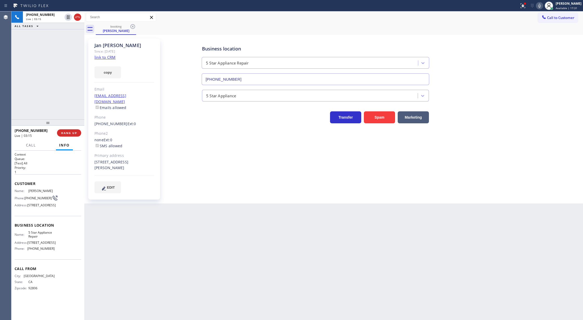
click at [70, 89] on div "+17143920966 Live | 03:15 ALL TASKS ALL TASKS ACTIVE TASKS TASKS IN WRAP UP" at bounding box center [47, 65] width 73 height 108
click at [78, 17] on icon at bounding box center [77, 17] width 6 height 6
click at [73, 135] on button "COMPLETE" at bounding box center [68, 132] width 26 height 7
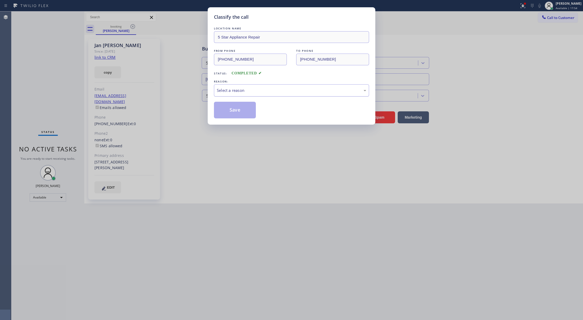
click at [255, 92] on div "Select a reason" at bounding box center [291, 90] width 149 height 6
click at [231, 106] on button "Save" at bounding box center [235, 110] width 42 height 17
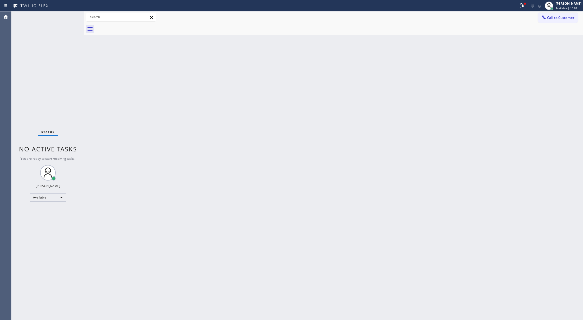
click at [68, 17] on div "Status No active tasks You are ready to start receiving tasks. [PERSON_NAME] Av…" at bounding box center [47, 165] width 73 height 309
click at [56, 194] on div "Available" at bounding box center [48, 197] width 36 height 8
click at [43, 223] on li "Break" at bounding box center [47, 224] width 35 height 6
click at [53, 200] on div "Break" at bounding box center [48, 200] width 36 height 8
click at [50, 216] on li "Available" at bounding box center [47, 213] width 35 height 6
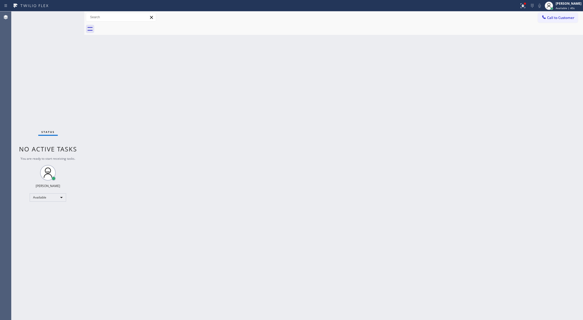
click at [69, 18] on div "Status No active tasks You are ready to start receiving tasks. [PERSON_NAME] Av…" at bounding box center [47, 165] width 73 height 309
click at [67, 18] on div "Status No active tasks You are ready to start receiving tasks. [PERSON_NAME] Av…" at bounding box center [47, 165] width 73 height 309
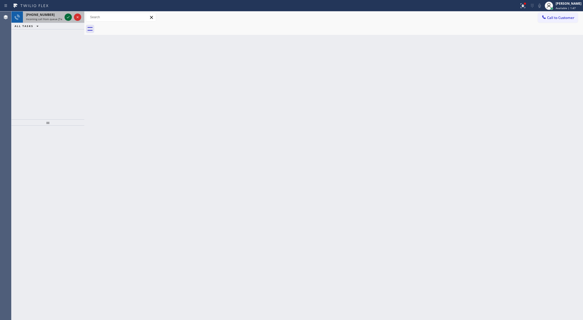
click at [67, 16] on icon at bounding box center [68, 17] width 6 height 6
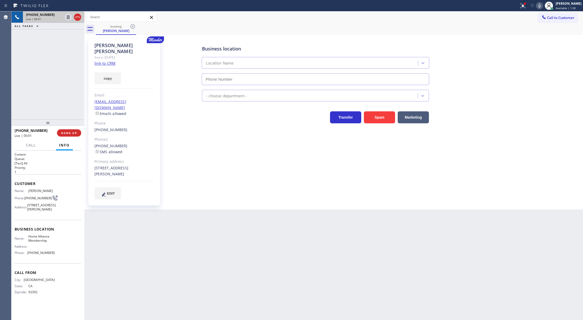
type input "(855) 946-3605"
click at [103, 61] on link "link to CRM" at bounding box center [105, 63] width 21 height 5
click at [77, 18] on icon at bounding box center [77, 17] width 6 height 6
click at [66, 135] on button "COMPLETE" at bounding box center [68, 132] width 26 height 7
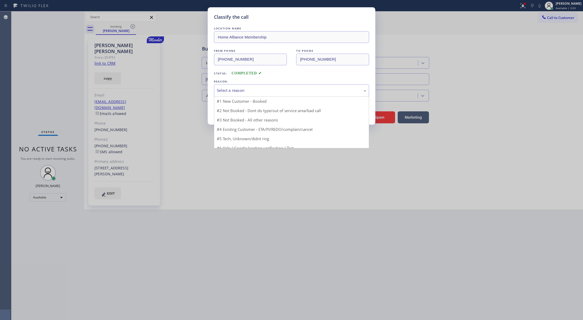
click at [237, 95] on div "Select a reason" at bounding box center [291, 90] width 155 height 12
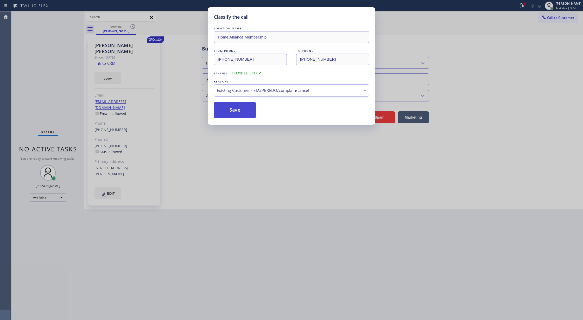
click at [231, 109] on button "Save" at bounding box center [235, 110] width 42 height 17
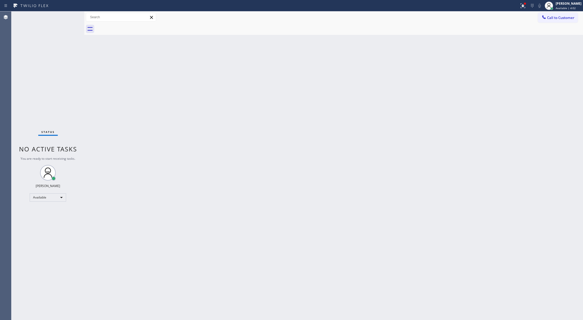
click at [103, 104] on div "Back to Dashboard Change Sender ID Customers Technicians Select a contact Outbo…" at bounding box center [333, 165] width 499 height 309
click at [71, 16] on div "Status No active tasks You are ready to start receiving tasks. [PERSON_NAME] Av…" at bounding box center [47, 165] width 73 height 309
click at [71, 15] on div "Status No active tasks You are ready to start receiving tasks. [PERSON_NAME] Av…" at bounding box center [47, 165] width 73 height 309
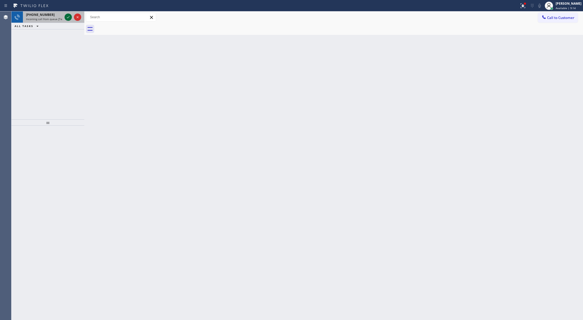
drag, startPoint x: 65, startPoint y: 15, endPoint x: 68, endPoint y: 18, distance: 4.1
click at [65, 15] on icon at bounding box center [68, 17] width 6 height 6
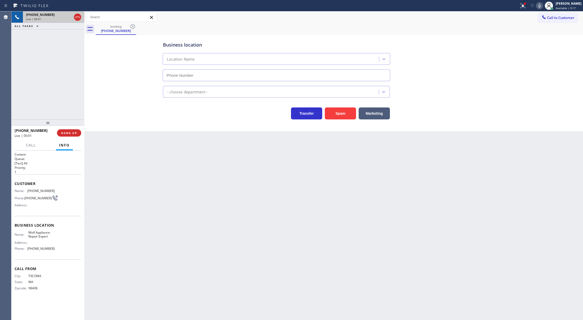
type input "(206) 309-4625"
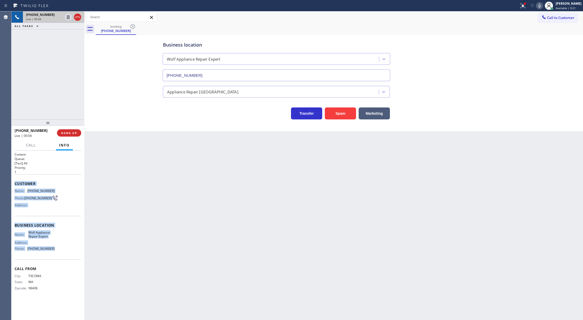
copy div "Customer Name: (253) 229-1117 Phone: (253) 229-1117 Address: Business location …"
drag, startPoint x: 13, startPoint y: 184, endPoint x: 67, endPoint y: 252, distance: 87.2
click at [67, 252] on div "Context Queue: [Test] All Priority: 1 Customer Name: (253) 229-1117 Phone: (253…" at bounding box center [47, 236] width 73 height 170
drag, startPoint x: 76, startPoint y: 19, endPoint x: 81, endPoint y: 71, distance: 52.1
click at [76, 19] on icon at bounding box center [77, 17] width 6 height 6
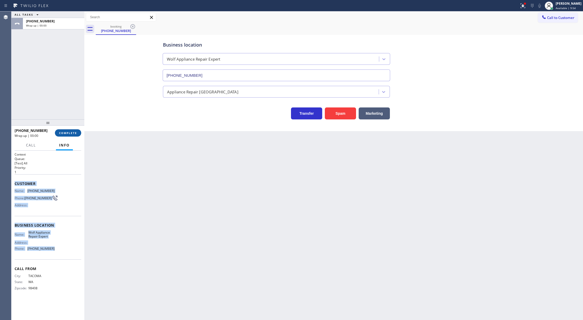
click at [65, 133] on span "COMPLETE" at bounding box center [68, 133] width 18 height 4
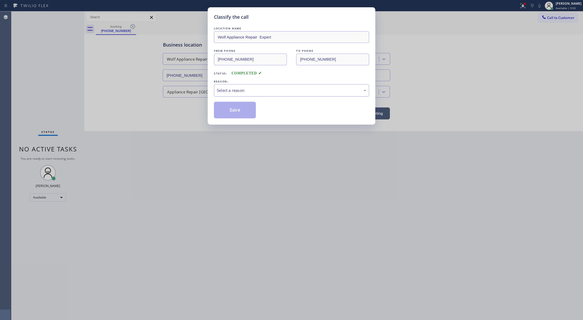
click at [253, 92] on div "Select a reason" at bounding box center [291, 90] width 149 height 6
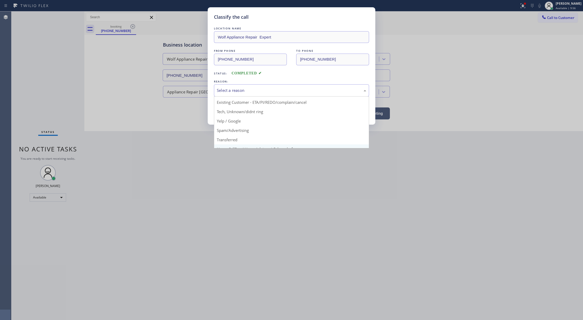
scroll to position [33, 0]
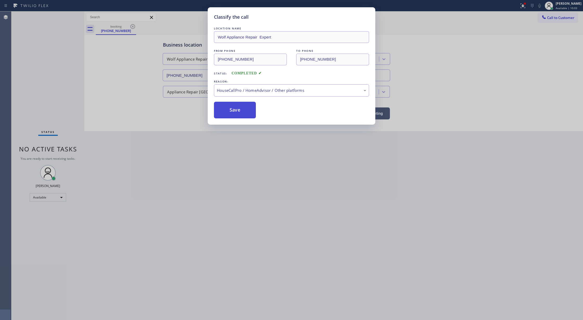
click at [230, 113] on button "Save" at bounding box center [235, 110] width 42 height 17
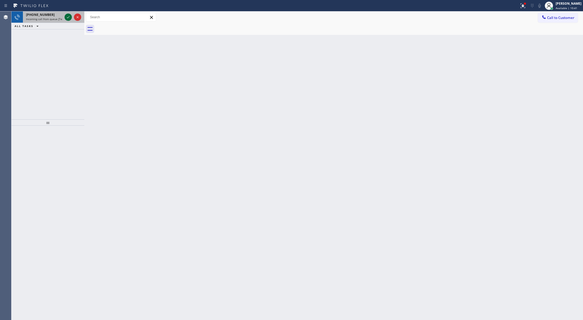
click at [67, 16] on icon at bounding box center [68, 17] width 6 height 6
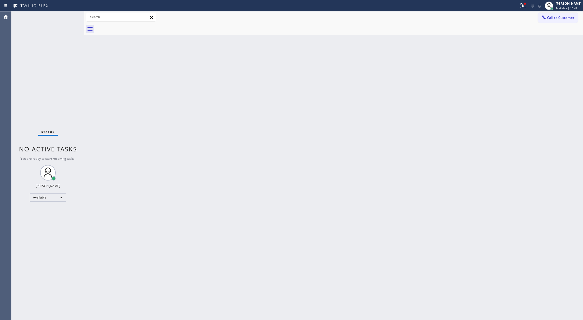
click at [67, 16] on div "Status No active tasks You are ready to start receiving tasks. [PERSON_NAME] Av…" at bounding box center [47, 165] width 73 height 309
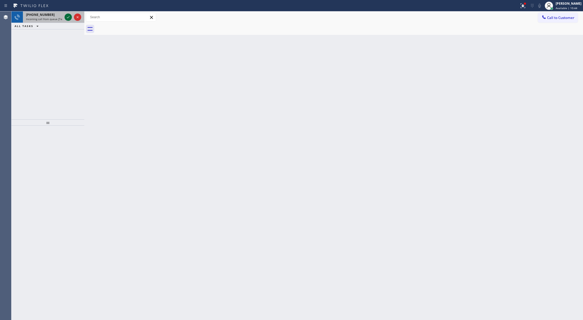
click at [66, 18] on icon at bounding box center [68, 17] width 6 height 6
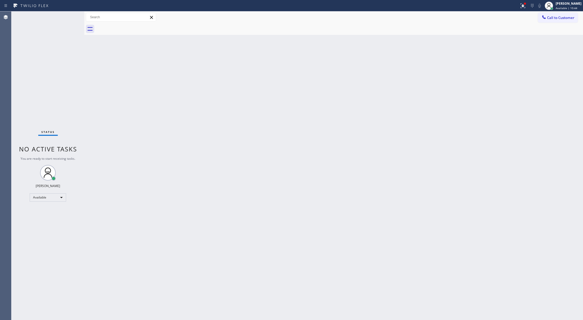
click at [66, 16] on div "Status No active tasks You are ready to start receiving tasks. [PERSON_NAME] Av…" at bounding box center [47, 165] width 73 height 309
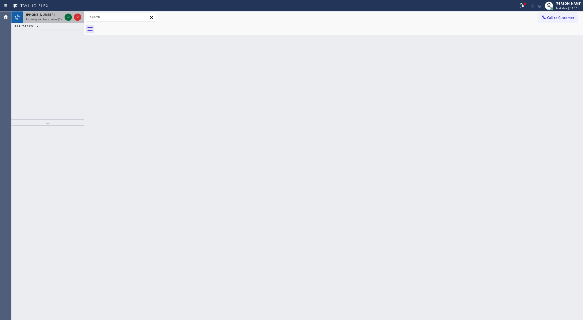
click at [67, 18] on icon at bounding box center [68, 17] width 6 height 6
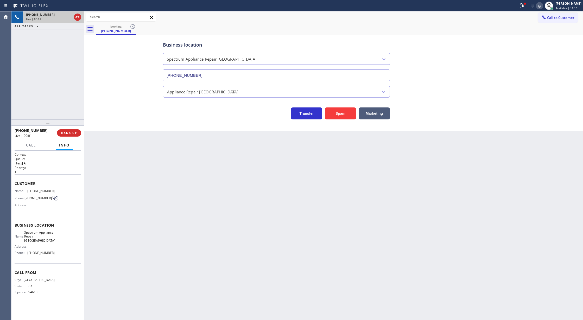
type input "(562) 362-4267"
copy div "Customer Name: (510) 409-8910 Phone: (510) 409-8910 Address: Business location …"
drag, startPoint x: 16, startPoint y: 184, endPoint x: 63, endPoint y: 256, distance: 86.3
click at [63, 256] on div "Context Queue: [Test] All Priority: 1 Customer Name: (510) 409-8910 Phone: (510…" at bounding box center [48, 227] width 67 height 151
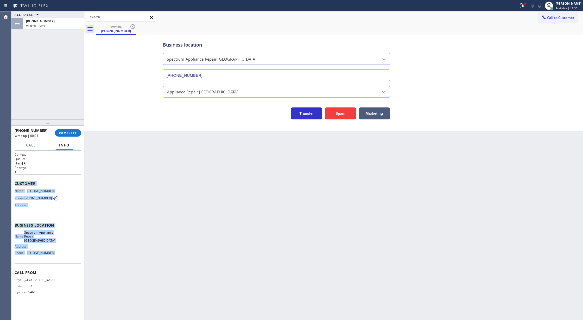
drag, startPoint x: 61, startPoint y: 133, endPoint x: 89, endPoint y: 133, distance: 27.6
click at [61, 133] on span "COMPLETE" at bounding box center [68, 133] width 18 height 4
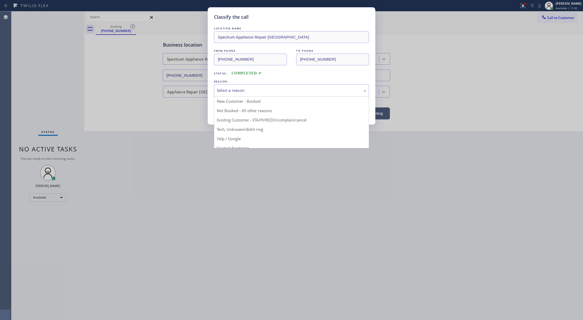
click at [250, 93] on div "Select a reason" at bounding box center [291, 90] width 149 height 6
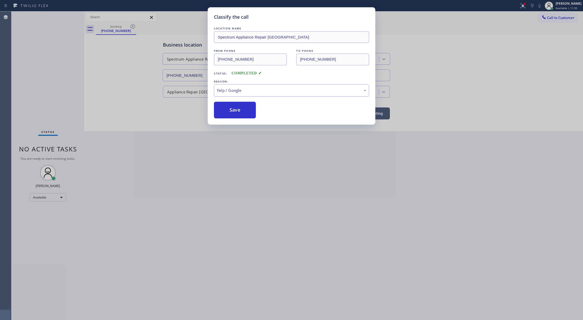
click at [240, 93] on div "Yelp / Google" at bounding box center [291, 90] width 149 height 6
click at [234, 113] on button "Save" at bounding box center [235, 110] width 42 height 17
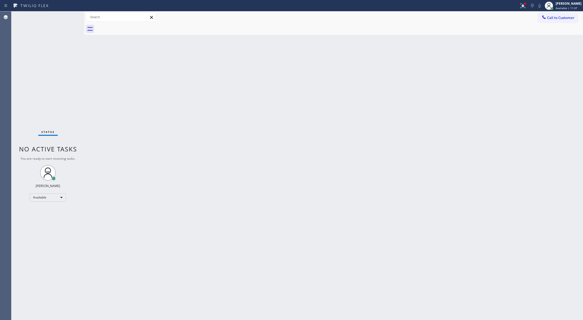
click at [60, 16] on div "Status No active tasks You are ready to start receiving tasks. [PERSON_NAME] Av…" at bounding box center [47, 165] width 73 height 309
click at [68, 15] on div "Status No active tasks You are ready to start receiving tasks. [PERSON_NAME] Av…" at bounding box center [47, 165] width 73 height 309
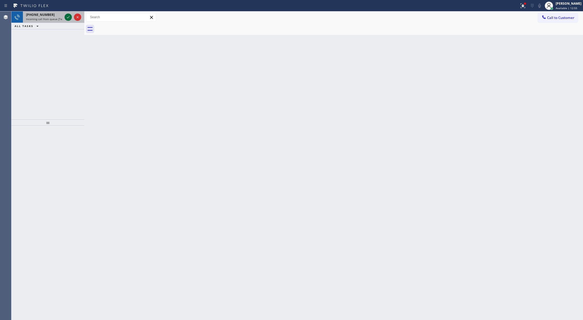
click at [67, 16] on icon at bounding box center [68, 17] width 6 height 6
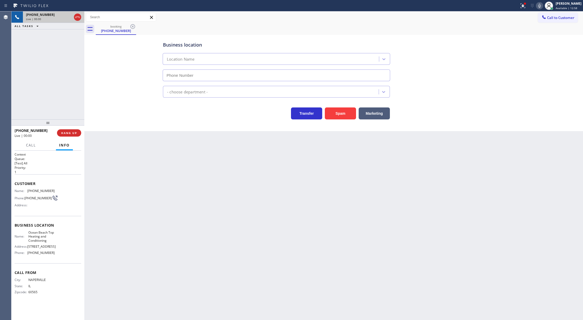
type input "(619) 202-8446"
click at [63, 131] on span "HANG UP" at bounding box center [69, 133] width 16 height 4
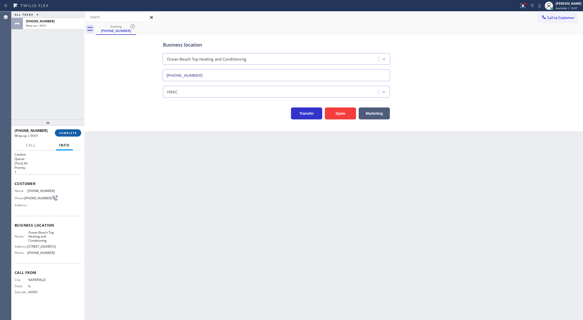
click at [60, 130] on button "COMPLETE" at bounding box center [68, 132] width 26 height 7
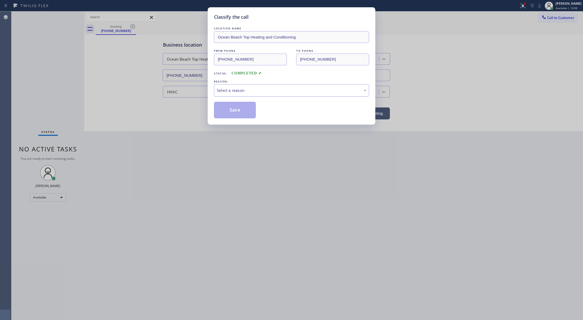
click at [267, 95] on div "Select a reason" at bounding box center [291, 90] width 155 height 12
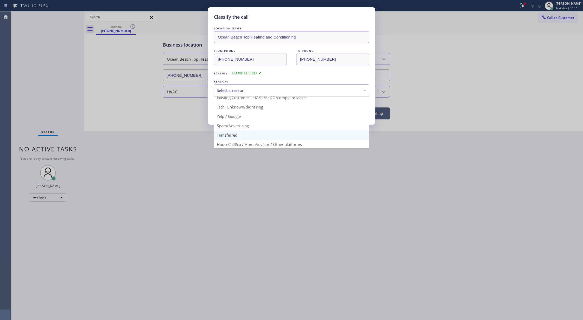
scroll to position [33, 0]
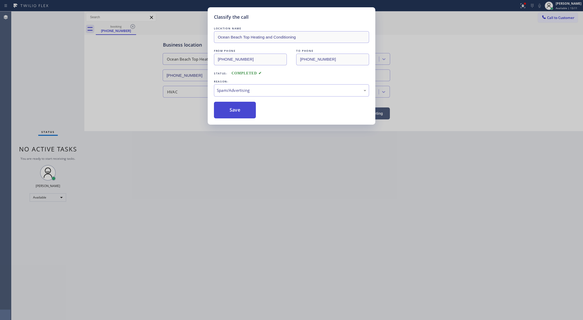
click at [233, 108] on button "Save" at bounding box center [235, 110] width 42 height 17
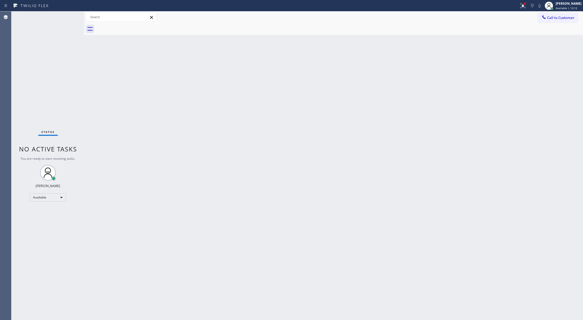
click at [68, 14] on div "Status No active tasks You are ready to start receiving tasks. [PERSON_NAME] Av…" at bounding box center [47, 165] width 73 height 309
click at [65, 19] on div "Status No active tasks You are ready to start receiving tasks. [PERSON_NAME] Av…" at bounding box center [47, 165] width 73 height 309
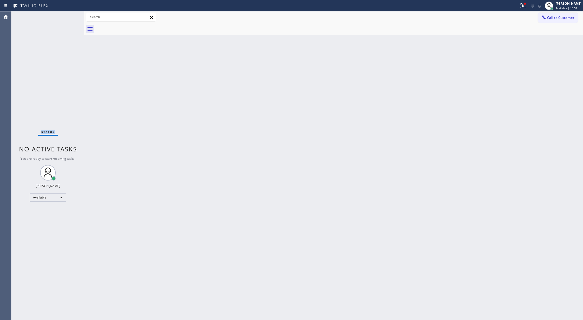
click at [65, 19] on div "Status No active tasks You are ready to start receiving tasks. [PERSON_NAME] Av…" at bounding box center [47, 165] width 73 height 309
click at [60, 19] on div "Status No active tasks You are ready to start receiving tasks. [PERSON_NAME] Av…" at bounding box center [47, 165] width 73 height 309
click at [70, 16] on div "Status No active tasks You are ready to start receiving tasks. [PERSON_NAME] Av…" at bounding box center [47, 165] width 73 height 309
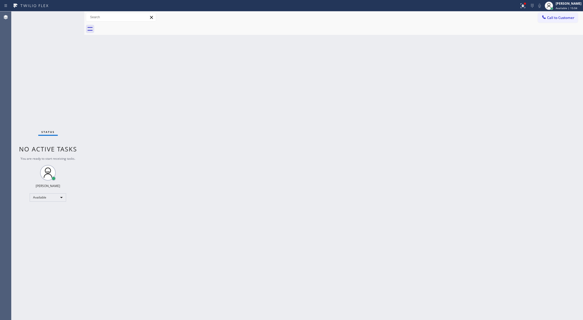
click at [70, 16] on div "Status No active tasks You are ready to start receiving tasks. [PERSON_NAME] Av…" at bounding box center [47, 165] width 73 height 309
click at [69, 17] on div "Status No active tasks You are ready to start receiving tasks. [PERSON_NAME] Av…" at bounding box center [47, 165] width 73 height 309
click at [75, 17] on div "Status No active tasks You are ready to start receiving tasks. [PERSON_NAME] Av…" at bounding box center [47, 165] width 73 height 309
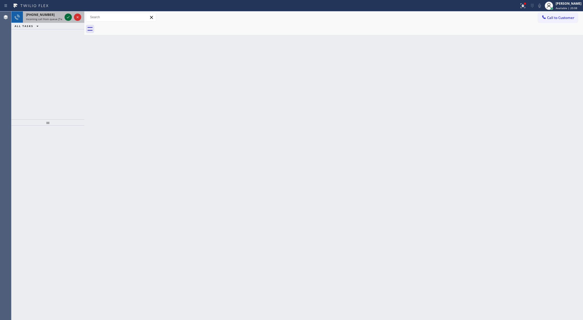
click at [68, 14] on icon at bounding box center [68, 17] width 6 height 6
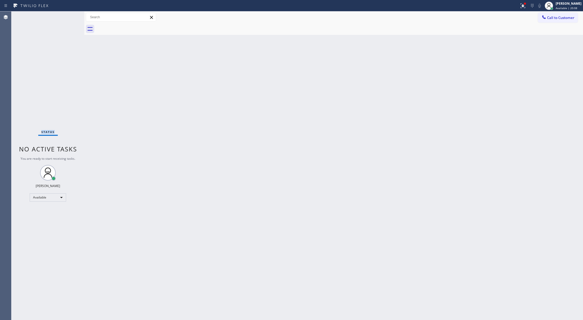
click at [68, 17] on div "Status No active tasks You are ready to start receiving tasks. [PERSON_NAME] Av…" at bounding box center [47, 165] width 73 height 309
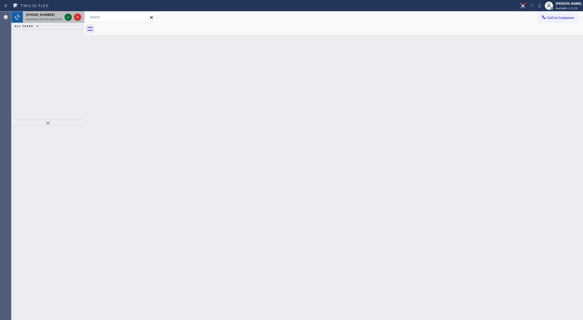
click at [68, 15] on icon at bounding box center [68, 17] width 6 height 6
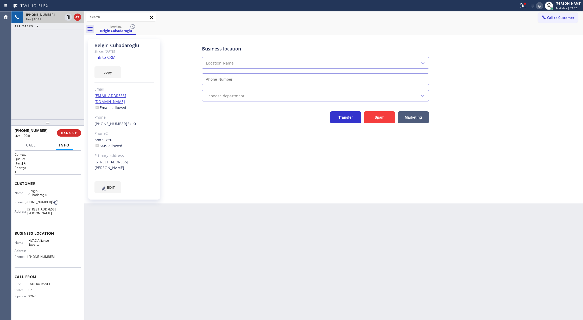
type input "[PHONE_NUMBER]"
click at [103, 60] on link "link to CRM" at bounding box center [105, 57] width 21 height 5
click at [68, 134] on span "COMPLETE" at bounding box center [68, 133] width 18 height 4
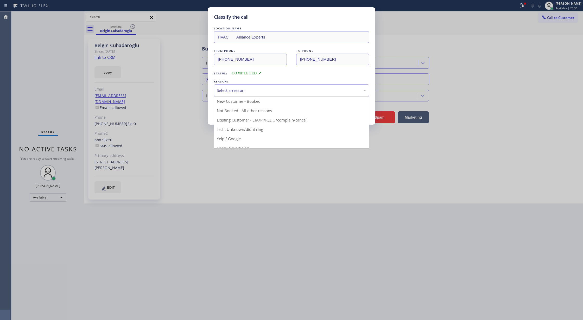
click at [253, 90] on div "Select a reason" at bounding box center [291, 90] width 149 height 6
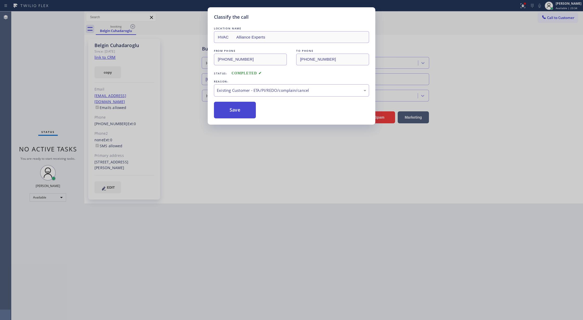
click at [234, 111] on button "Save" at bounding box center [235, 110] width 42 height 17
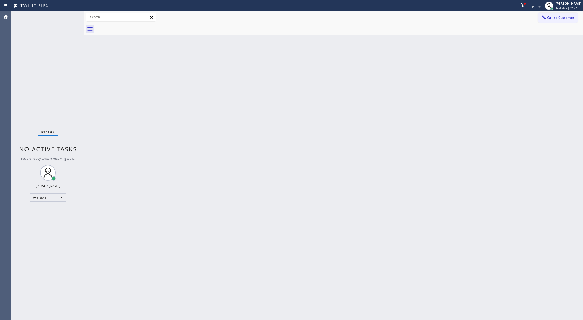
click at [72, 21] on div "Status No active tasks You are ready to start receiving tasks. [PERSON_NAME] Av…" at bounding box center [47, 165] width 73 height 309
click at [69, 17] on div "Status No active tasks You are ready to start receiving tasks. [PERSON_NAME] Av…" at bounding box center [47, 165] width 73 height 309
click at [71, 13] on div "Status No active tasks You are ready to start receiving tasks. [PERSON_NAME] Av…" at bounding box center [47, 165] width 73 height 309
click at [67, 16] on div "Status No active tasks You are ready to start receiving tasks. [PERSON_NAME] Av…" at bounding box center [47, 165] width 73 height 309
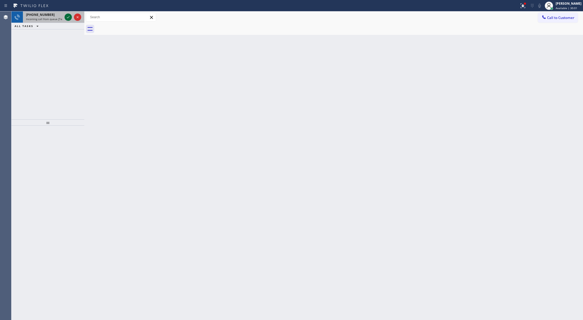
click at [68, 19] on icon at bounding box center [68, 17] width 6 height 6
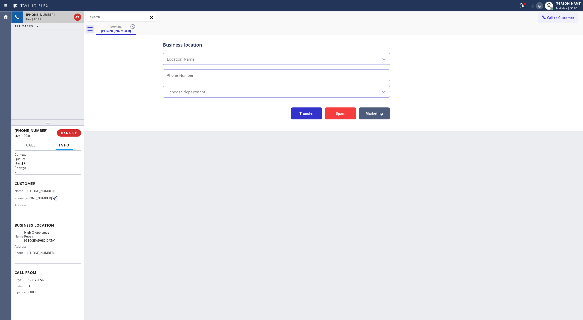
type input "(773) 900-8292"
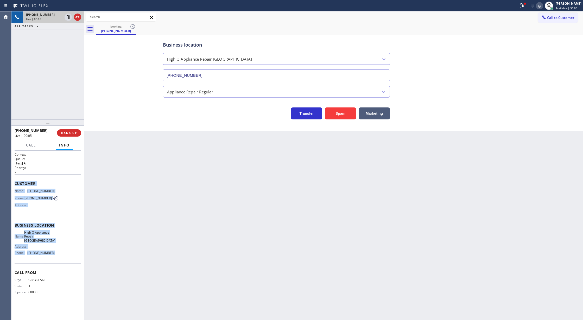
drag, startPoint x: 15, startPoint y: 185, endPoint x: 53, endPoint y: 247, distance: 72.7
click at [53, 247] on div "Context Queue: [Test] All Priority: 2 Customer Name: (773) 554-6873 Phone: (773…" at bounding box center [48, 227] width 67 height 151
drag, startPoint x: 78, startPoint y: 18, endPoint x: 80, endPoint y: 45, distance: 27.5
click at [78, 18] on icon at bounding box center [77, 17] width 6 height 6
click at [63, 134] on span "COMPLETE" at bounding box center [68, 133] width 18 height 4
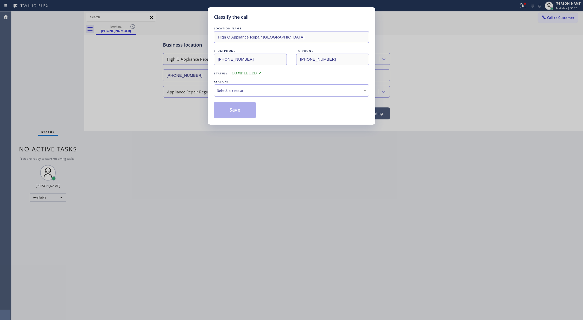
click at [250, 91] on div "Select a reason" at bounding box center [291, 90] width 149 height 6
click at [225, 111] on button "Save" at bounding box center [235, 110] width 42 height 17
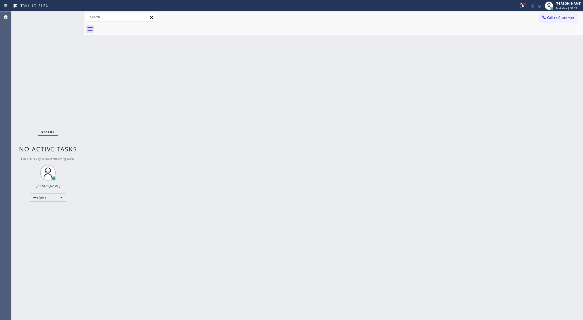
click at [69, 18] on div "Status No active tasks You are ready to start receiving tasks. [PERSON_NAME] Av…" at bounding box center [47, 165] width 73 height 309
click at [69, 18] on icon at bounding box center [68, 17] width 6 height 6
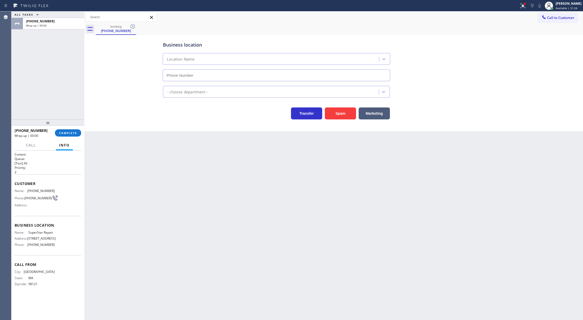
type input "(206) 488-0658"
click at [58, 132] on button "COMPLETE" at bounding box center [68, 132] width 26 height 7
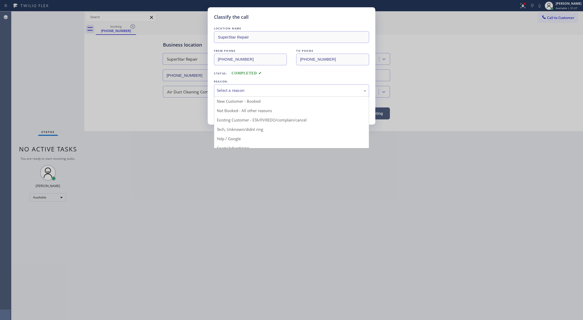
click at [247, 84] on div "Select a reason" at bounding box center [291, 90] width 155 height 12
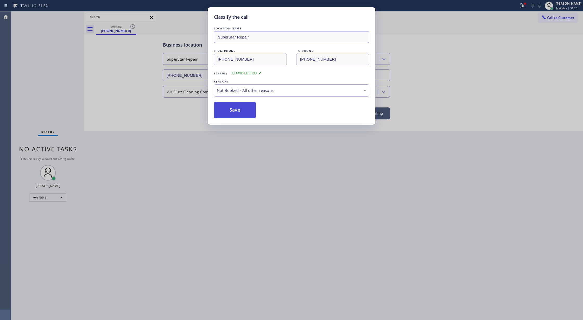
click at [229, 109] on button "Save" at bounding box center [235, 110] width 42 height 17
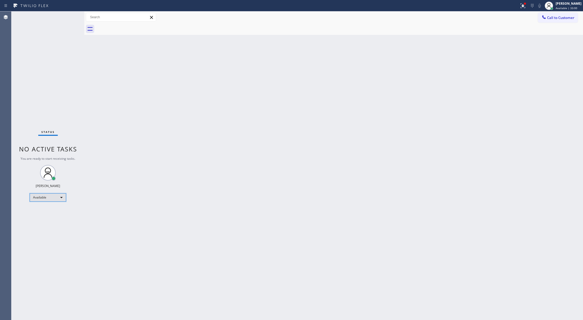
click at [58, 196] on div "Available" at bounding box center [48, 197] width 36 height 8
click at [54, 206] on li "Offline" at bounding box center [47, 205] width 35 height 6
click at [560, 9] on span "Offline | 1s" at bounding box center [563, 8] width 14 height 4
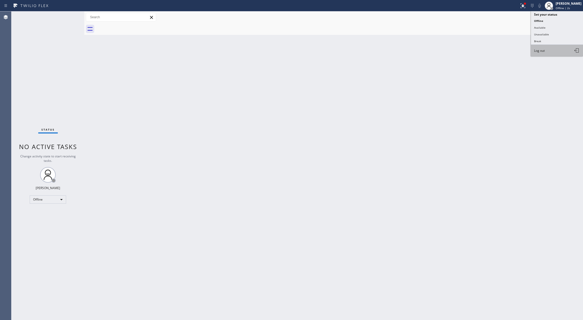
click at [552, 52] on button "Log out" at bounding box center [557, 50] width 52 height 11
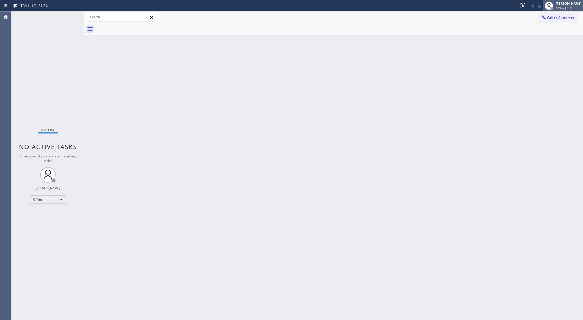
click at [564, 8] on span "Offline | 1:11" at bounding box center [564, 8] width 17 height 4
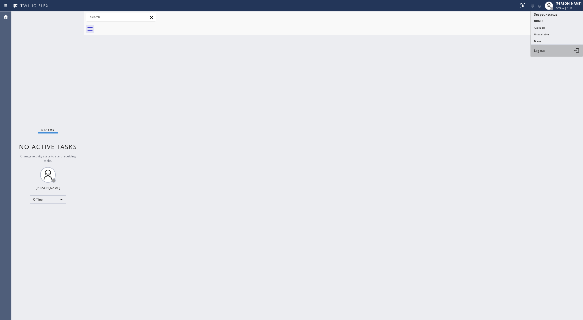
click at [551, 50] on button "Log out" at bounding box center [557, 50] width 52 height 11
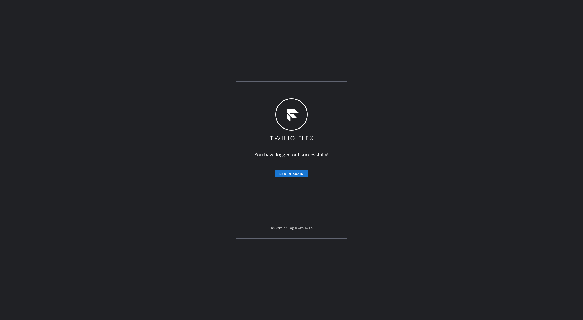
click at [473, 207] on div "You have logged out successfully! Log in again Flex Admin? Log in with Twilio." at bounding box center [291, 160] width 583 height 320
